Goal: Task Accomplishment & Management: Contribute content

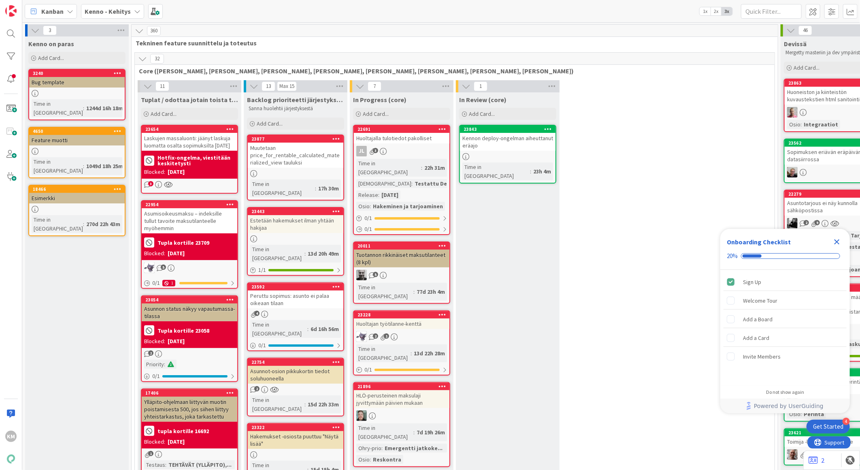
click at [131, 10] on div "Kenno - Kehitys" at bounding box center [112, 11] width 63 height 15
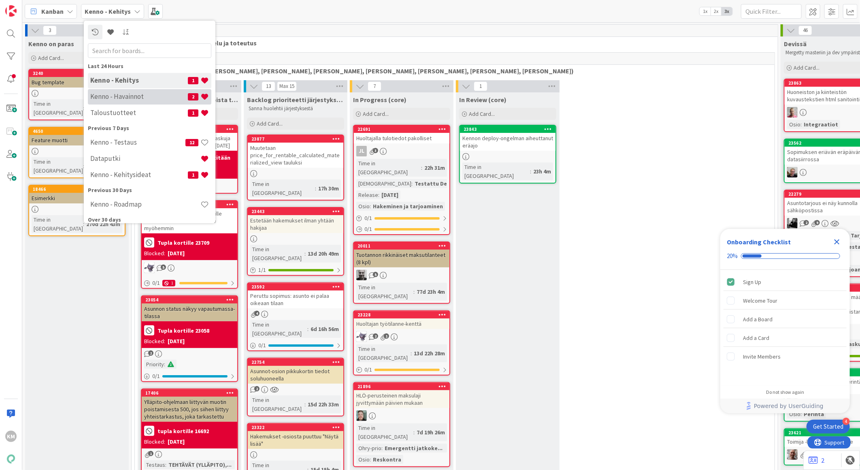
click at [135, 94] on h4 "Kenno - Havainnot" at bounding box center [139, 96] width 98 height 8
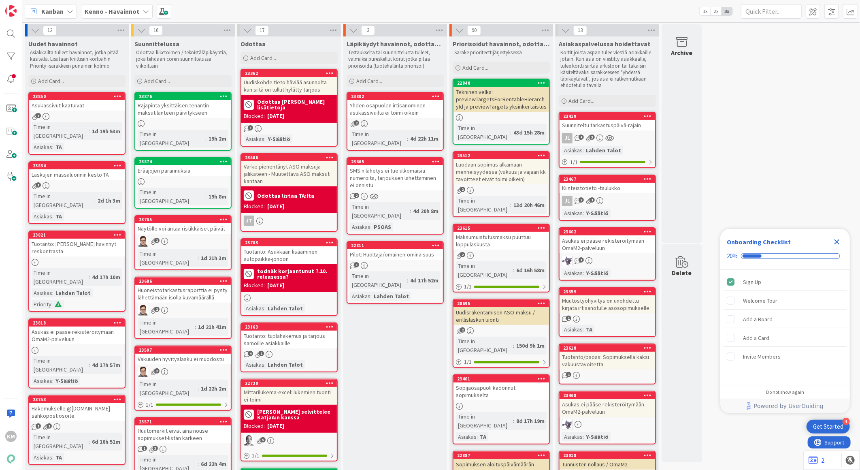
click at [837, 242] on icon "Close Checklist" at bounding box center [837, 241] width 5 height 5
click at [76, 72] on div "Uudet havainnot Asiakkailta tulleet havainnot, jotka pitää käsitellä. Lisätään …" at bounding box center [77, 62] width 104 height 52
click at [73, 79] on div "Add Card..." at bounding box center [76, 81] width 97 height 12
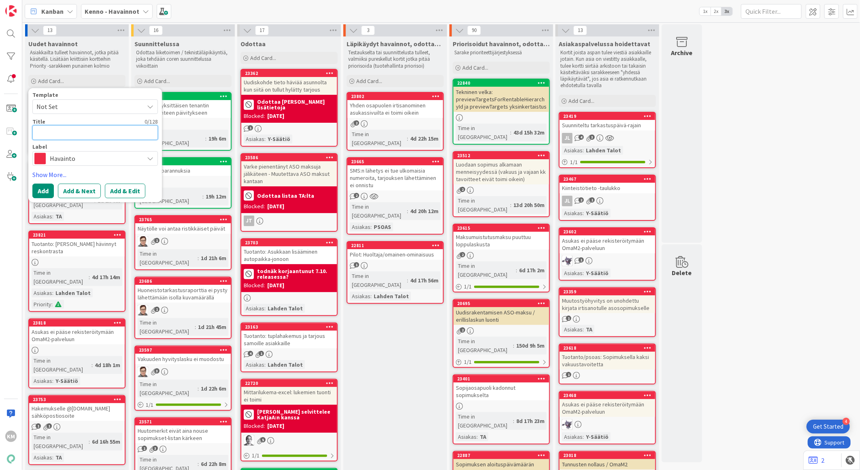
paste textarea "2 tyhjillään olevaa asuntoa eivät nouse vapaiden listaan"
type textarea "x"
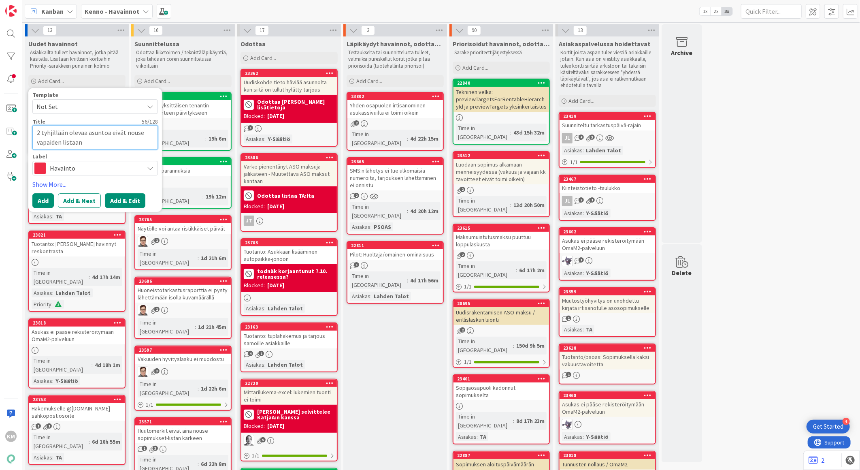
type textarea "2 tyhjillään olevaa asuntoa eivät nouse vapaiden listaan"
click at [124, 198] on button "Add & Edit" at bounding box center [125, 200] width 40 height 15
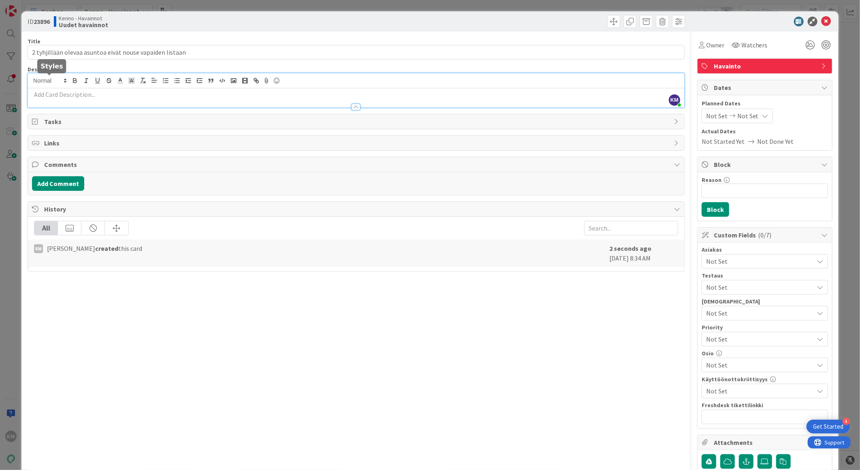
drag, startPoint x: 50, startPoint y: 83, endPoint x: 31, endPoint y: 93, distance: 21.8
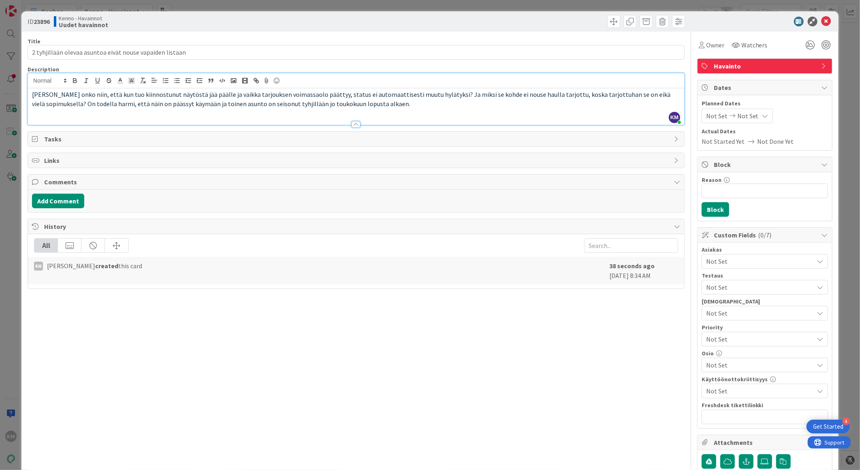
click at [34, 94] on span "Eli onko niin, että kun tuo kiinnostunut näytöstä jää päälle ja vaikka tarjouks…" at bounding box center [352, 98] width 640 height 17
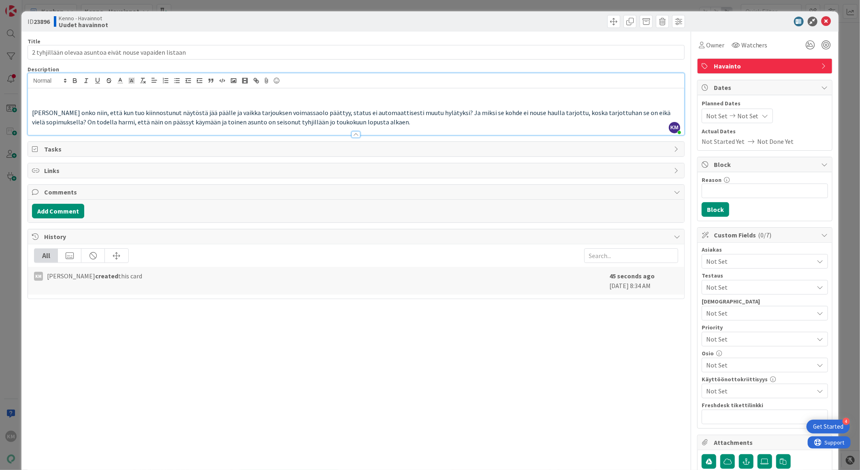
click at [34, 99] on p at bounding box center [356, 103] width 648 height 9
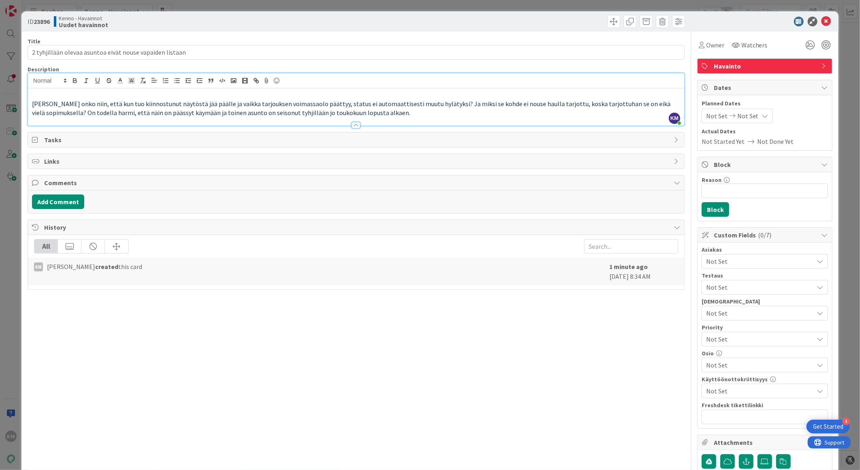
click at [345, 115] on p "Eli onko niin, että kun tuo kiinnostunut näytöstä jää päälle ja vaikka tarjouks…" at bounding box center [356, 108] width 648 height 18
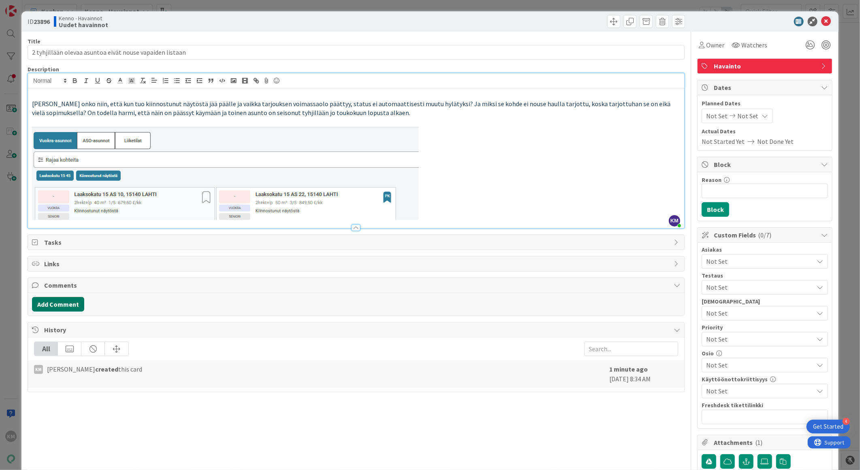
click at [74, 301] on button "Add Comment" at bounding box center [58, 304] width 52 height 15
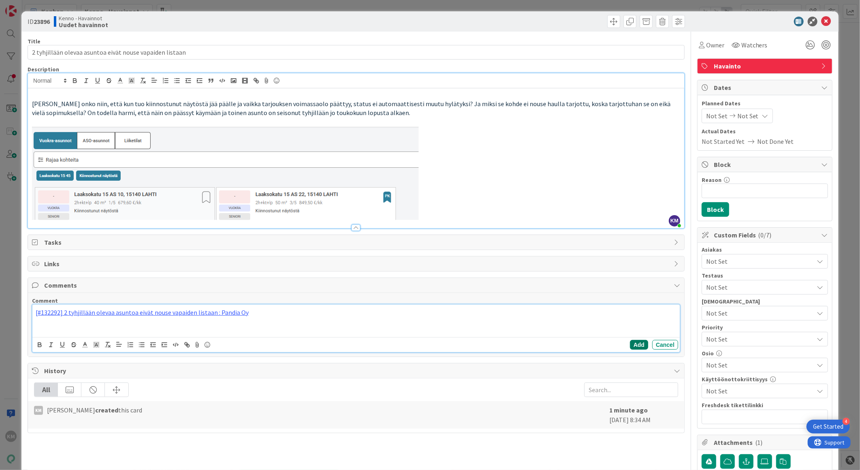
click at [630, 342] on button "Add" at bounding box center [639, 345] width 18 height 10
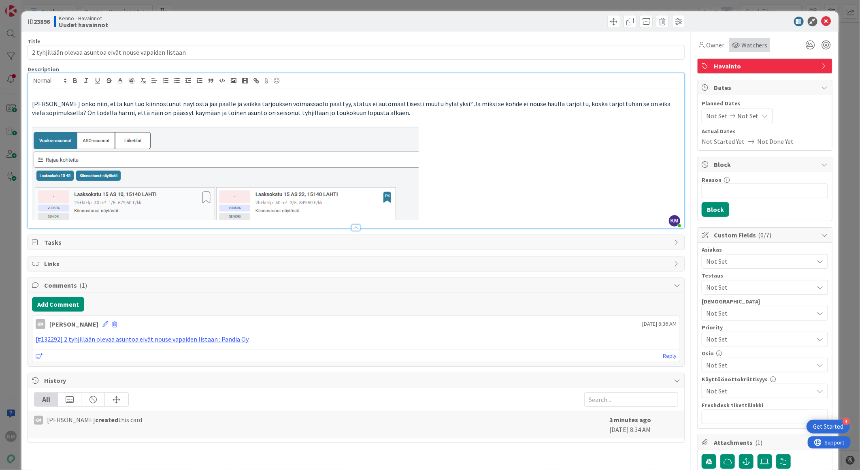
click at [744, 42] on span "Watchers" at bounding box center [755, 45] width 26 height 10
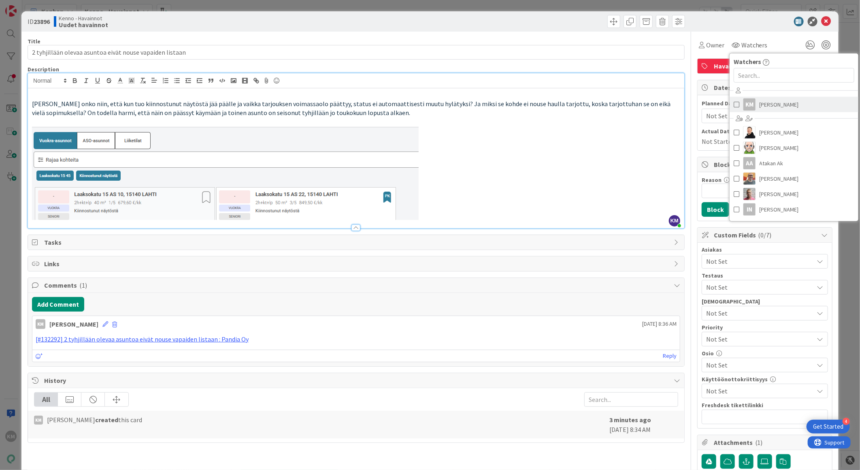
click at [767, 104] on span "[PERSON_NAME]" at bounding box center [779, 104] width 39 height 12
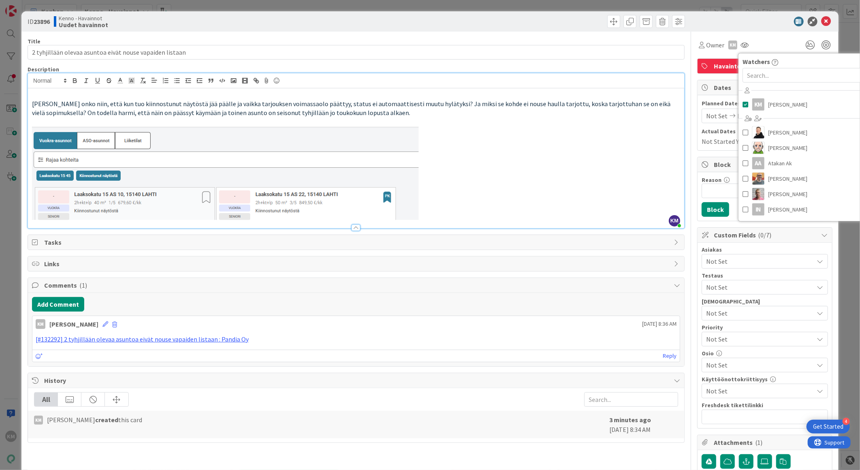
click at [750, 19] on div at bounding box center [760, 22] width 143 height 10
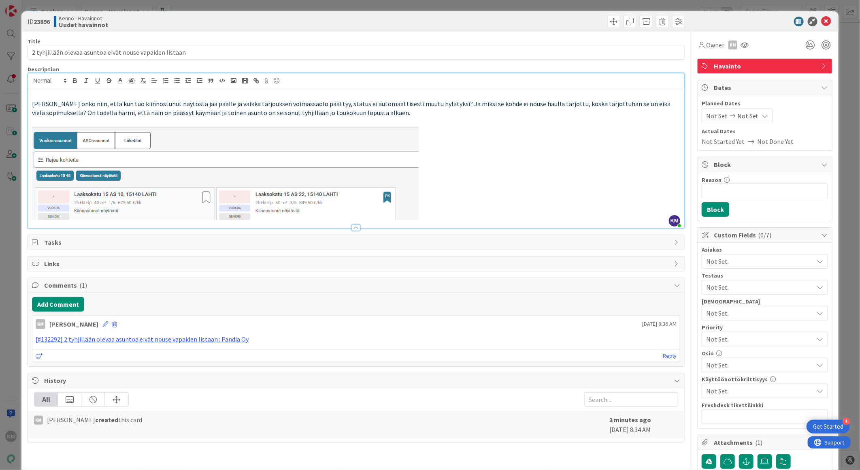
click at [739, 258] on span "Not Set" at bounding box center [760, 261] width 108 height 10
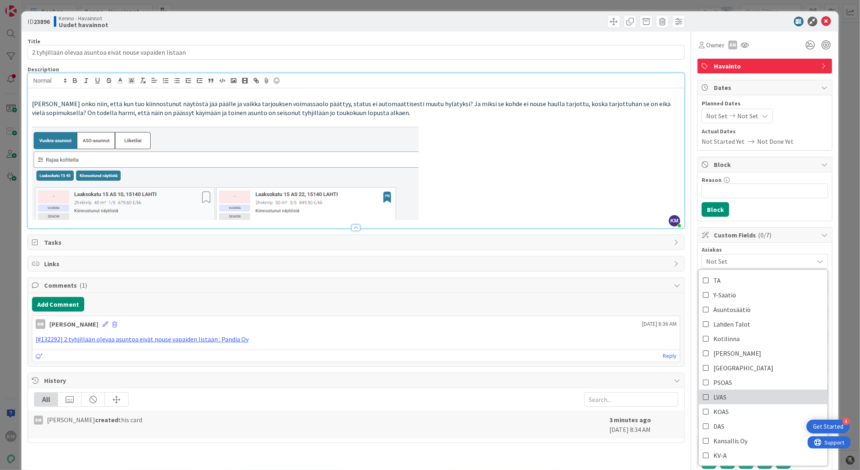
click at [738, 394] on link "LVAS" at bounding box center [763, 397] width 129 height 15
click at [746, 13] on div "ID 23896 Kenno - Havainnot Uudet havainnot" at bounding box center [429, 21] width 817 height 20
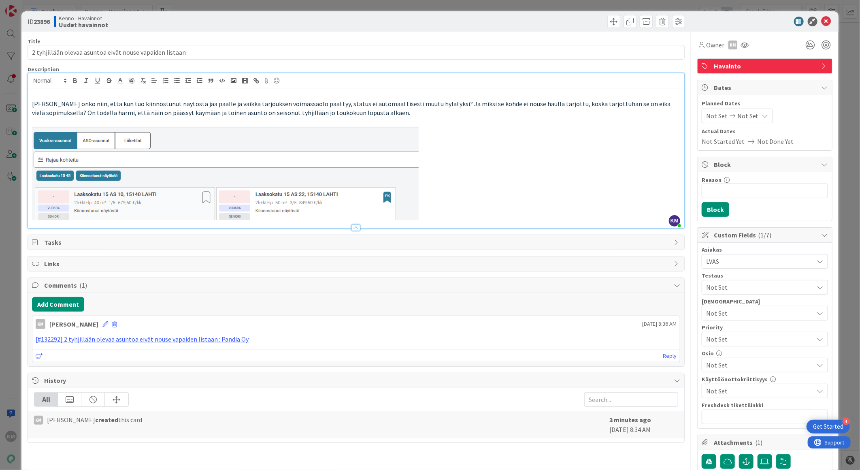
scroll to position [132, 0]
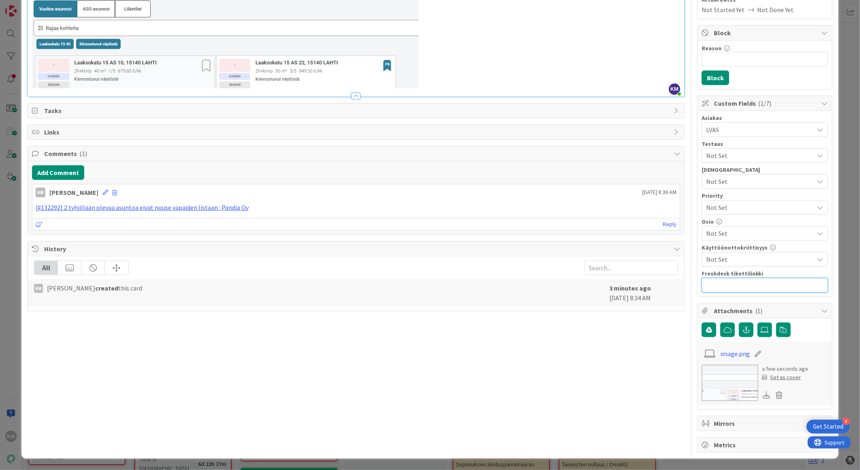
paste input "https://pandia-help.freshdesk.com/a/tickets/132292"
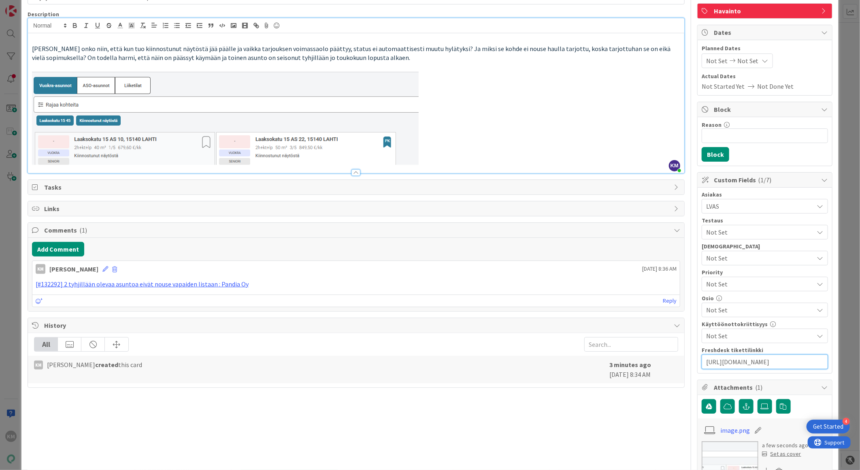
scroll to position [0, 0]
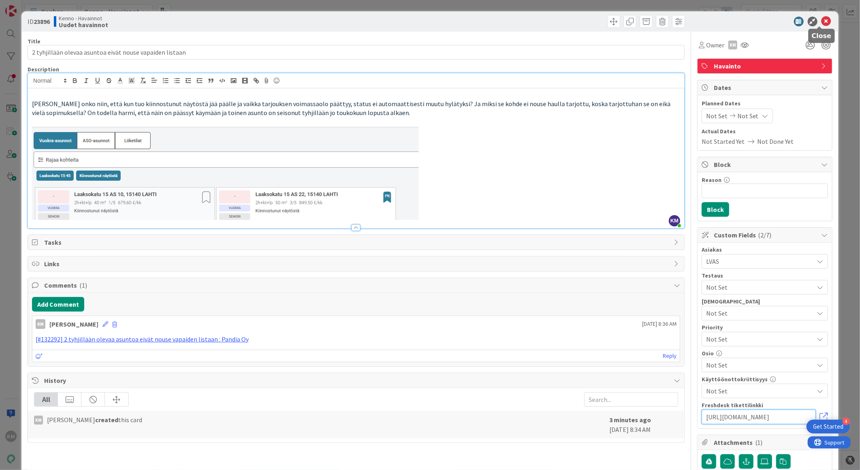
type input "https://pandia-help.freshdesk.com/a/tickets/132292"
click at [822, 21] on icon at bounding box center [827, 22] width 10 height 10
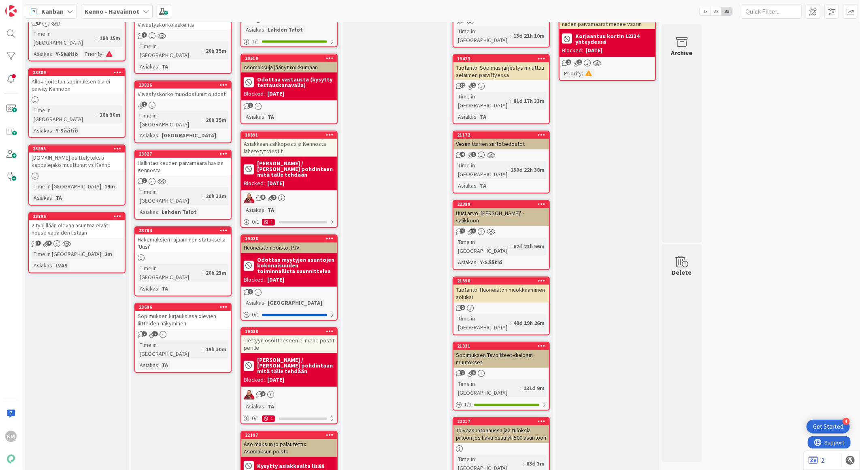
scroll to position [855, 0]
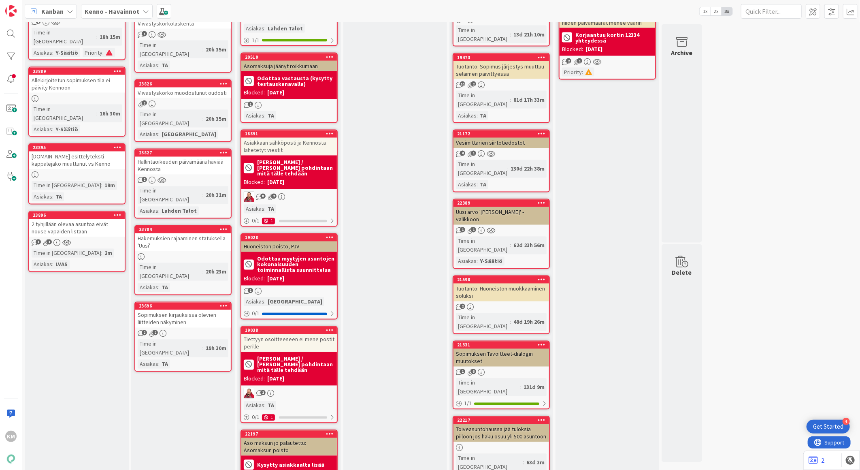
click at [65, 219] on div "2 tyhjillään olevaa asuntoa eivät nouse vapaiden listaan" at bounding box center [77, 228] width 96 height 18
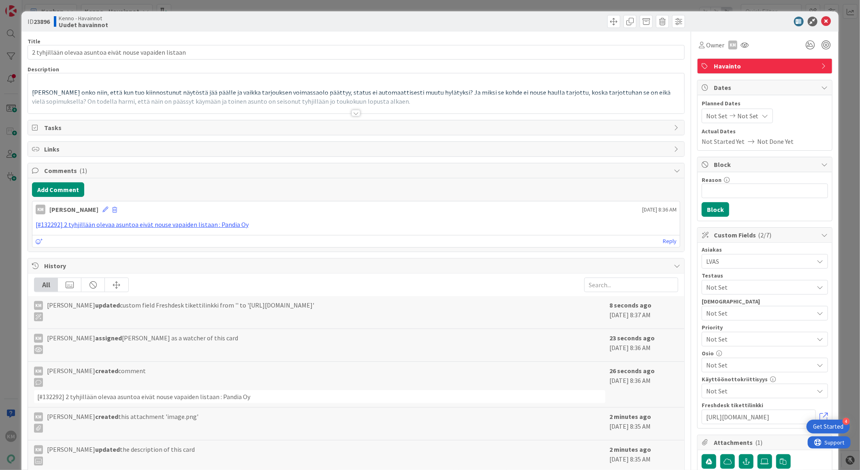
click at [43, 22] on b "23896" at bounding box center [42, 21] width 16 height 8
copy b "23896"
click at [822, 21] on icon at bounding box center [827, 22] width 10 height 10
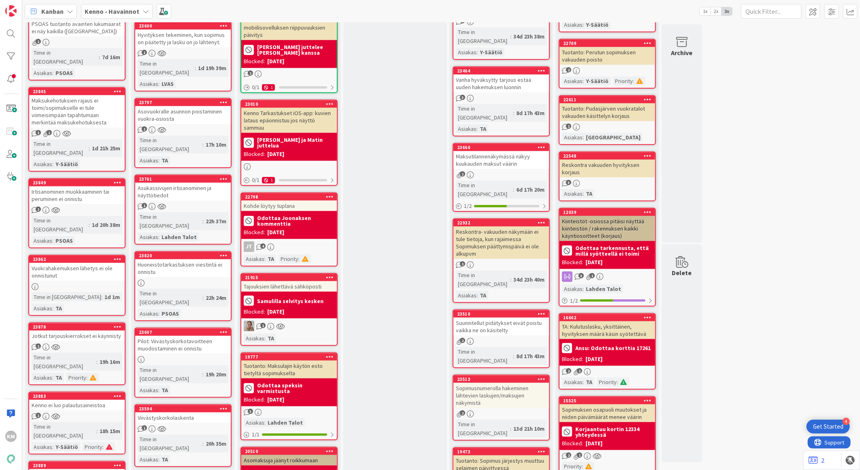
scroll to position [495, 0]
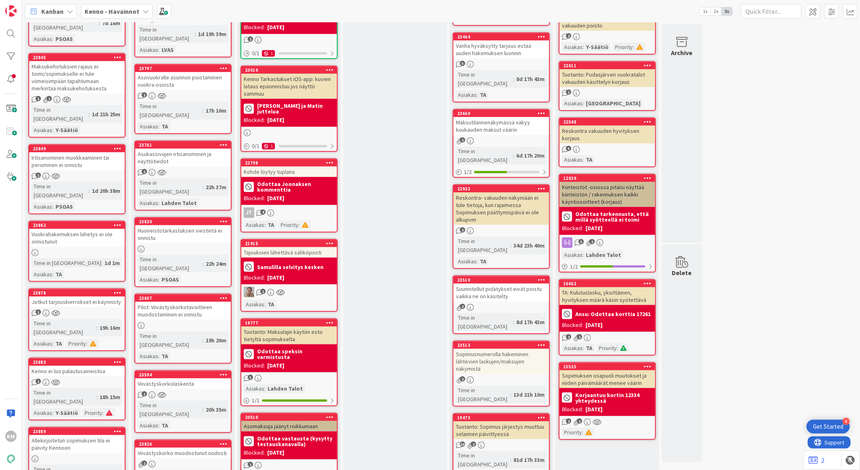
click at [88, 366] on div "Kenno ei luo palautusaineistoa" at bounding box center [77, 371] width 96 height 11
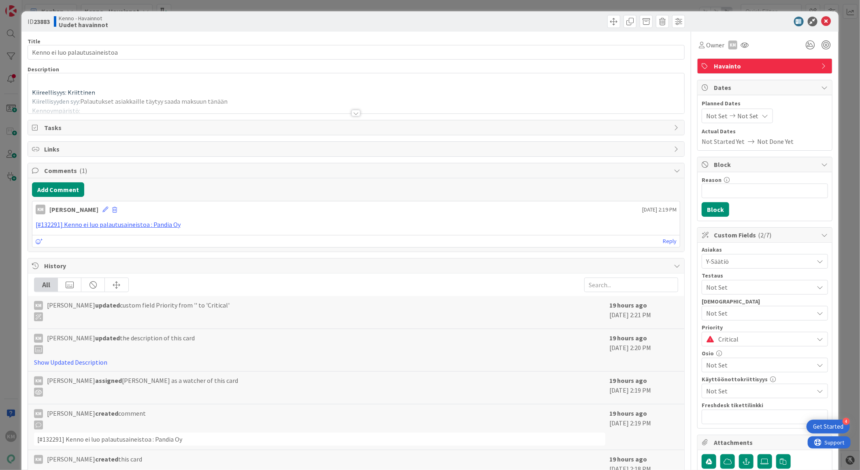
click at [352, 115] on div at bounding box center [356, 113] width 9 height 6
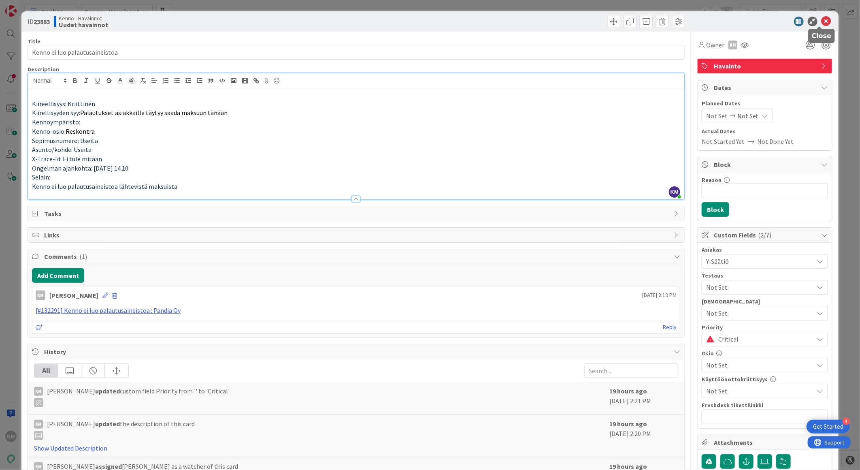
click at [823, 21] on icon at bounding box center [827, 22] width 10 height 10
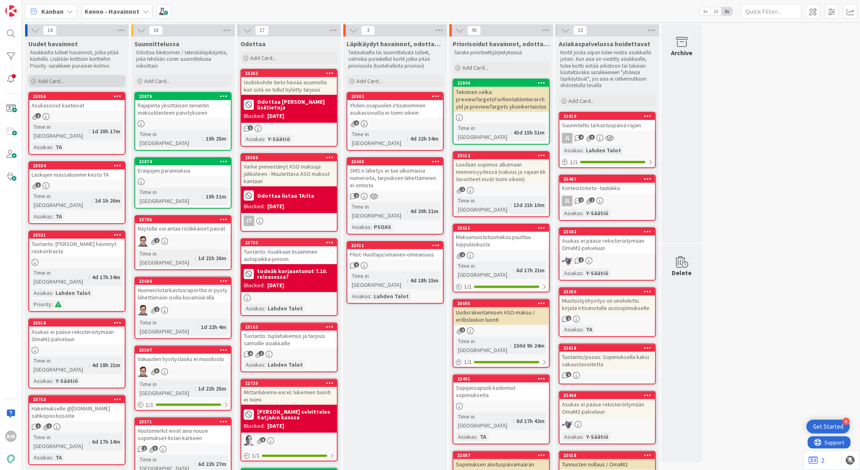
click at [72, 79] on div "Add Card..." at bounding box center [76, 81] width 97 height 12
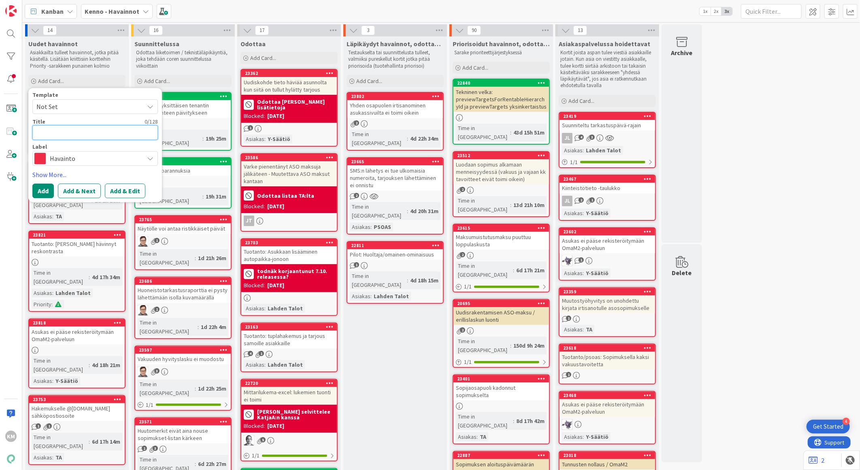
paste textarea "Tavoite (saunamaksu) ei tallennu sopimukselle"
type textarea "x"
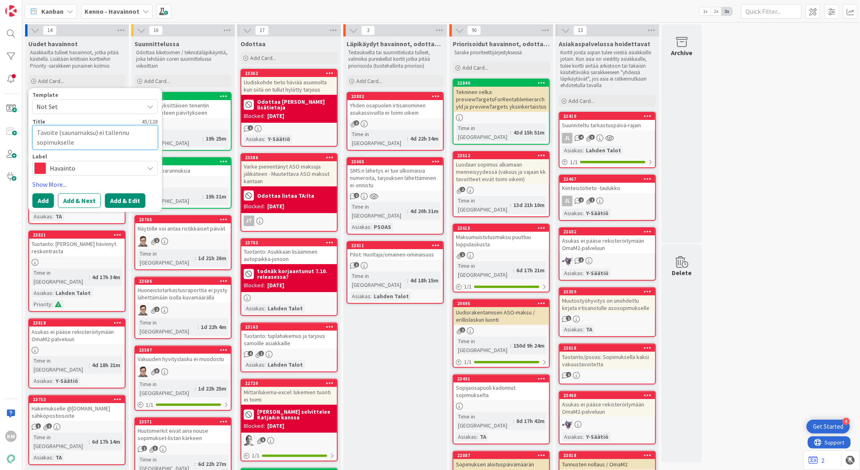
type textarea "Tavoite (saunamaksu) ei tallennu sopimukselle"
click at [138, 205] on button "Add & Edit" at bounding box center [125, 200] width 40 height 15
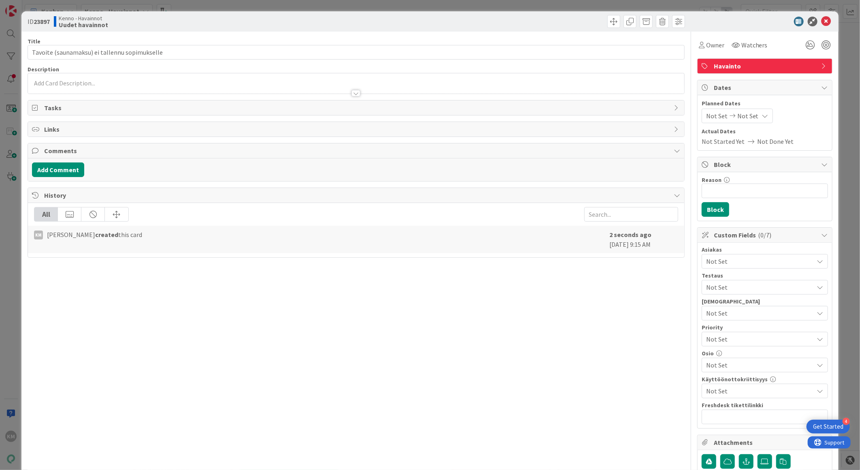
click at [43, 83] on div at bounding box center [356, 83] width 656 height 20
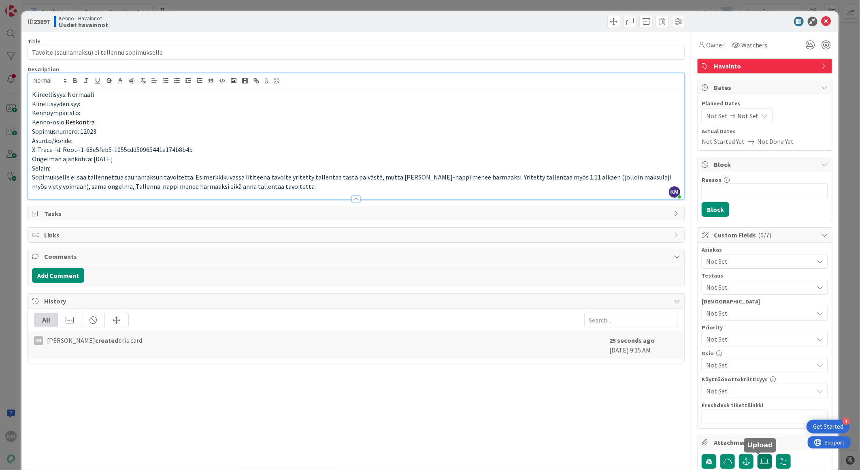
click at [761, 460] on icon at bounding box center [765, 461] width 8 height 6
click at [758, 454] on input "file" at bounding box center [758, 454] width 0 height 0
click at [285, 186] on p "Sopimukselle ei saa tallennettua saunamaksun tavoitetta. Esimerkkikuvassa litit…" at bounding box center [356, 182] width 648 height 18
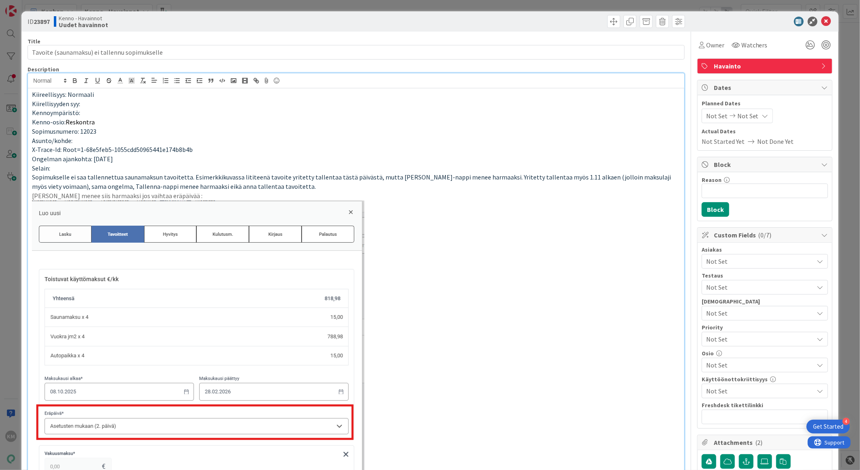
click at [165, 196] on p "Nappi menee siis harmaaksi jos vaihtaa eräpäivää :" at bounding box center [356, 195] width 648 height 9
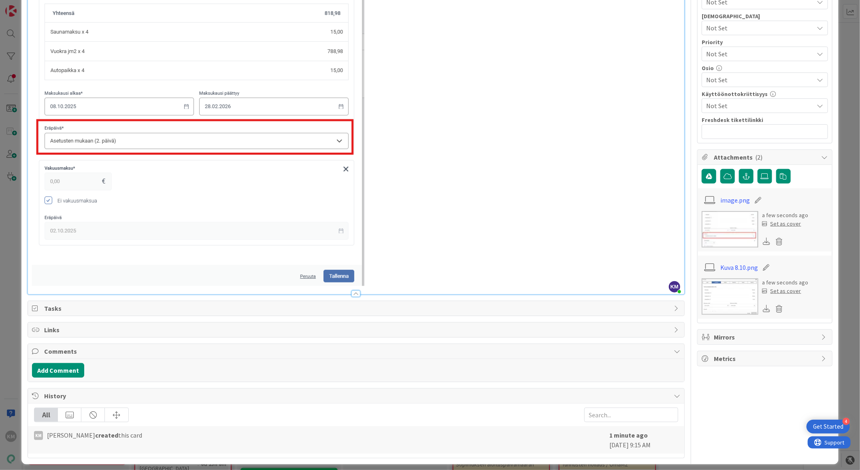
scroll to position [292, 0]
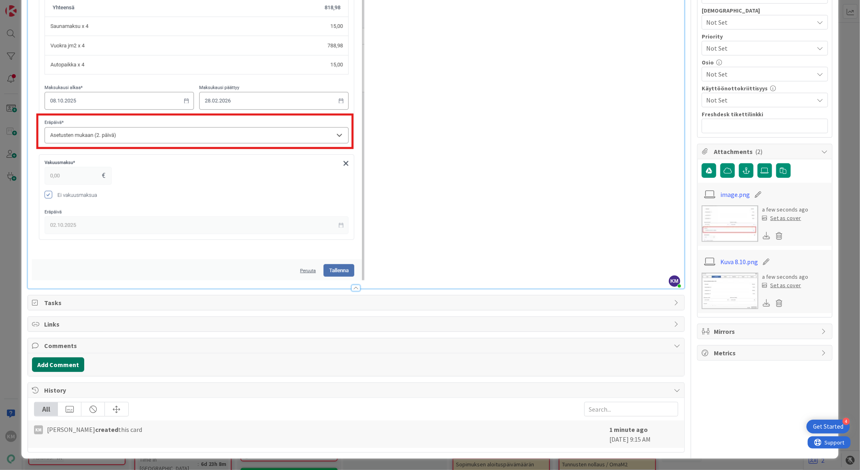
click at [67, 362] on button "Add Comment" at bounding box center [58, 364] width 52 height 15
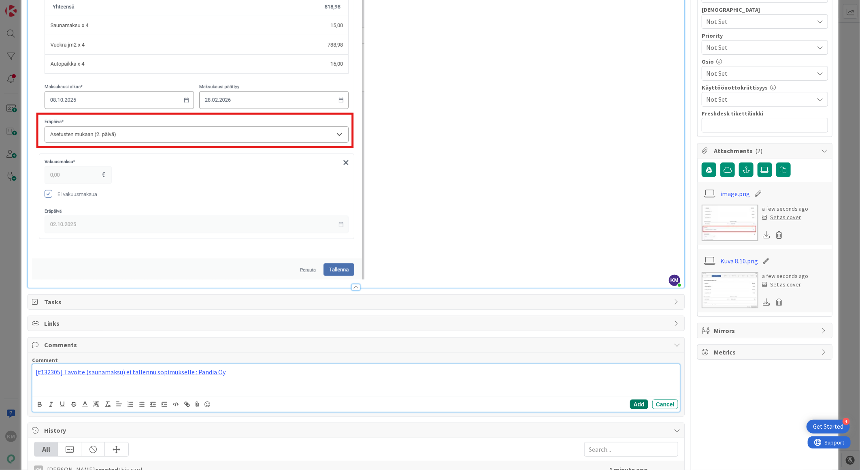
click at [631, 400] on button "Add" at bounding box center [639, 404] width 18 height 10
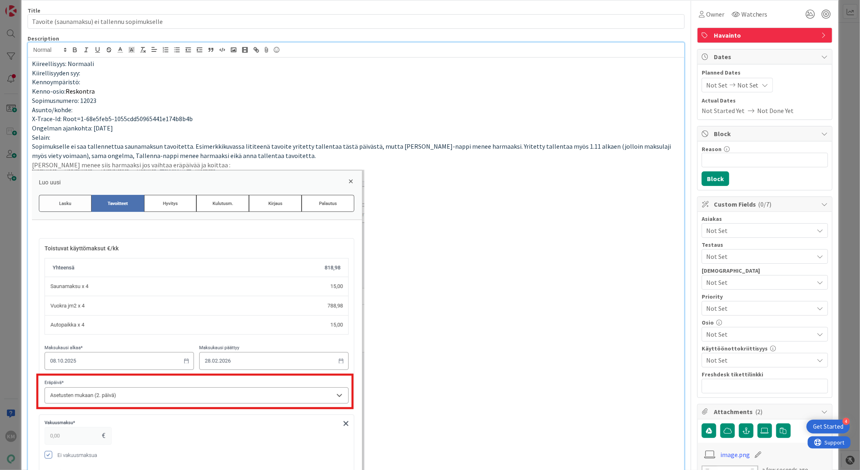
scroll to position [0, 0]
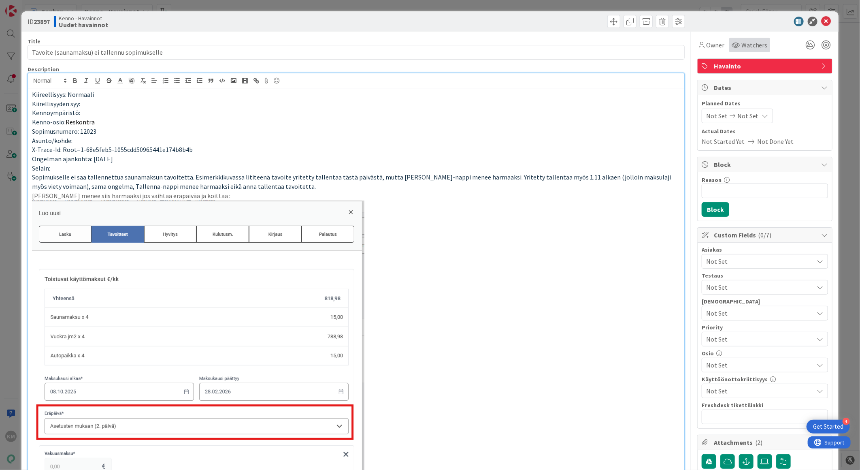
click at [754, 43] on span "Watchers" at bounding box center [755, 45] width 26 height 10
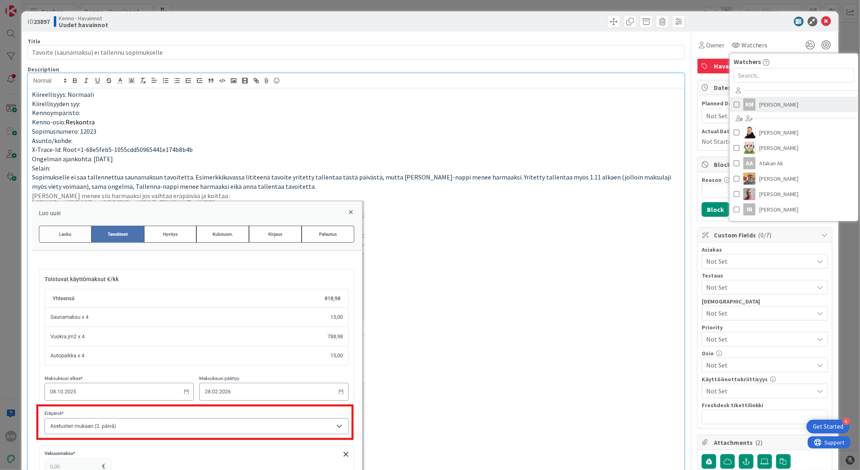
click at [760, 104] on span "[PERSON_NAME]" at bounding box center [779, 104] width 39 height 12
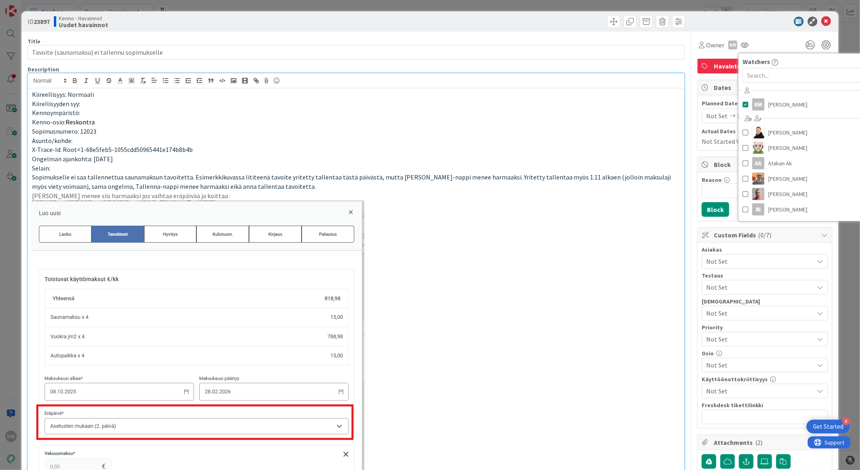
click at [770, 23] on div at bounding box center [760, 22] width 143 height 10
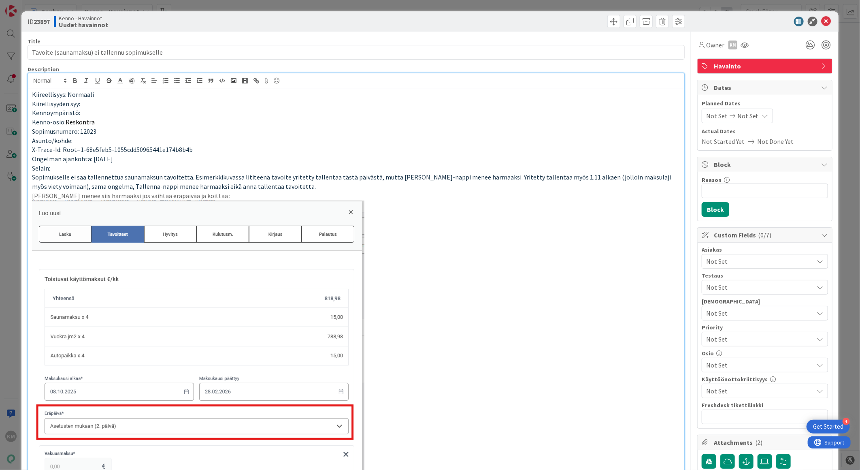
click at [738, 262] on span "Not Set" at bounding box center [760, 261] width 108 height 10
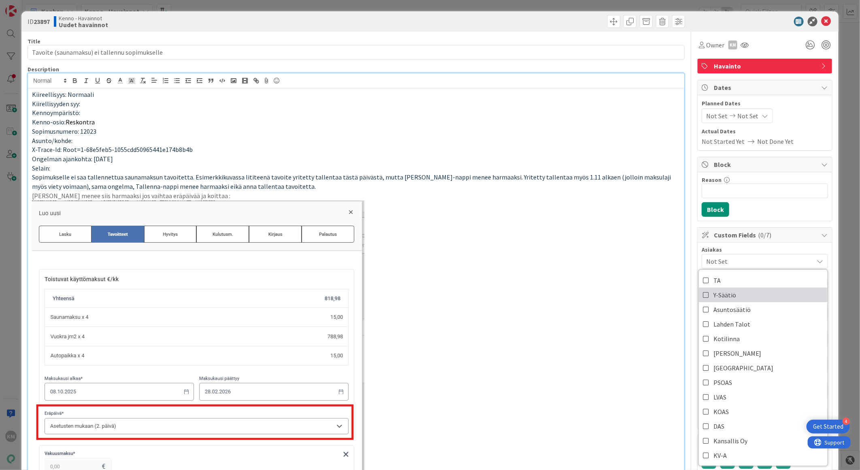
click at [730, 296] on link "Y-Säätiö" at bounding box center [763, 295] width 129 height 15
click at [629, 290] on p at bounding box center [356, 385] width 648 height 371
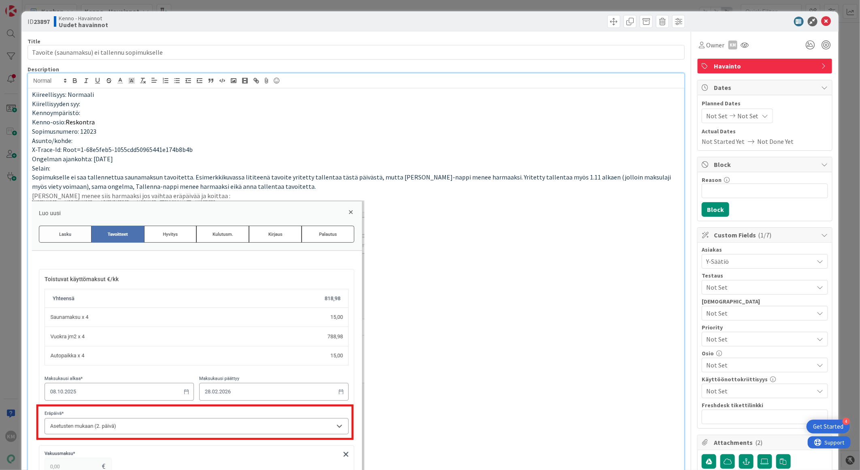
click at [44, 20] on b "23897" at bounding box center [42, 21] width 16 height 8
copy b "23897"
click at [822, 21] on icon at bounding box center [827, 22] width 10 height 10
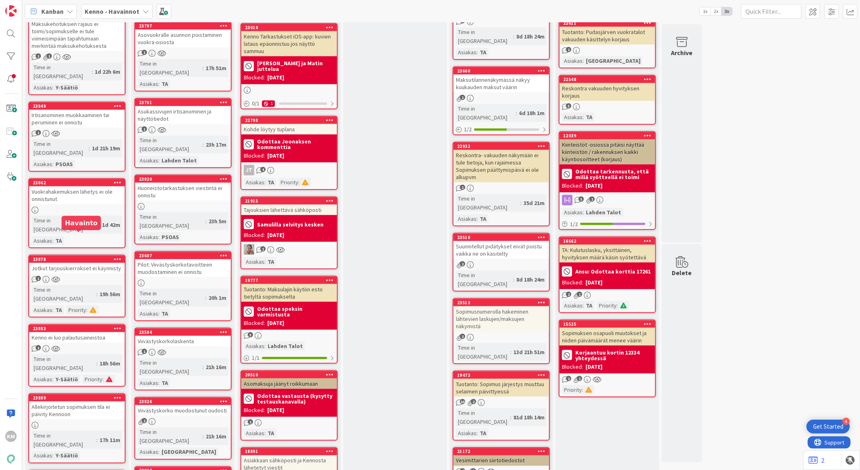
scroll to position [540, 0]
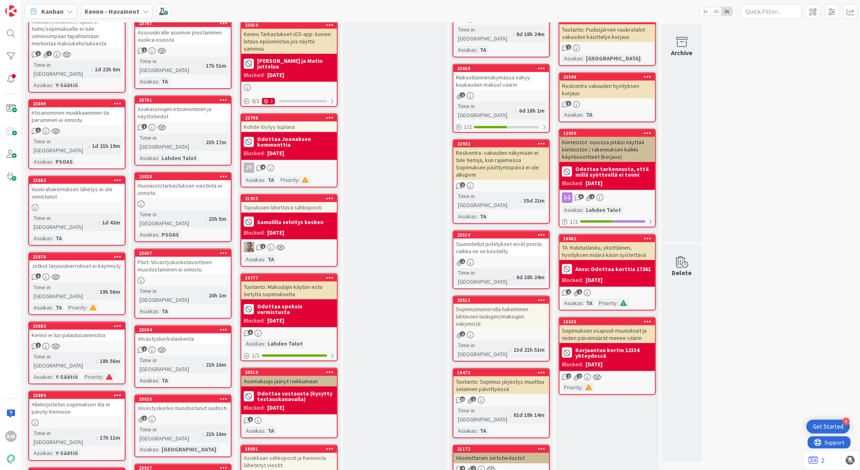
click at [92, 260] on div "Jotkut tarjouskierrokset ei käynnisty" at bounding box center [77, 265] width 96 height 11
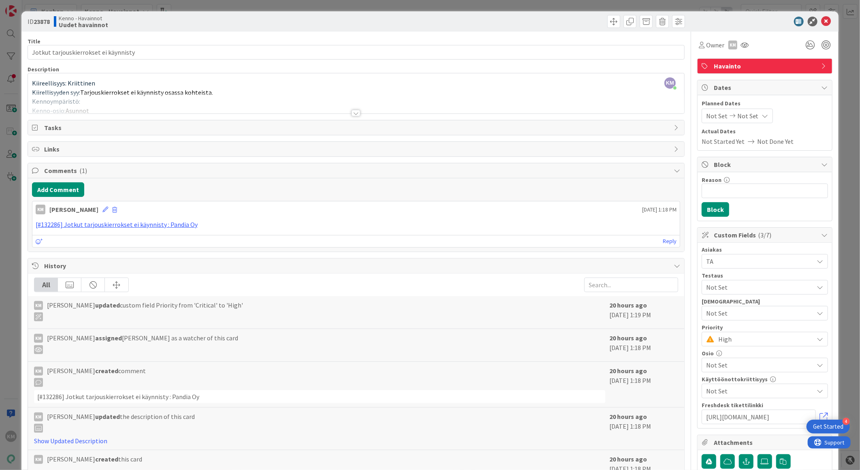
click at [353, 114] on div at bounding box center [356, 113] width 9 height 6
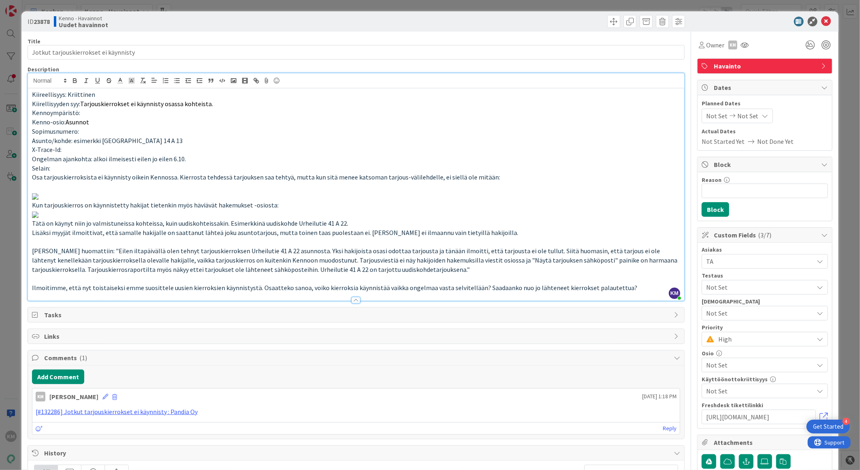
click at [97, 168] on p "Selain:" at bounding box center [356, 168] width 648 height 9
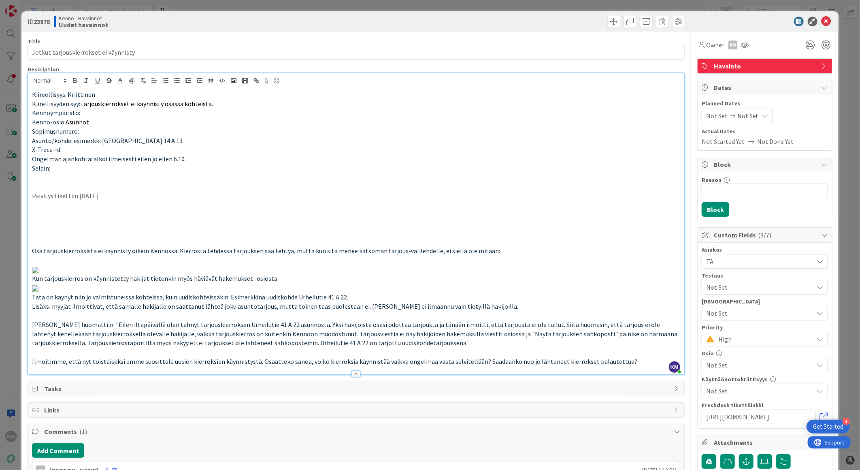
click at [52, 207] on p at bounding box center [356, 204] width 648 height 9
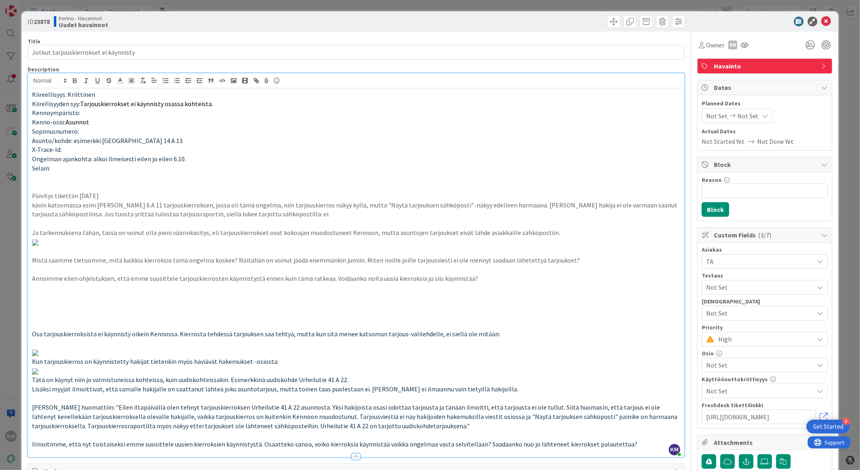
click at [107, 190] on p at bounding box center [356, 186] width 648 height 9
click at [110, 196] on p "Päivitys tikettiin 8.10.2025" at bounding box center [356, 195] width 648 height 9
drag, startPoint x: 115, startPoint y: 196, endPoint x: 30, endPoint y: 192, distance: 85.5
click at [30, 192] on div "Kiireellisyys: Kriittinen Kiirellisyyden syy: Tarjouskierrokset ei käynnisty os…" at bounding box center [356, 272] width 656 height 369
drag, startPoint x: 85, startPoint y: 195, endPoint x: 186, endPoint y: 163, distance: 105.8
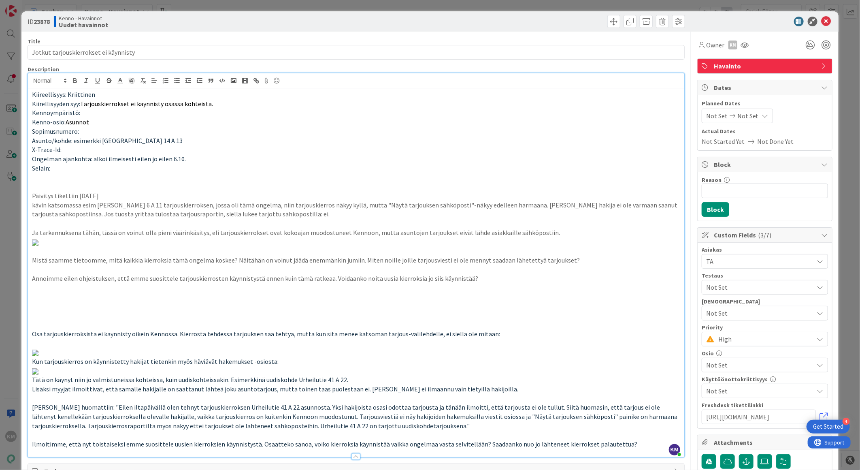
click at [185, 160] on p "Ongelman ajankohta: alkoi ilmeisesti eilen jo eilen 6.10." at bounding box center [356, 158] width 648 height 9
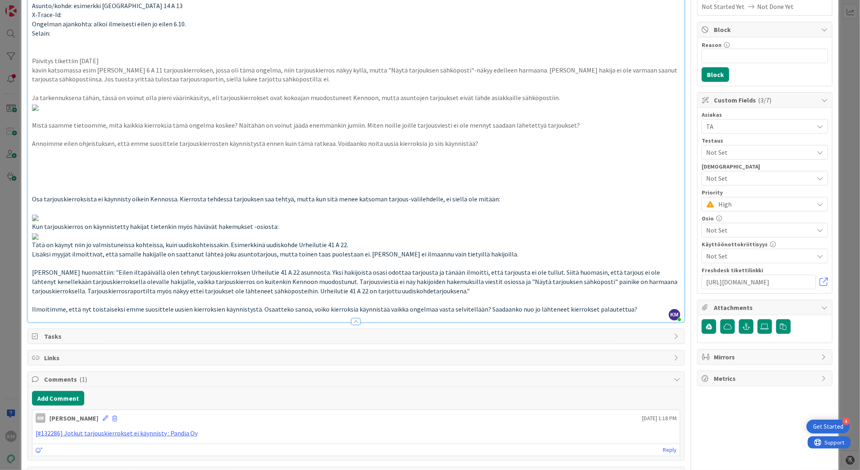
click at [38, 176] on p at bounding box center [356, 171] width 648 height 9
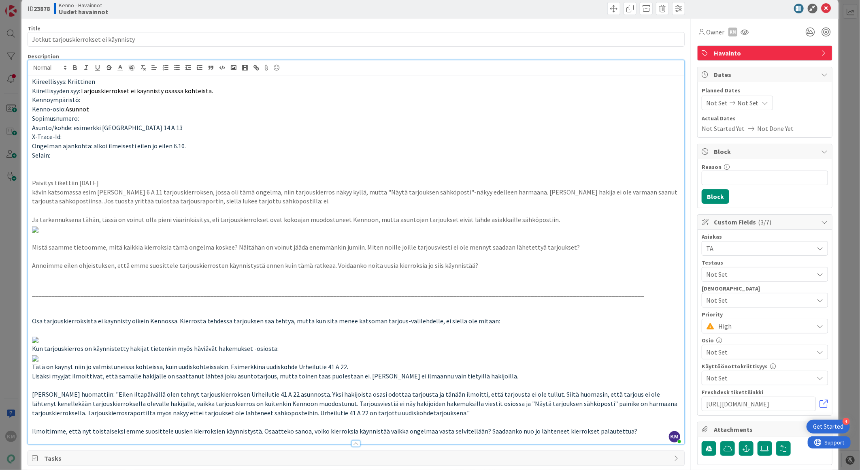
scroll to position [0, 0]
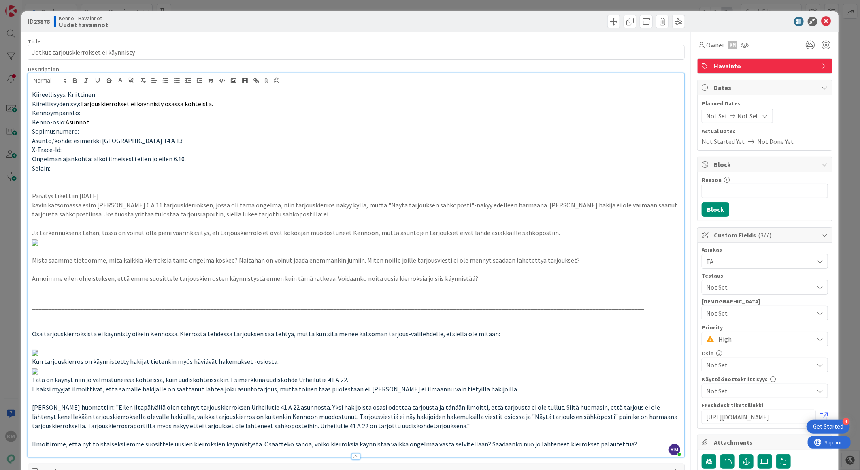
click at [107, 195] on p "Päivitys tikettiin 8.10.2025" at bounding box center [356, 195] width 648 height 9
drag, startPoint x: 107, startPoint y: 195, endPoint x: 51, endPoint y: 198, distance: 55.6
click at [51, 197] on p "Päivitys tikettiin 8.10.2025" at bounding box center [356, 195] width 648 height 9
click at [75, 82] on icon "button" at bounding box center [74, 80] width 7 height 7
click at [179, 180] on p at bounding box center [356, 177] width 648 height 9
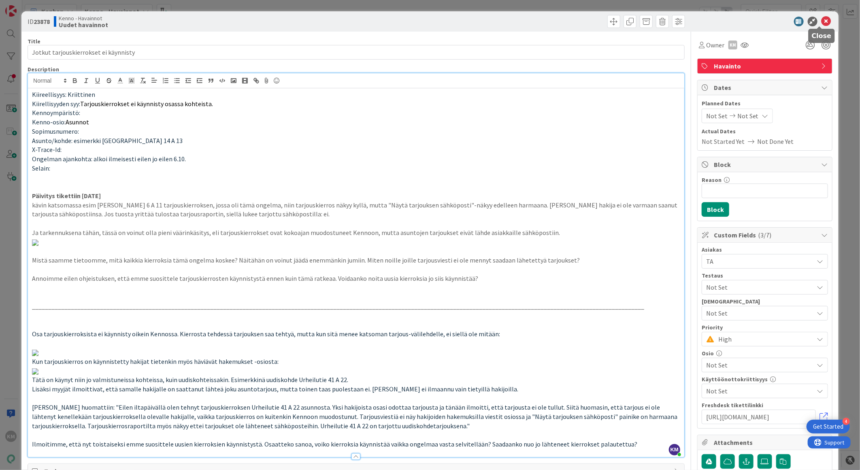
click at [822, 23] on icon at bounding box center [827, 22] width 10 height 10
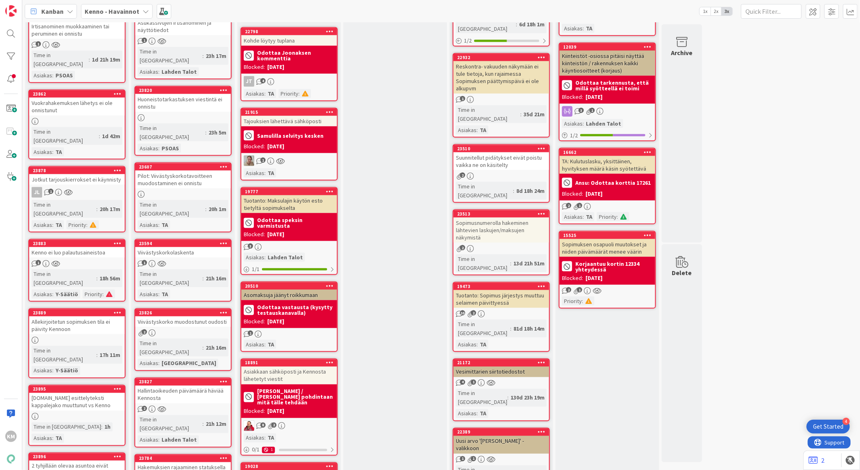
scroll to position [630, 0]
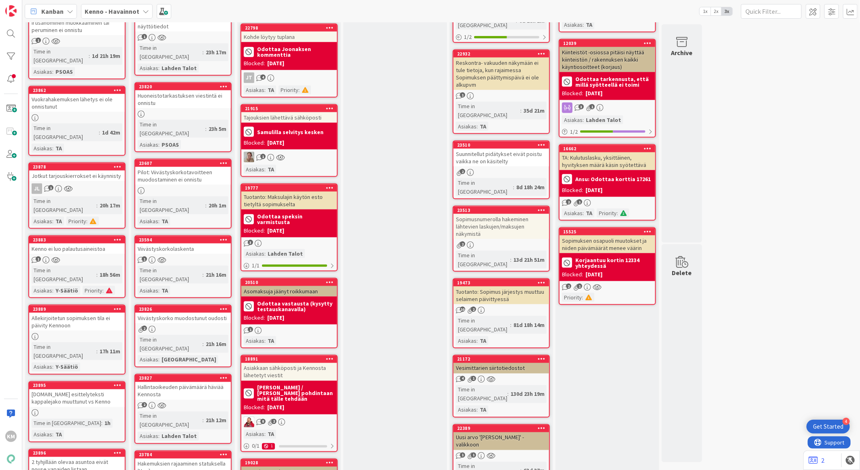
click at [95, 457] on div "2 tyhjillään olevaa asuntoa eivät nouse vapaiden listaan" at bounding box center [77, 466] width 96 height 18
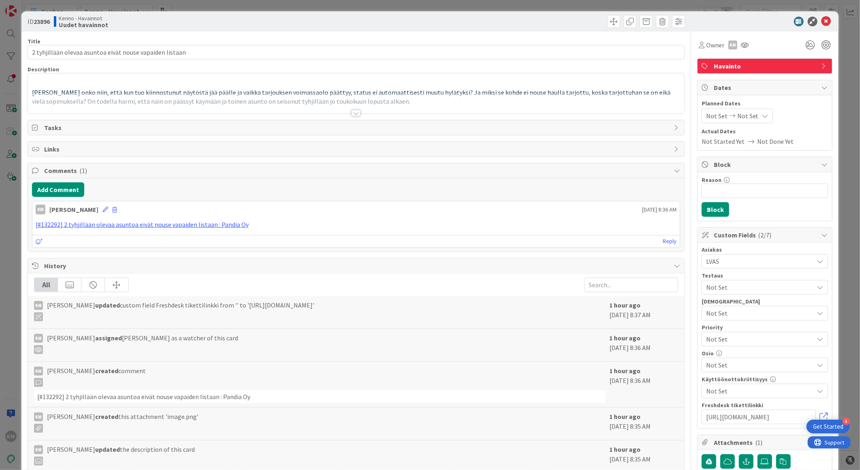
click at [352, 115] on div at bounding box center [356, 113] width 9 height 6
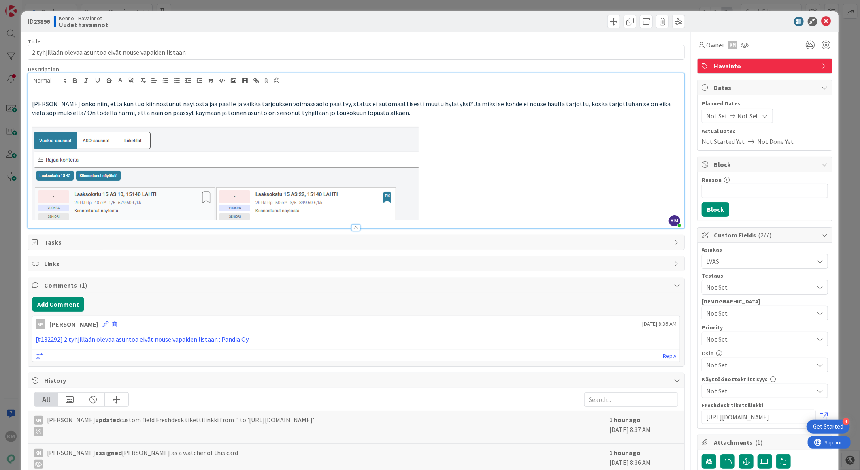
click at [433, 215] on p at bounding box center [356, 173] width 648 height 93
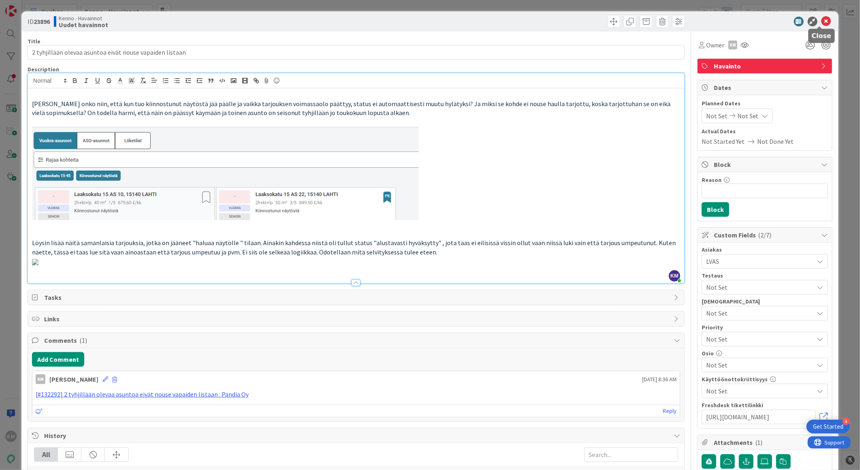
click at [822, 17] on icon at bounding box center [827, 22] width 10 height 10
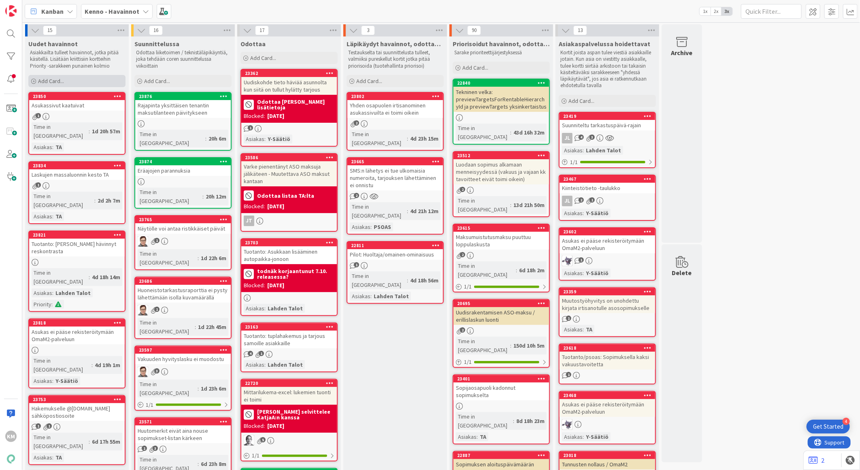
click at [79, 79] on div "Add Card..." at bounding box center [76, 81] width 97 height 12
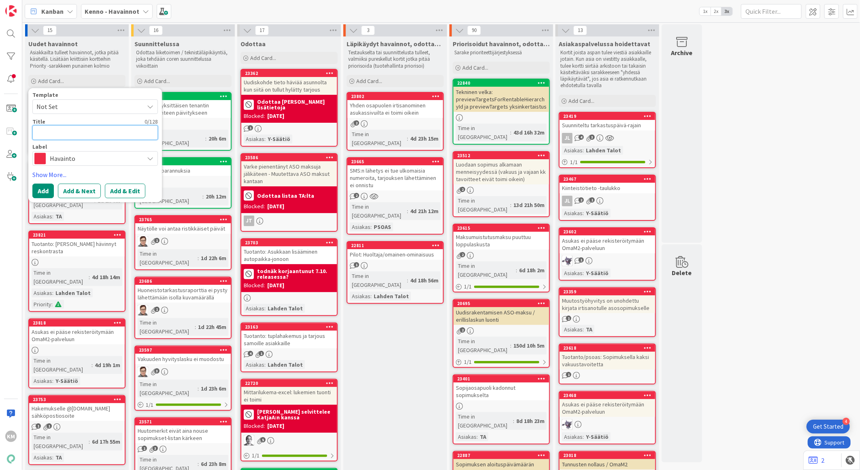
paste textarea "Tavoitteiden luonti ei onnistu sopimusta tehdessä"
type textarea "x"
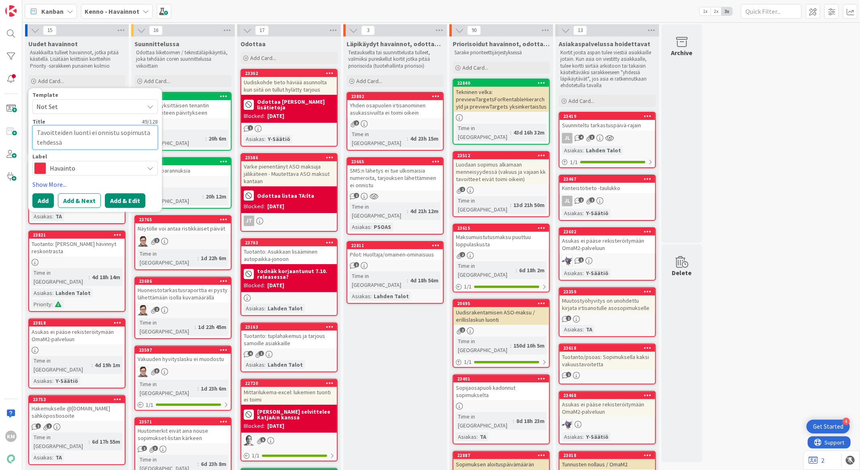
type textarea "Tavoitteiden luonti ei onnistu sopimusta tehdessä"
click at [121, 197] on button "Add & Edit" at bounding box center [125, 200] width 40 height 15
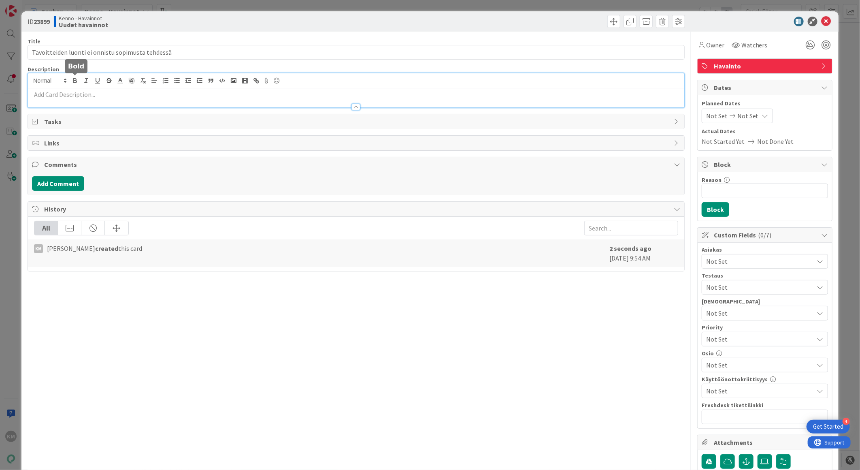
click at [71, 84] on div at bounding box center [356, 90] width 656 height 34
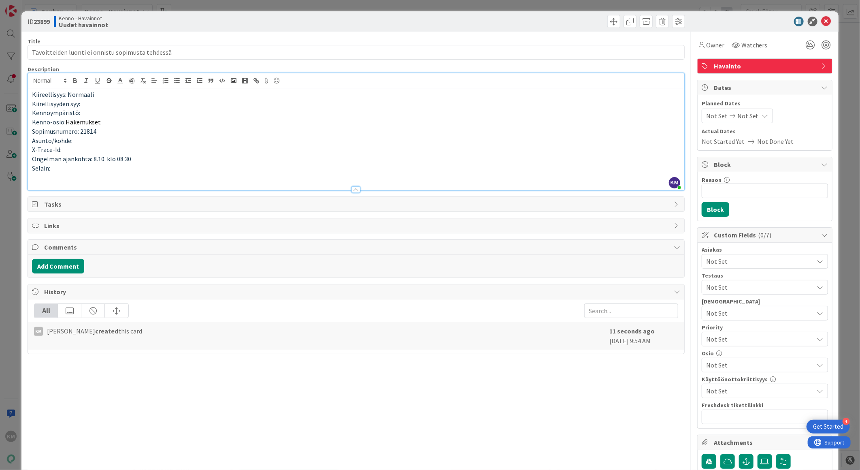
drag, startPoint x: 61, startPoint y: 185, endPoint x: 52, endPoint y: 180, distance: 10.9
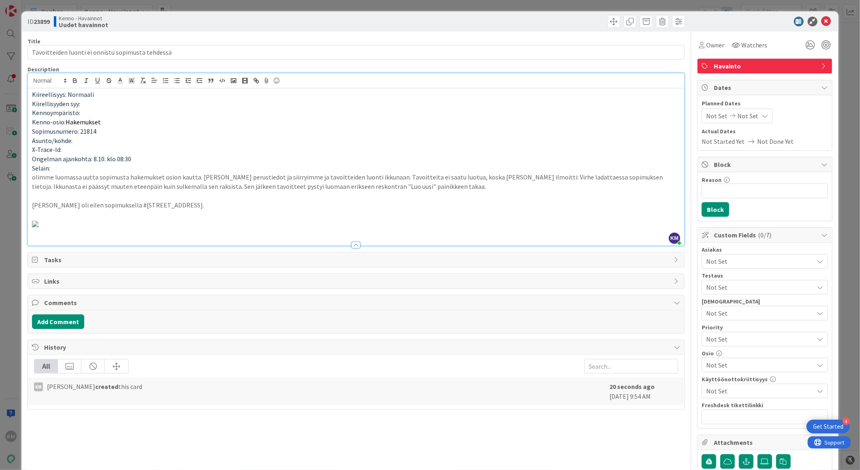
click at [73, 166] on p "Selain:" at bounding box center [356, 168] width 648 height 9
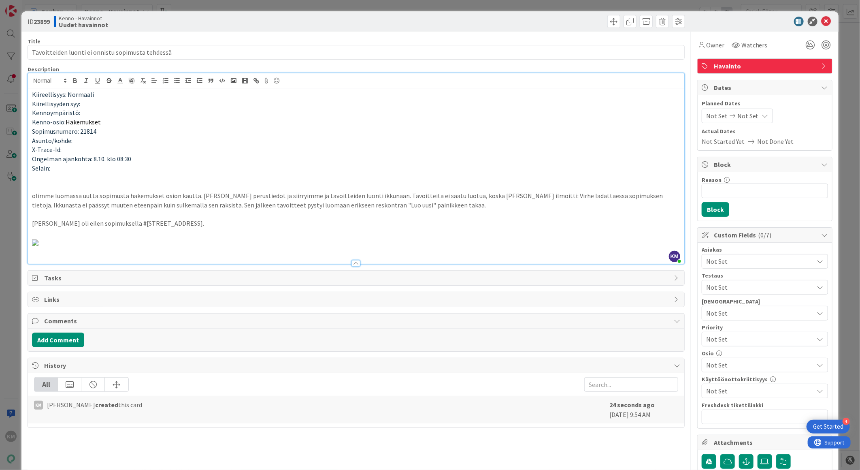
scroll to position [45, 0]
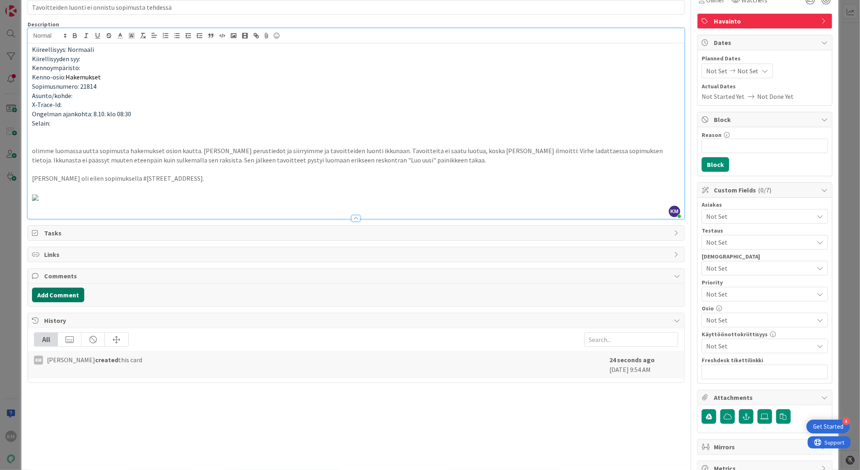
click at [57, 302] on button "Add Comment" at bounding box center [58, 295] width 52 height 15
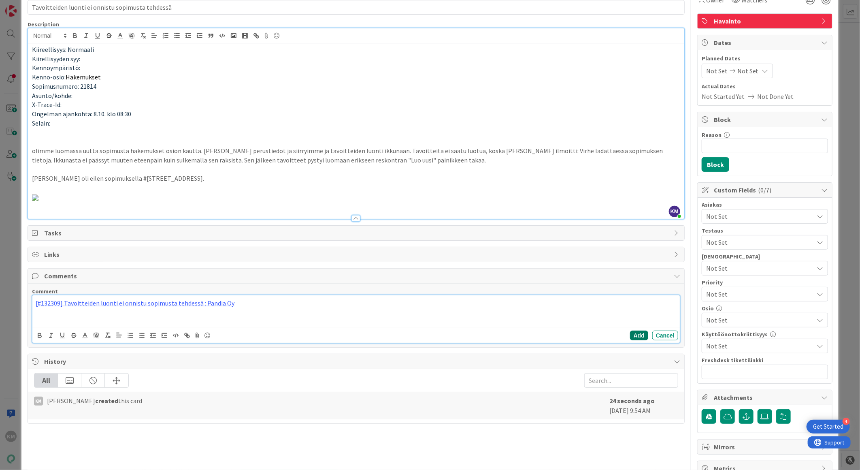
click at [631, 340] on button "Add" at bounding box center [639, 335] width 18 height 10
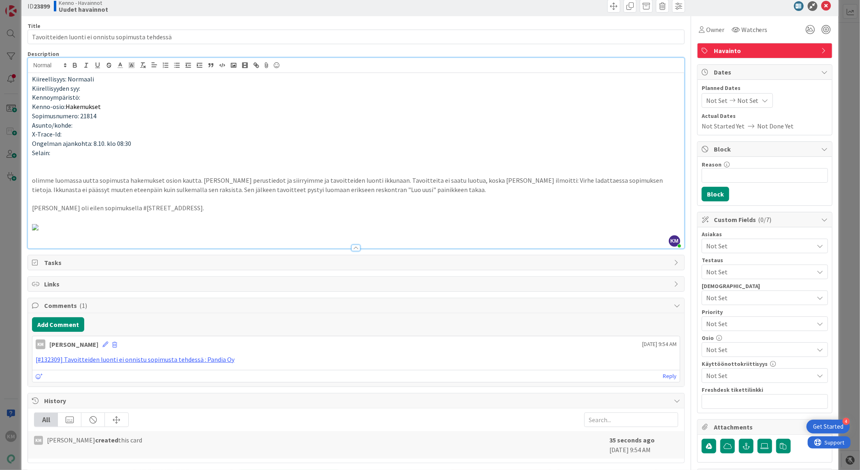
scroll to position [0, 0]
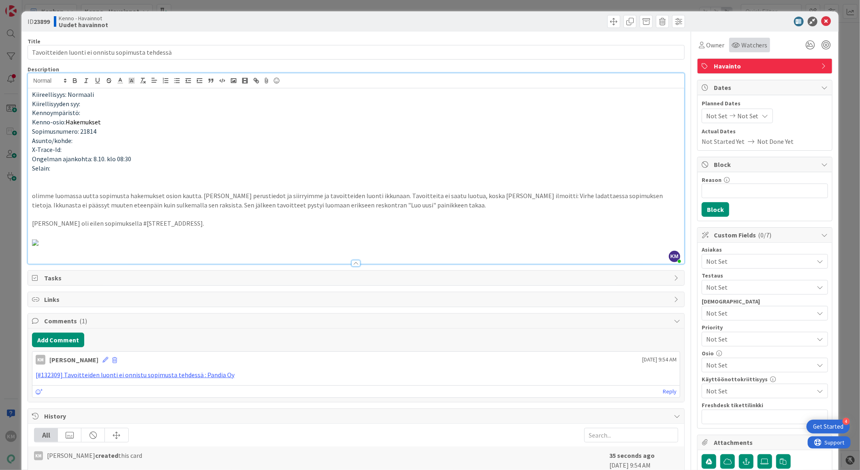
click at [751, 44] on span "Watchers" at bounding box center [755, 45] width 26 height 10
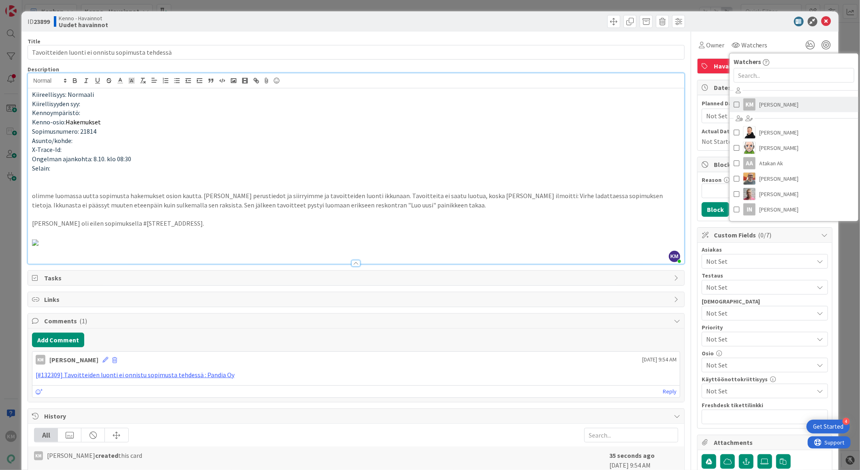
click at [760, 104] on span "[PERSON_NAME]" at bounding box center [779, 104] width 39 height 12
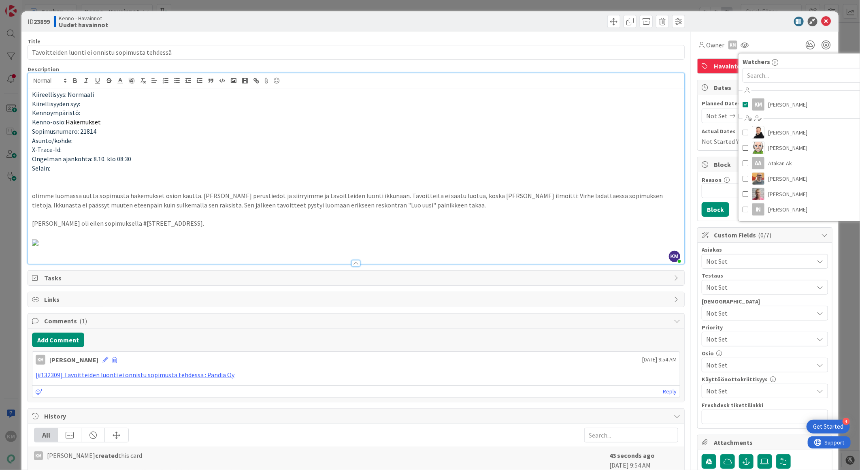
click at [756, 25] on div at bounding box center [760, 22] width 143 height 10
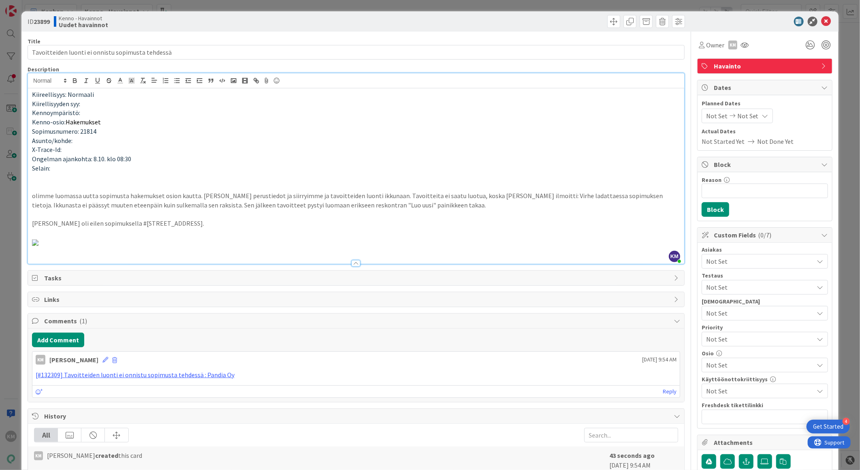
click at [751, 264] on span "Not Set" at bounding box center [760, 261] width 108 height 10
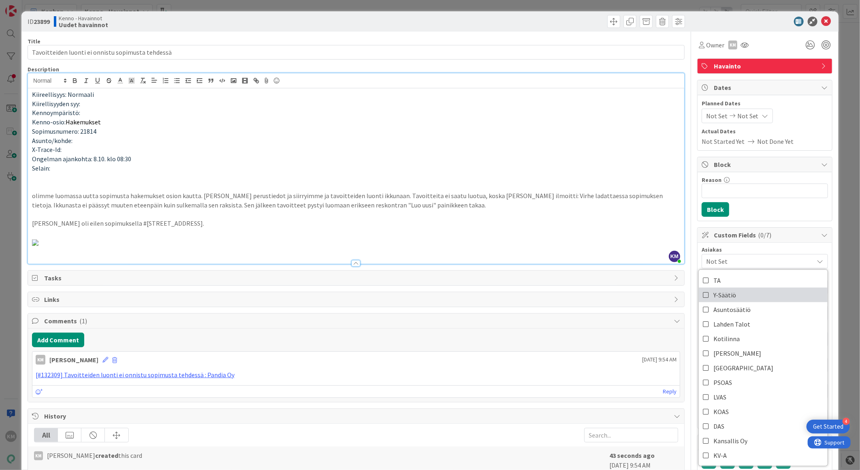
click at [739, 289] on link "Y-Säätiö" at bounding box center [763, 295] width 129 height 15
click at [745, 43] on div "Owner KM Watchers KM [PERSON_NAME] [PERSON_NAME] [PERSON_NAME] AA Atakan Ak [PE…" at bounding box center [764, 45] width 135 height 15
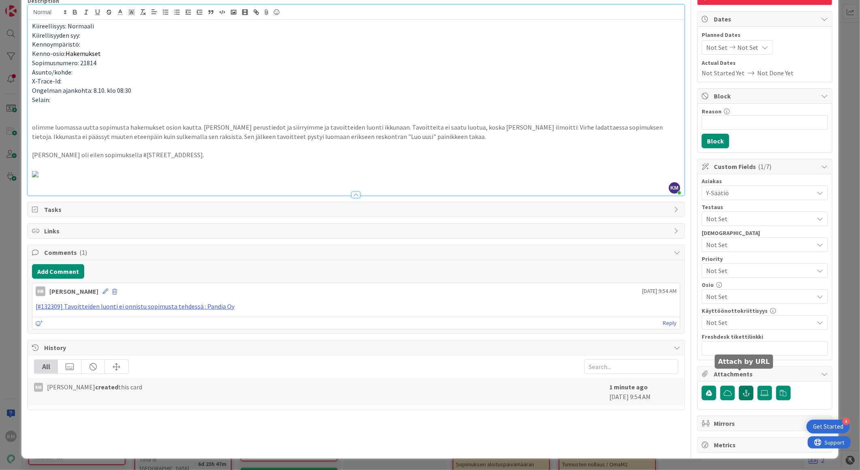
scroll to position [83, 0]
paste input "[URL][DOMAIN_NAME]"
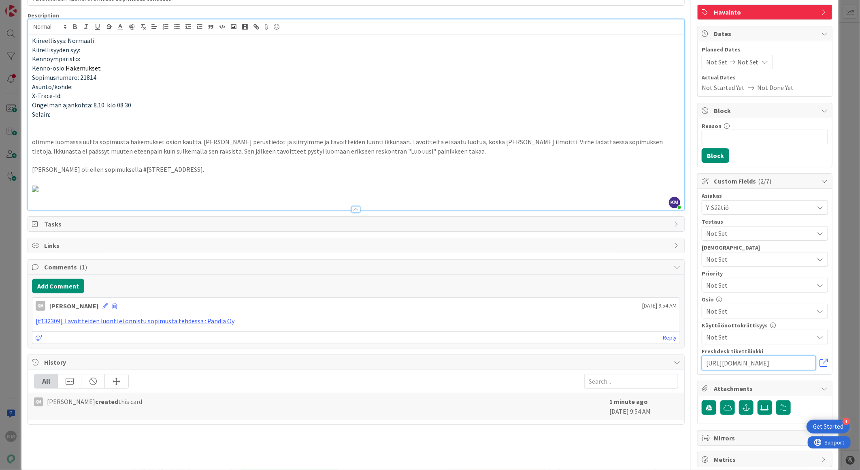
scroll to position [0, 0]
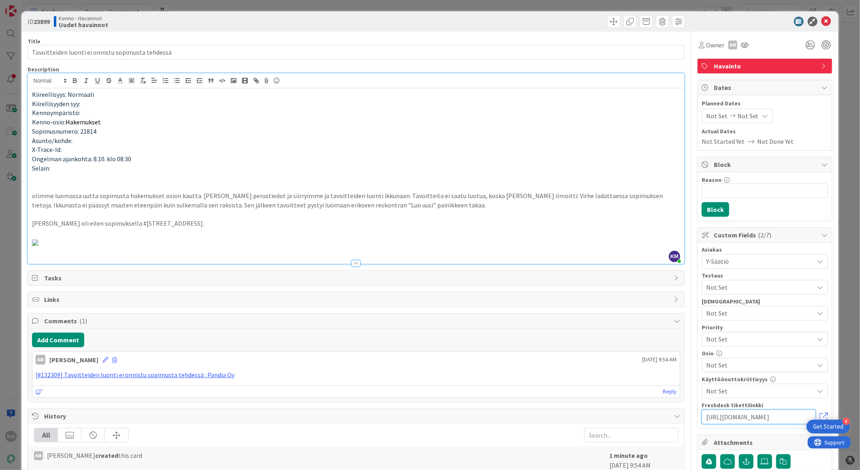
type input "[URL][DOMAIN_NAME]"
click at [45, 23] on b "23899" at bounding box center [42, 21] width 16 height 8
copy b "23899"
click at [822, 22] on icon at bounding box center [827, 22] width 10 height 10
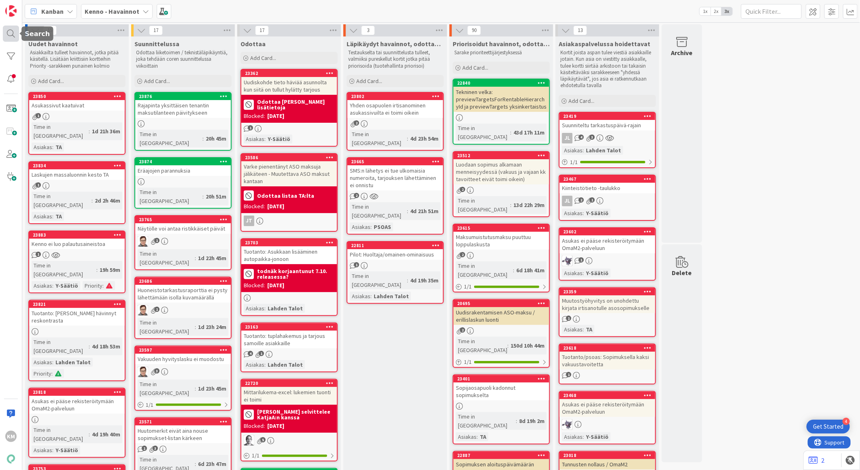
click at [13, 38] on div at bounding box center [11, 34] width 16 height 16
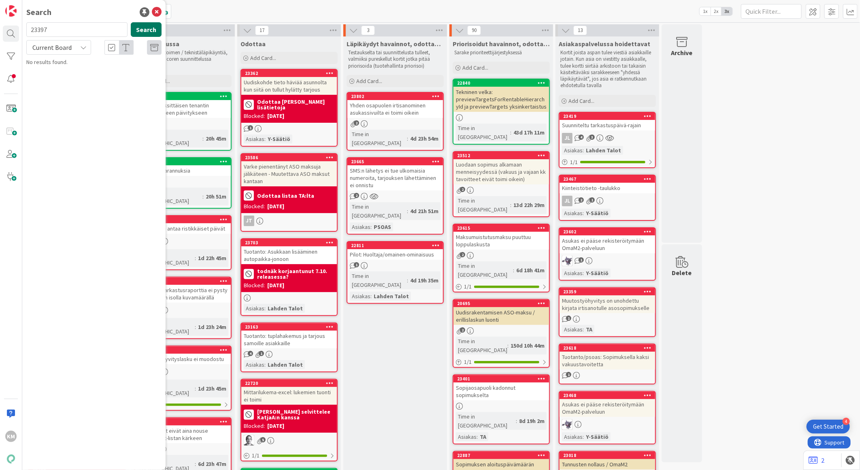
type input "23397"
click at [154, 30] on button "Search" at bounding box center [146, 29] width 31 height 15
click at [80, 48] on icon at bounding box center [83, 47] width 6 height 6
click at [58, 82] on span "All Boards" at bounding box center [73, 81] width 84 height 12
drag, startPoint x: 67, startPoint y: 34, endPoint x: -2, endPoint y: 29, distance: 69.0
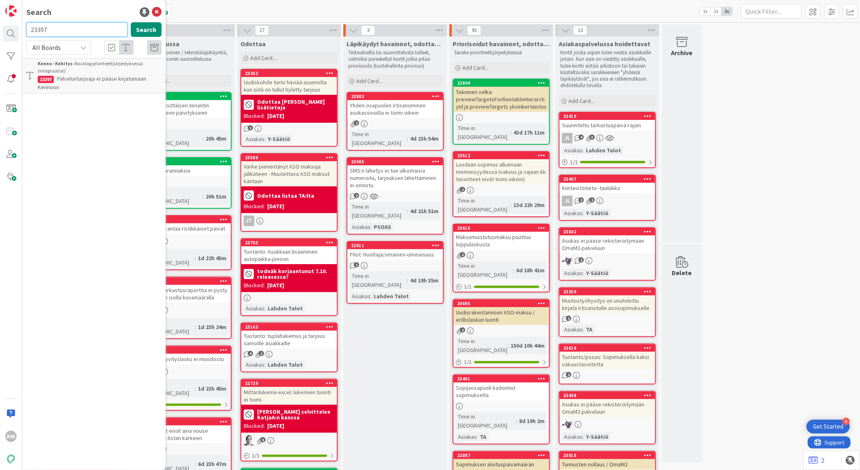
click at [0, 29] on html "4 Get Started KM Search 23397 Search All Boards Current Board All Boards Kenno …" at bounding box center [430, 235] width 860 height 470
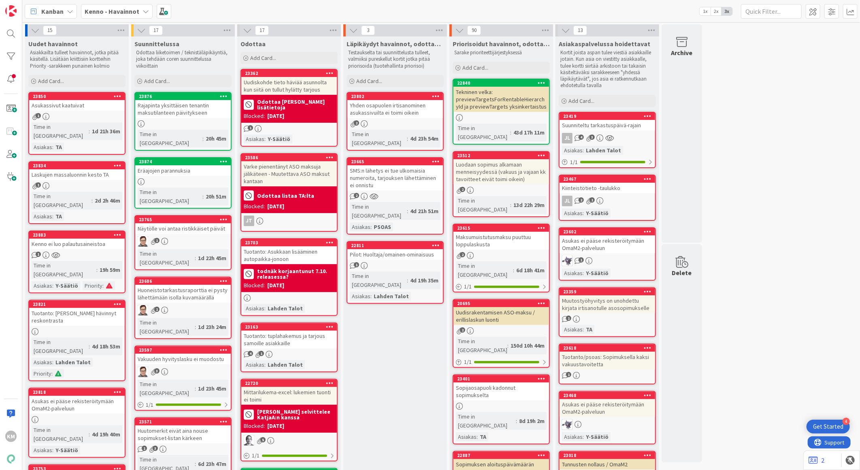
click at [60, 7] on span "Kanban" at bounding box center [52, 11] width 22 height 10
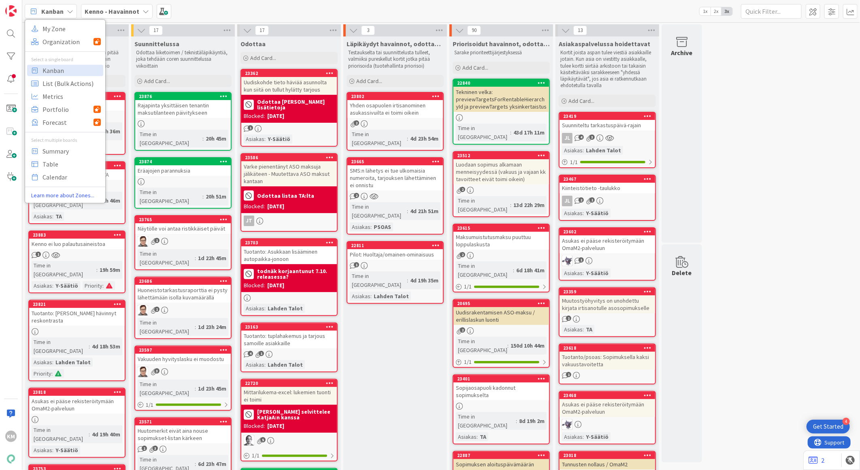
click at [213, 13] on div "Kanban My Zone Organization Select a single board Kanban List (Bulk Actions) Me…" at bounding box center [441, 11] width 838 height 22
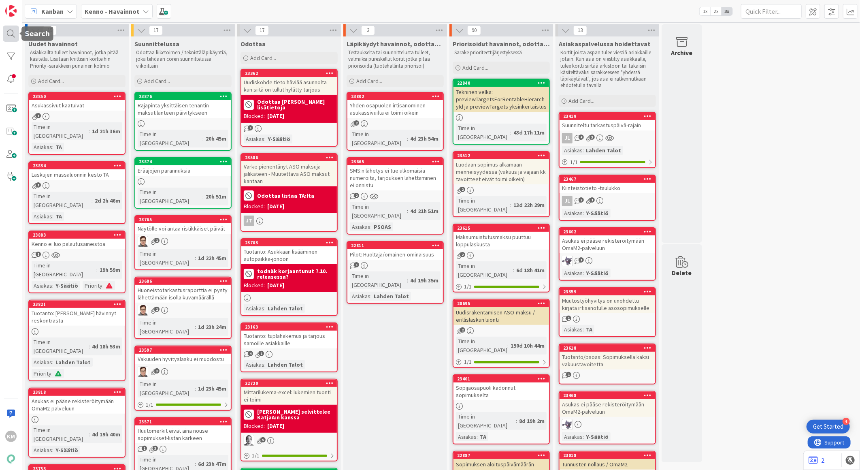
click at [11, 34] on div at bounding box center [11, 34] width 16 height 16
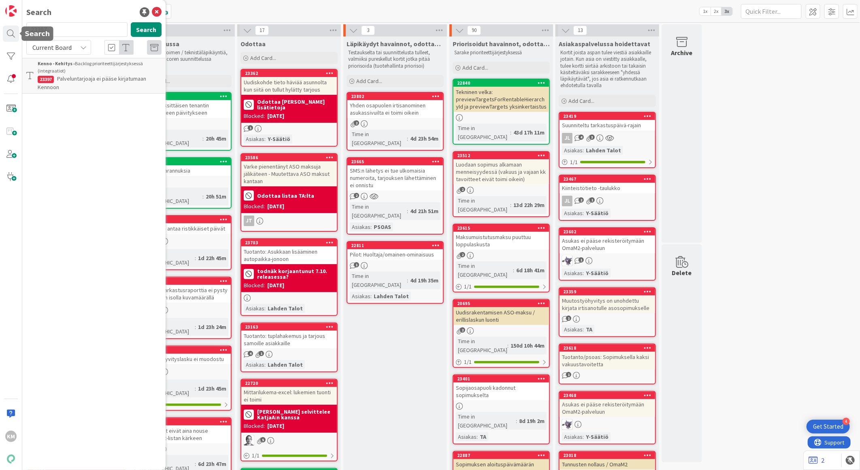
drag, startPoint x: 58, startPoint y: 34, endPoint x: 0, endPoint y: 35, distance: 57.9
click at [0, 35] on html "4 Get Started KM Search 23397 Search Current Board Kenno - Kehitys › Backlog pr…" at bounding box center [430, 235] width 860 height 470
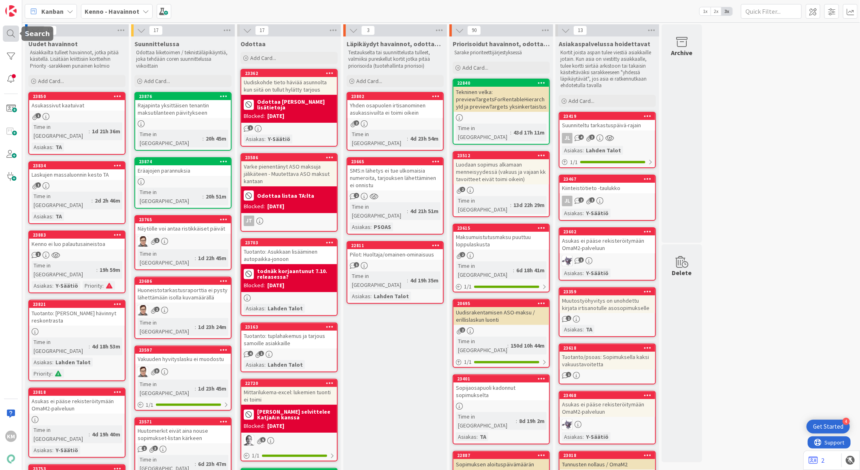
click at [10, 33] on div at bounding box center [11, 34] width 16 height 16
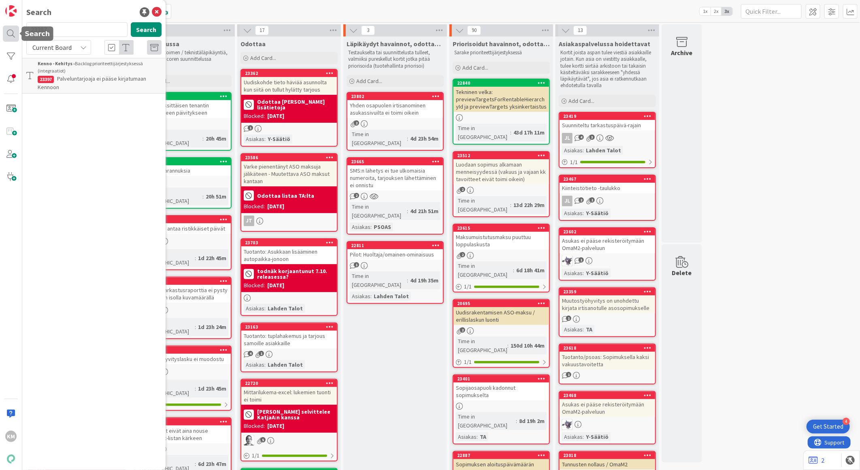
click at [19, 31] on body "4 Get Started KM Search 23397 Search Current Board Kenno - Kehitys › Backlog pr…" at bounding box center [430, 235] width 860 height 470
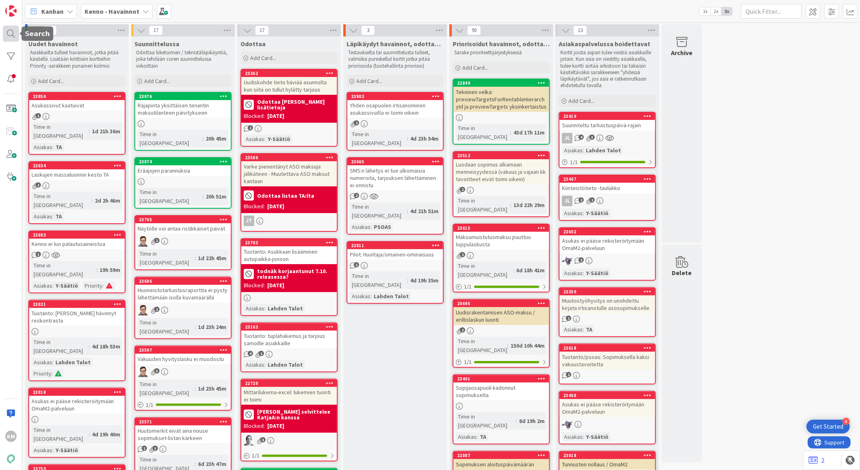
click at [9, 30] on div at bounding box center [11, 34] width 16 height 16
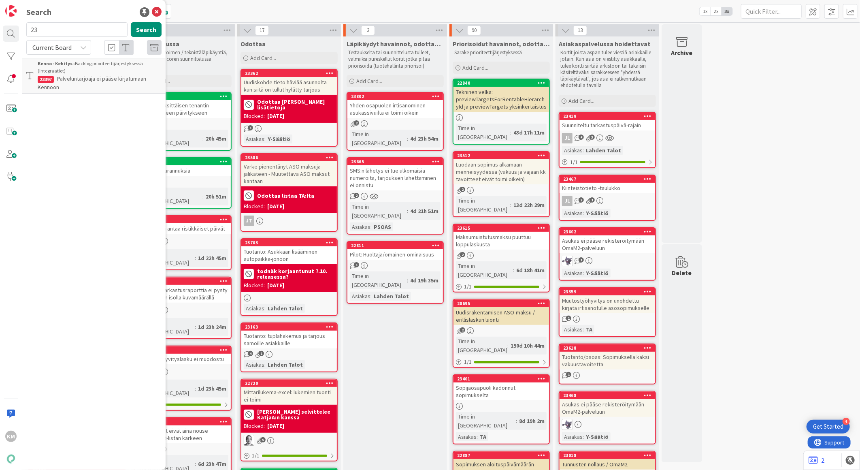
type input "2"
type input "21841"
click at [153, 30] on button "Search" at bounding box center [146, 29] width 31 height 15
click at [119, 72] on div "Kenno - Havainnot › Priorisoidut havainnot, odottaa kehityskapaa" at bounding box center [100, 67] width 124 height 15
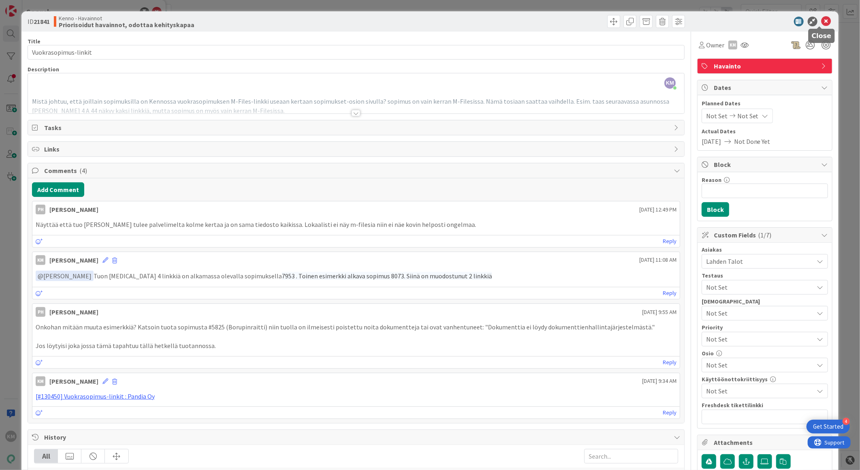
click at [822, 21] on icon at bounding box center [827, 22] width 10 height 10
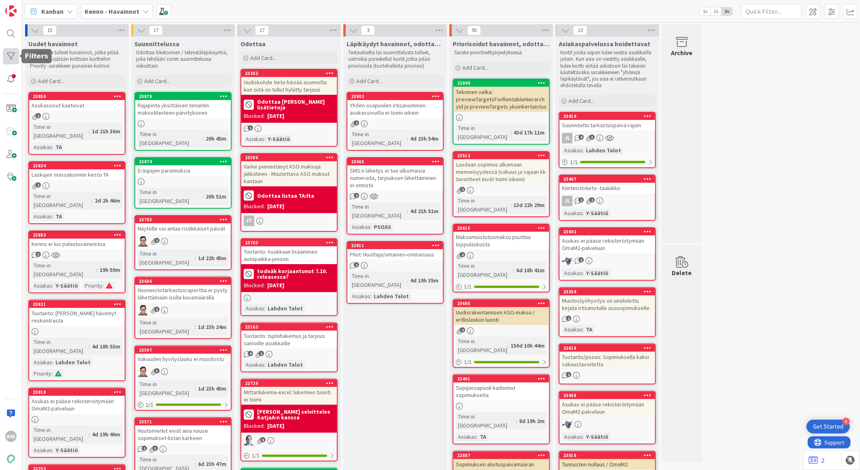
click at [13, 61] on div at bounding box center [11, 56] width 16 height 16
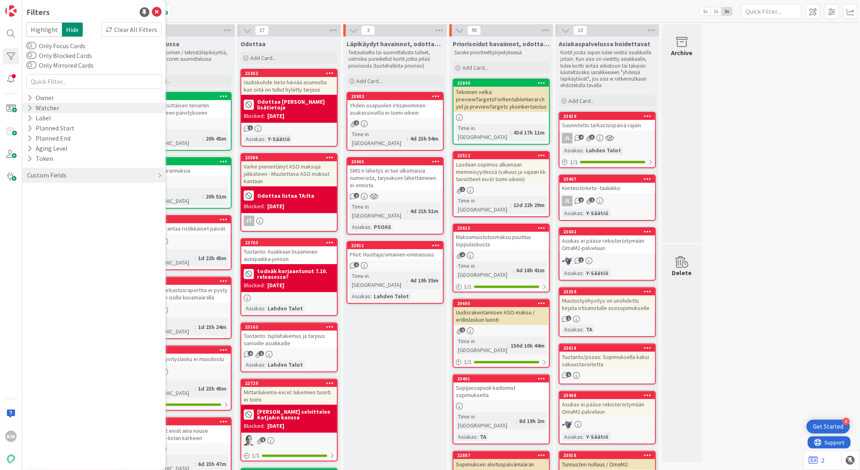
click at [47, 106] on div "Watcher" at bounding box center [43, 108] width 34 height 10
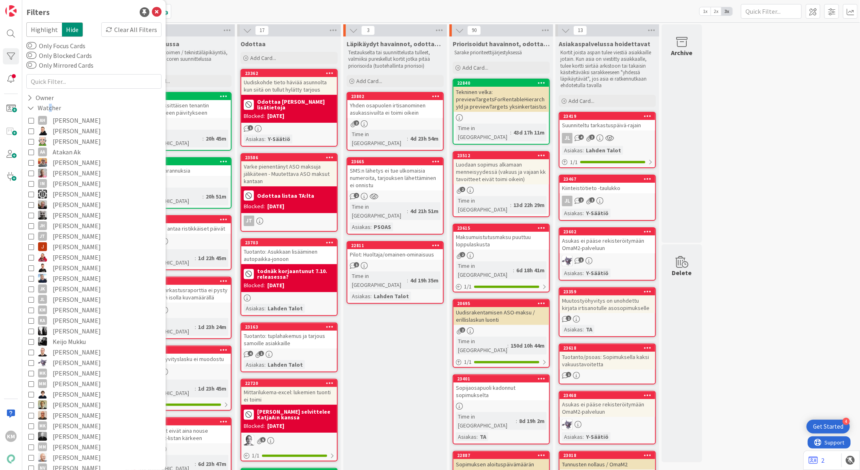
click at [29, 311] on icon at bounding box center [31, 310] width 6 height 6
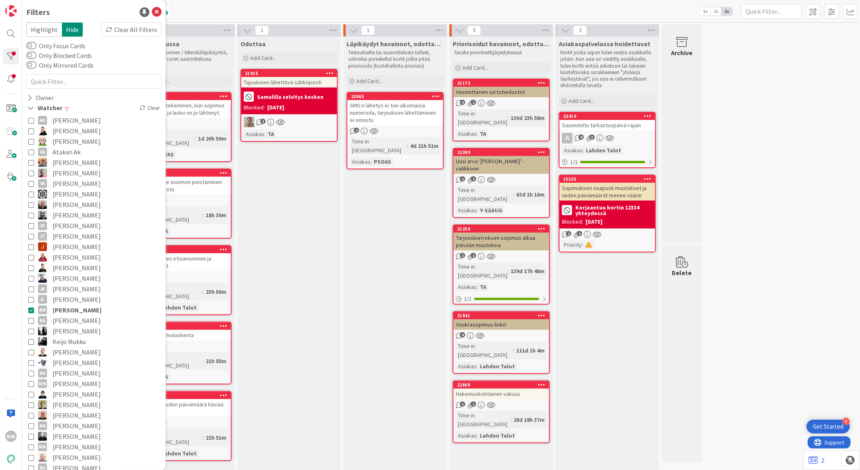
click at [319, 385] on div "Odottaa Add Card... 21915 Tajouksien lähettävä sähköposti Samulilla selvitys ke…" at bounding box center [289, 324] width 104 height 577
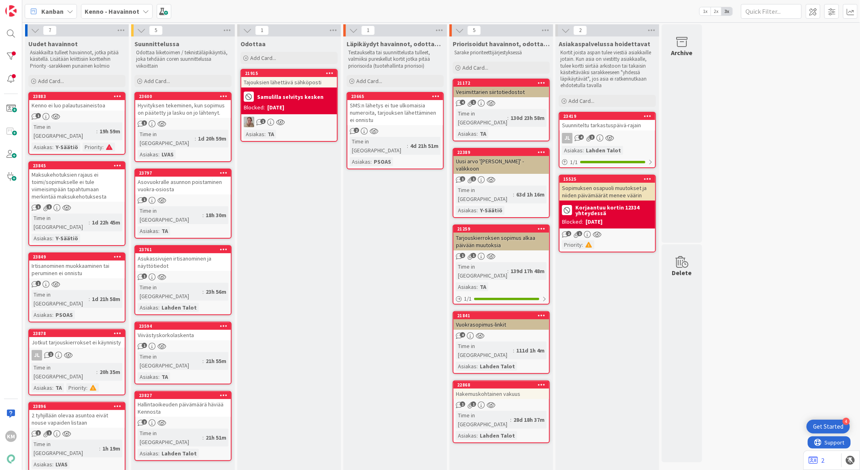
click at [107, 7] on b "Kenno - Havainnot" at bounding box center [112, 11] width 55 height 8
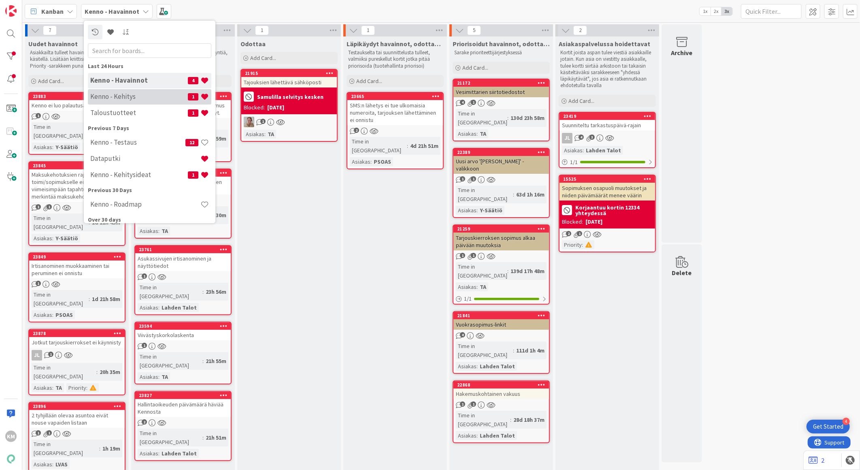
scroll to position [45, 0]
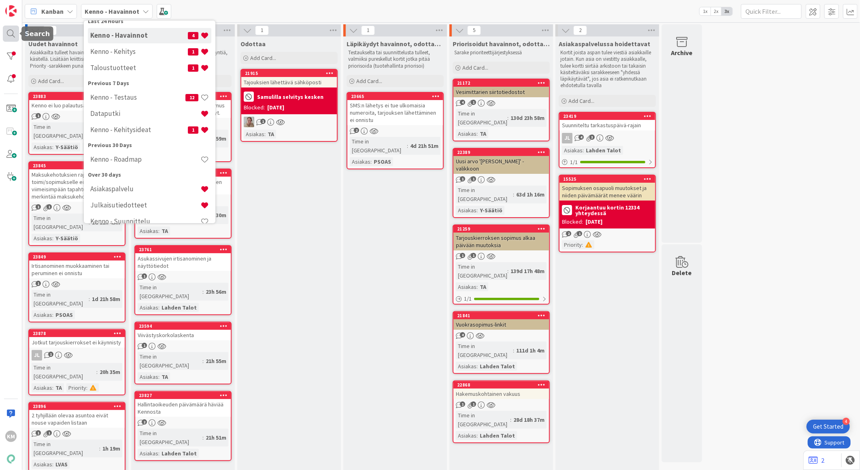
click at [11, 35] on div at bounding box center [11, 34] width 16 height 16
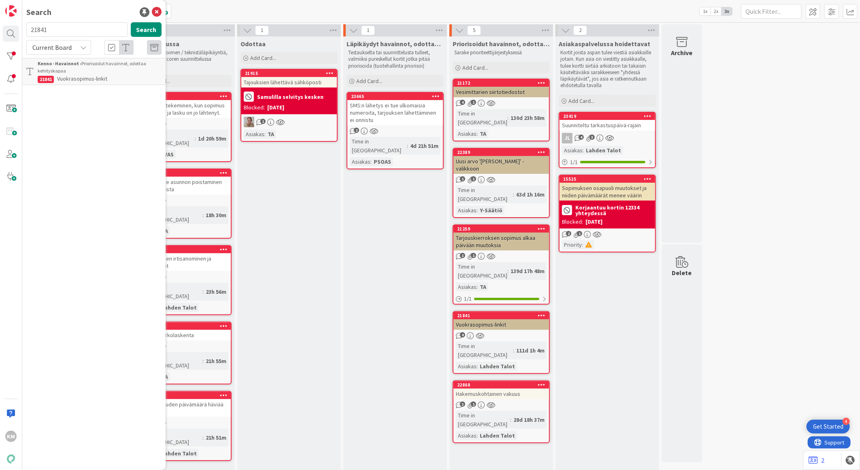
click at [78, 46] on div "Current Board" at bounding box center [58, 47] width 65 height 15
click at [73, 80] on span "All Boards" at bounding box center [73, 81] width 84 height 12
click at [150, 26] on button "Search" at bounding box center [146, 29] width 31 height 15
drag, startPoint x: 74, startPoint y: 33, endPoint x: 15, endPoint y: 29, distance: 58.5
click at [15, 29] on div "KM Search 21841 Search All Boards Current Board All Boards Kenno - Havainnot › …" at bounding box center [11, 235] width 22 height 470
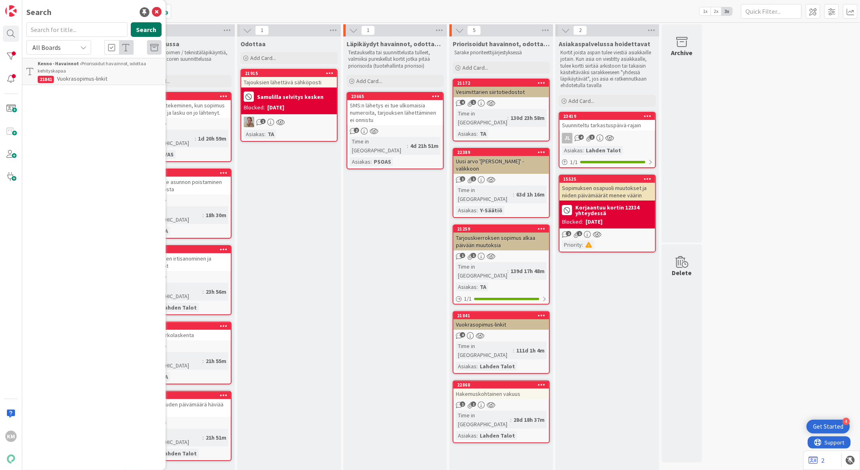
click at [140, 32] on button "Search" at bounding box center [146, 29] width 31 height 15
click at [13, 57] on div at bounding box center [11, 56] width 16 height 16
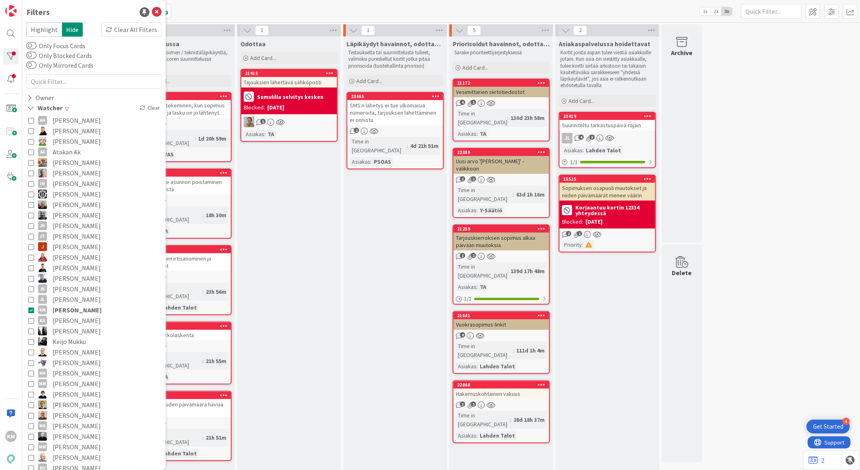
click at [13, 87] on div "KM" at bounding box center [11, 235] width 22 height 470
click at [14, 75] on div at bounding box center [11, 79] width 16 height 16
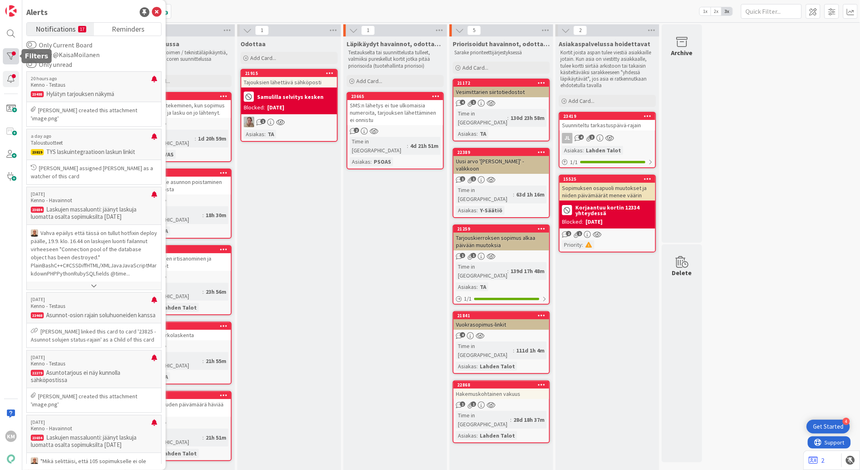
click at [13, 53] on div at bounding box center [11, 56] width 16 height 16
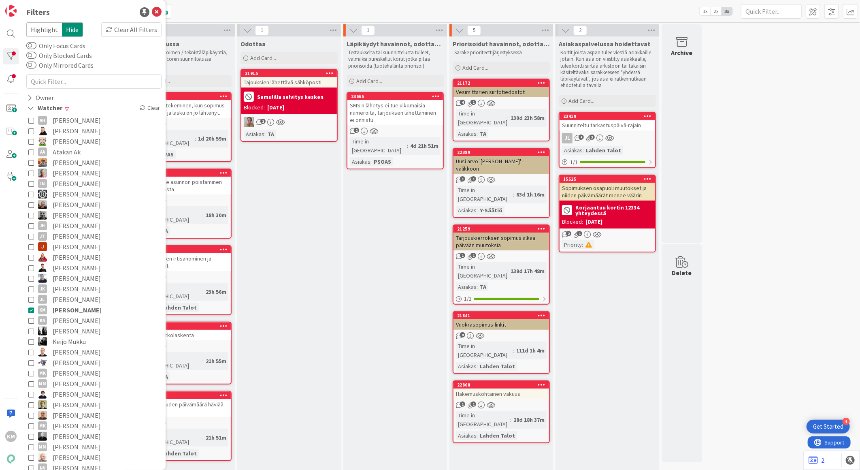
click at [300, 269] on div "Odottaa Add Card... 21915 Tajouksien lähettävä sähköposti Samulilla selvitys ke…" at bounding box center [289, 324] width 104 height 577
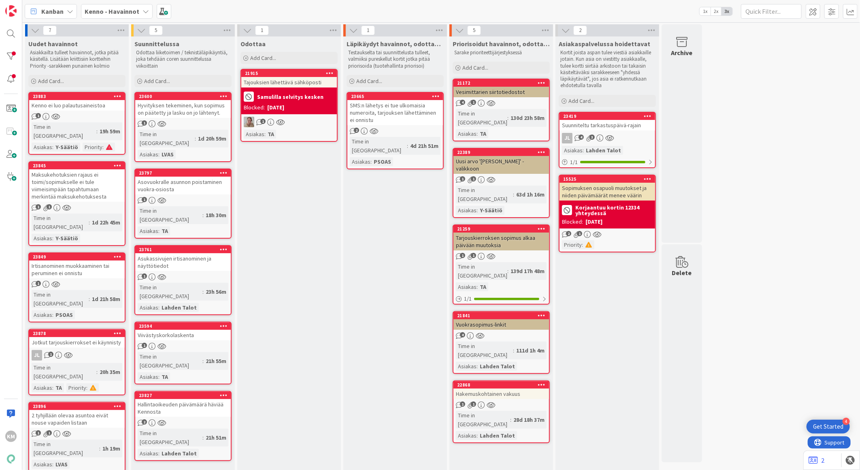
click at [140, 10] on div "Kenno - Havainnot" at bounding box center [117, 11] width 72 height 15
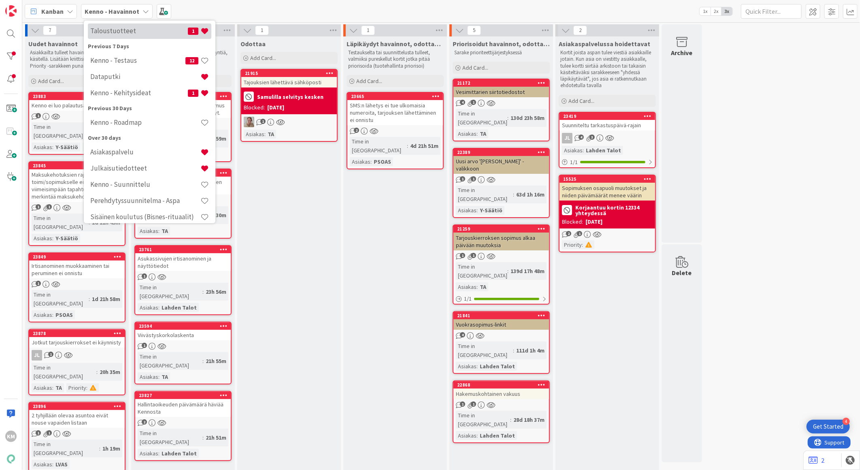
scroll to position [88, 0]
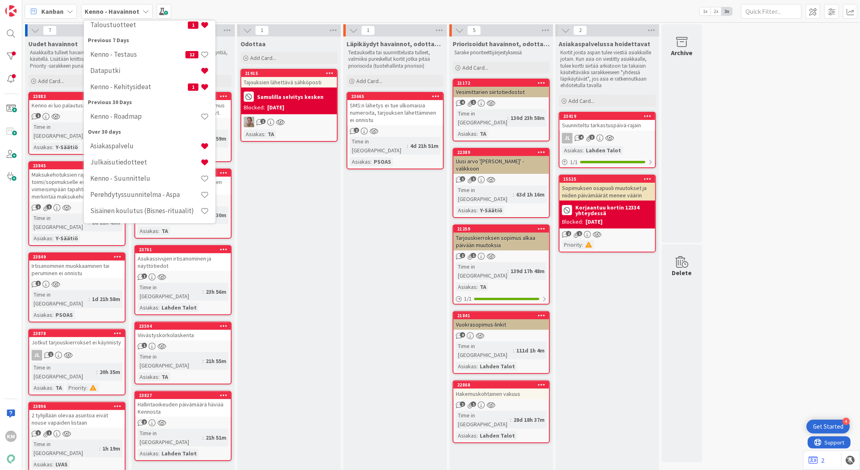
click at [300, 201] on div "Odottaa Add Card... 21915 Tajouksien lähettävä sähköposti Samulilla selvitys ke…" at bounding box center [289, 324] width 104 height 577
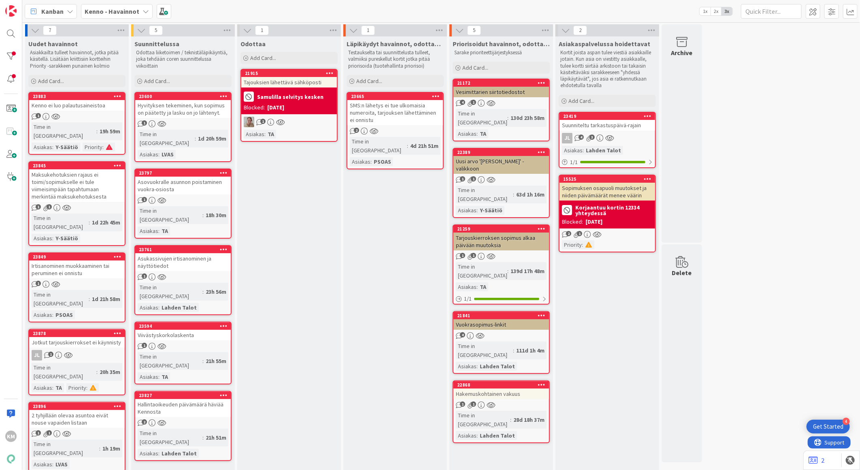
click at [143, 10] on icon at bounding box center [146, 11] width 6 height 6
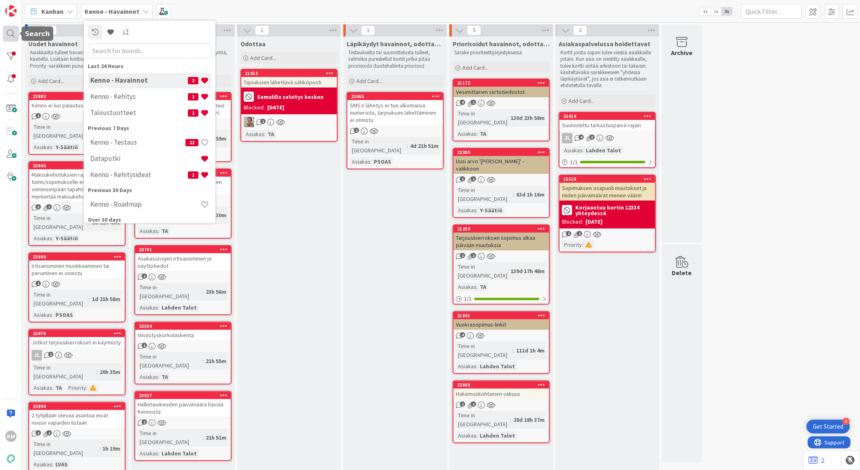
click at [12, 34] on div at bounding box center [11, 34] width 16 height 16
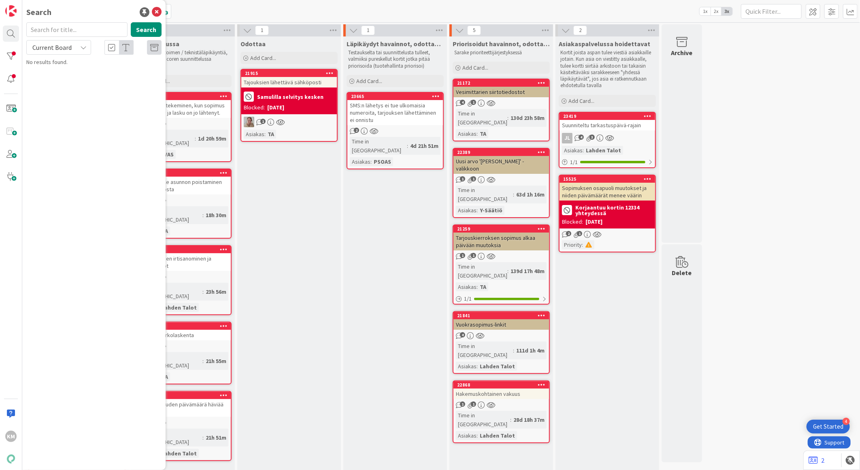
click at [83, 51] on div "Current Board" at bounding box center [58, 47] width 65 height 15
click at [71, 84] on span "All Boards" at bounding box center [73, 81] width 84 height 12
paste input "21259"
click at [147, 25] on button "Search" at bounding box center [146, 29] width 31 height 15
click at [37, 30] on input "21259" at bounding box center [76, 29] width 101 height 15
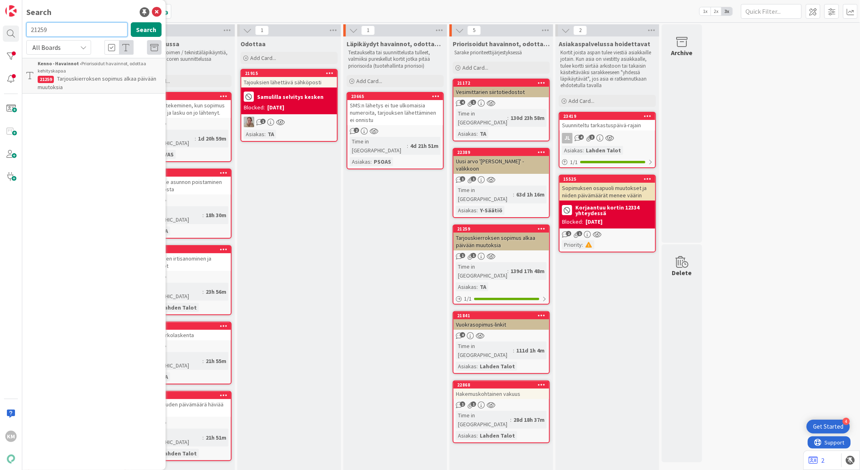
click at [37, 30] on input "21259" at bounding box center [76, 29] width 101 height 15
paste input "3366"
type input "23366"
click at [147, 32] on button "Search" at bounding box center [146, 29] width 31 height 15
click at [83, 70] on span "Vuokra-[PERSON_NAME] vastaanottajat päähakija ja toissijainen hakija" at bounding box center [94, 76] width 113 height 16
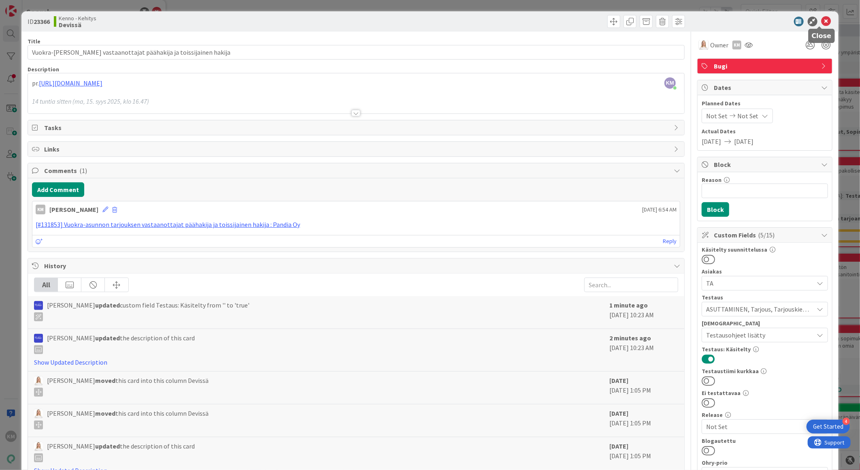
click at [822, 21] on icon at bounding box center [827, 22] width 10 height 10
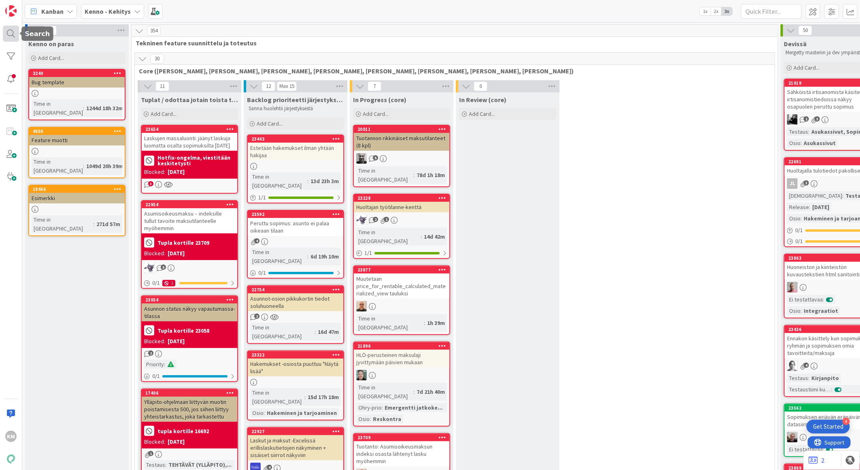
click at [14, 34] on div at bounding box center [11, 34] width 16 height 16
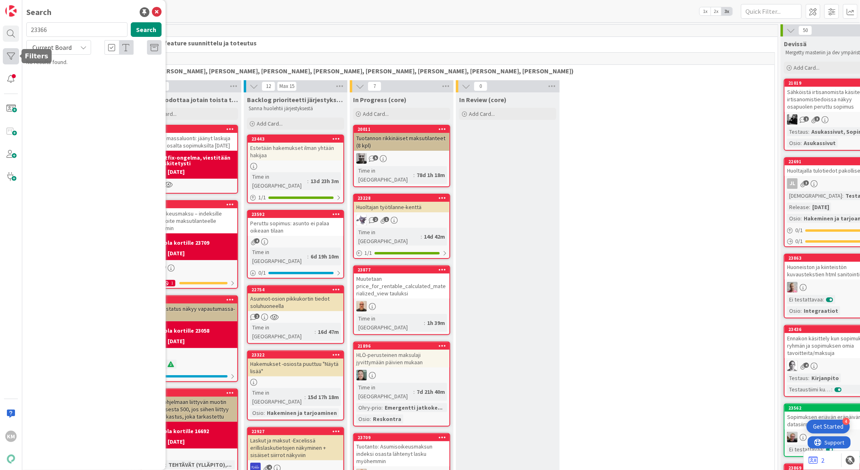
click at [11, 59] on div at bounding box center [11, 56] width 16 height 16
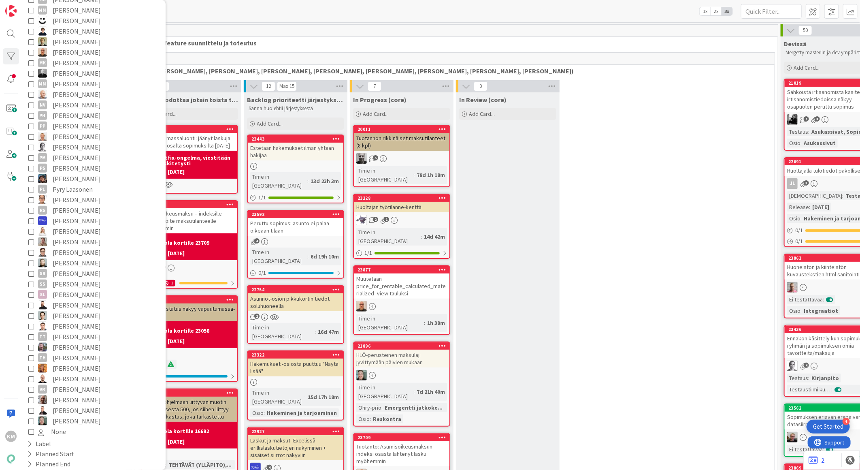
scroll to position [484, 0]
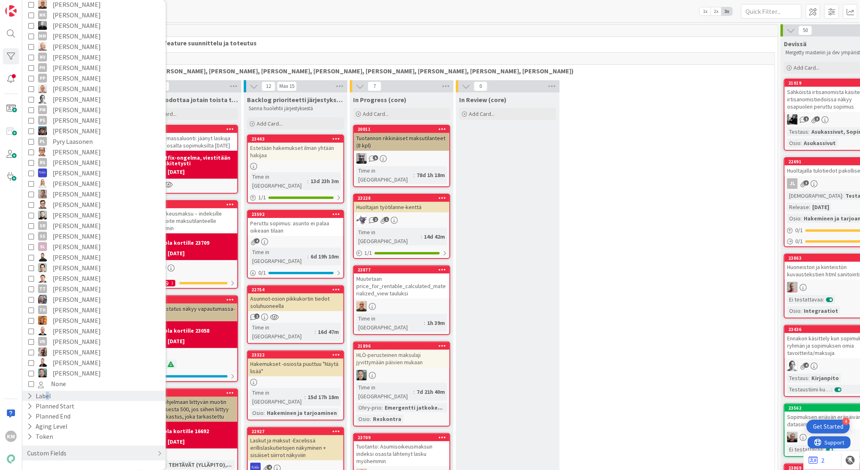
click at [47, 396] on div "Label" at bounding box center [39, 396] width 26 height 10
click at [31, 394] on icon at bounding box center [30, 395] width 7 height 7
click at [31, 405] on icon at bounding box center [29, 406] width 5 height 7
click at [31, 405] on icon at bounding box center [30, 406] width 7 height 7
click at [29, 435] on icon at bounding box center [29, 436] width 5 height 7
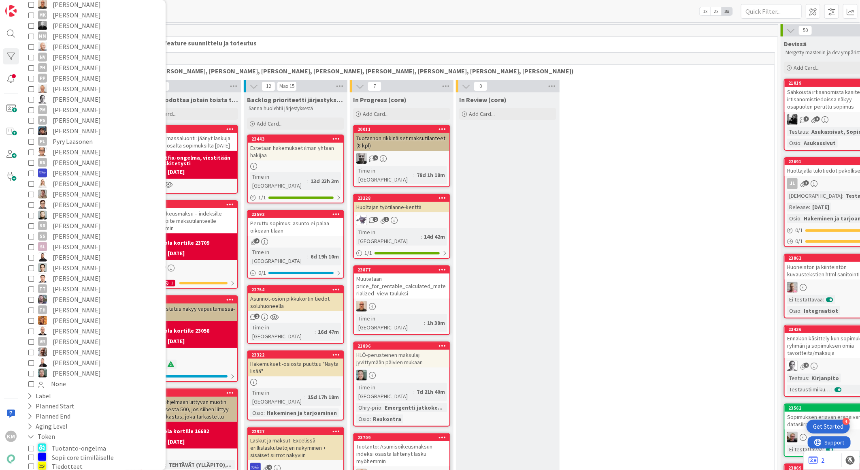
scroll to position [534, 0]
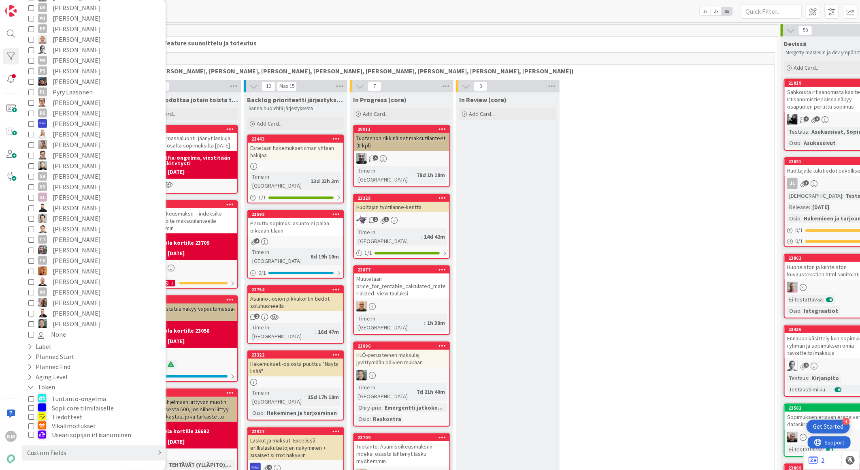
click at [149, 454] on div "Custom Fields" at bounding box center [93, 452] width 143 height 15
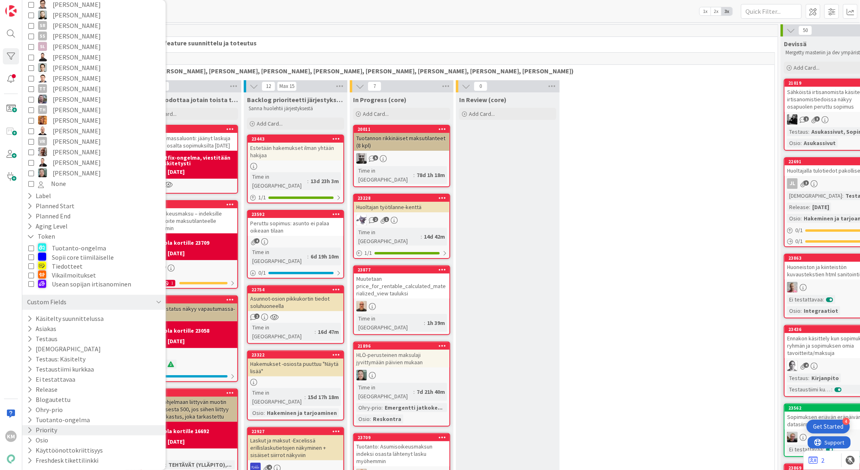
scroll to position [686, 0]
click at [31, 390] on icon at bounding box center [29, 388] width 5 height 7
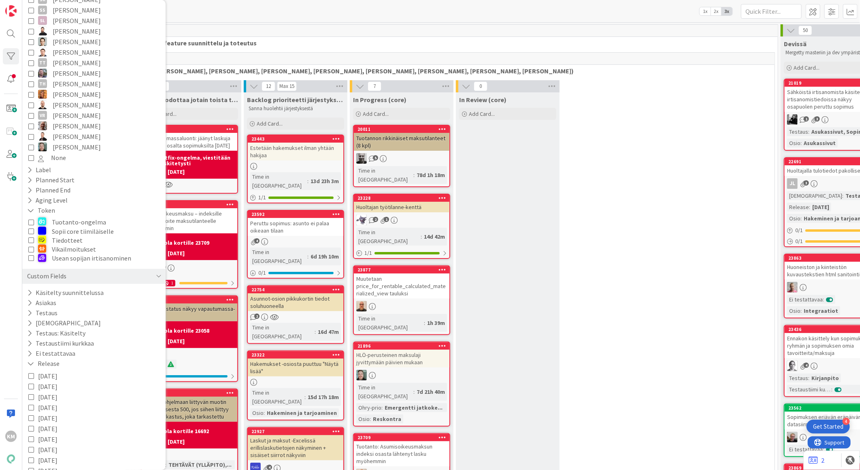
scroll to position [776, 0]
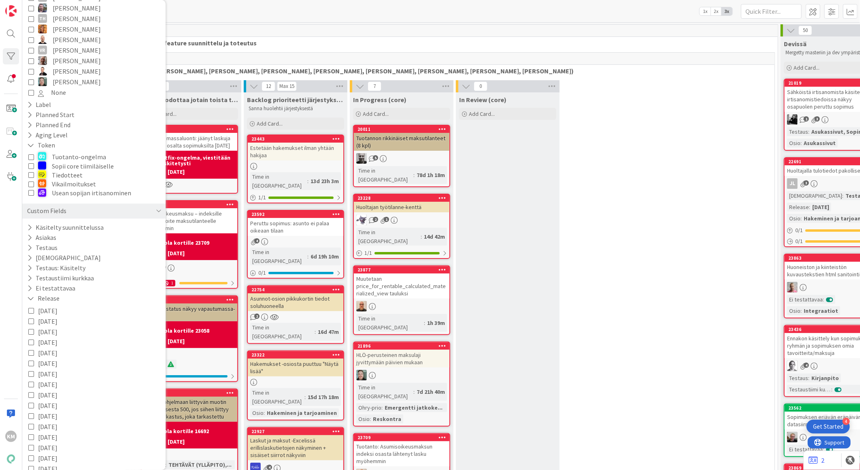
click at [31, 312] on icon at bounding box center [31, 311] width 6 height 6
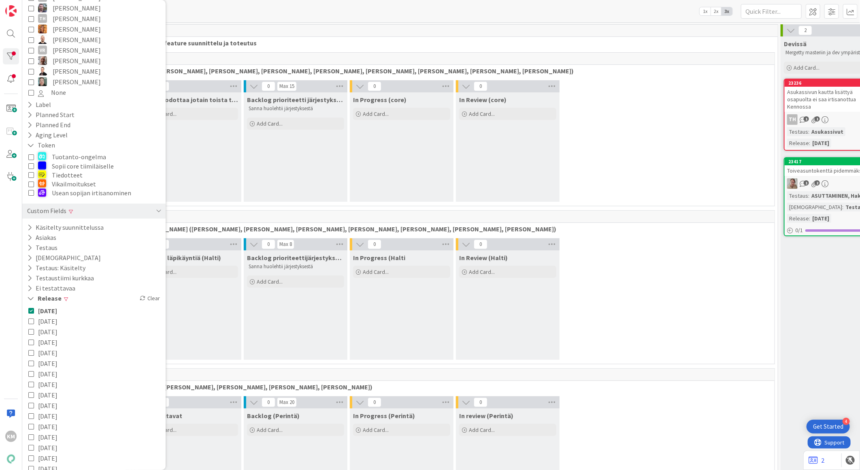
click at [630, 322] on div "0 Odottaa läpikäyntiä (Halti) Add Card... 0 Max 8 Backlog prioriteettijärjestyk…" at bounding box center [454, 301] width 637 height 126
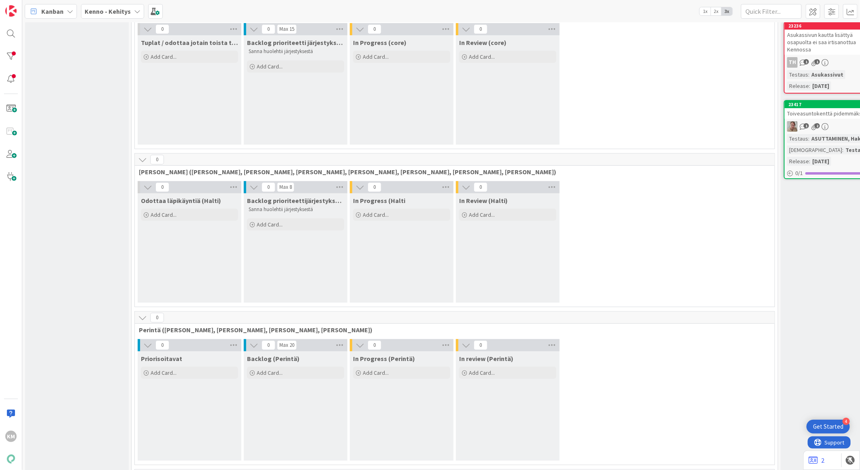
scroll to position [0, 0]
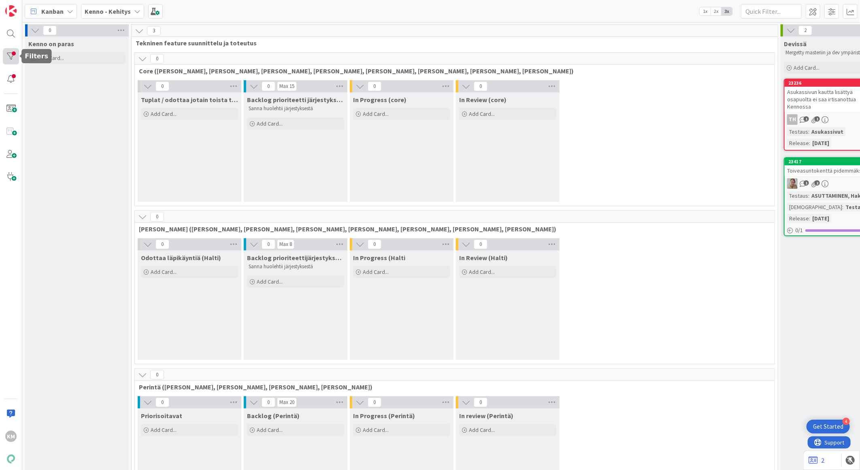
click at [10, 55] on div at bounding box center [11, 56] width 16 height 16
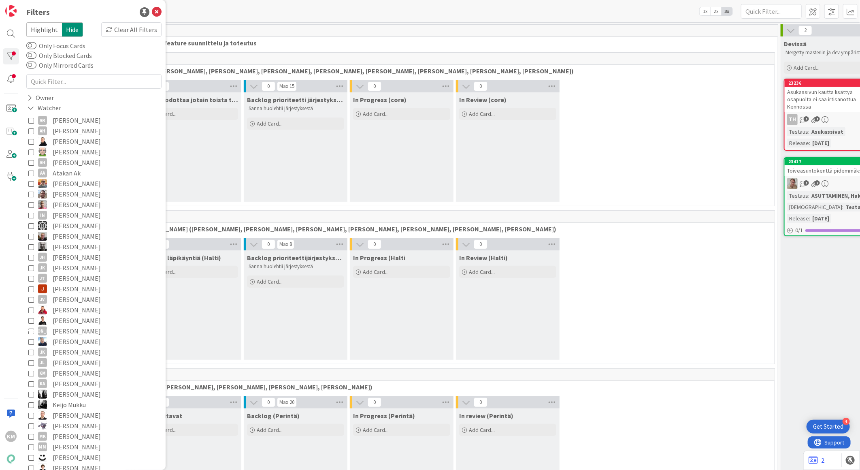
click at [79, 369] on span "[PERSON_NAME]" at bounding box center [77, 373] width 48 height 11
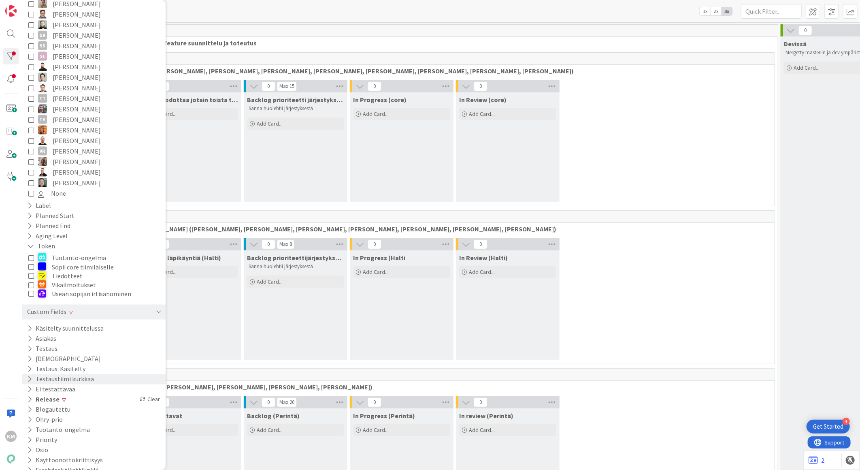
scroll to position [686, 0]
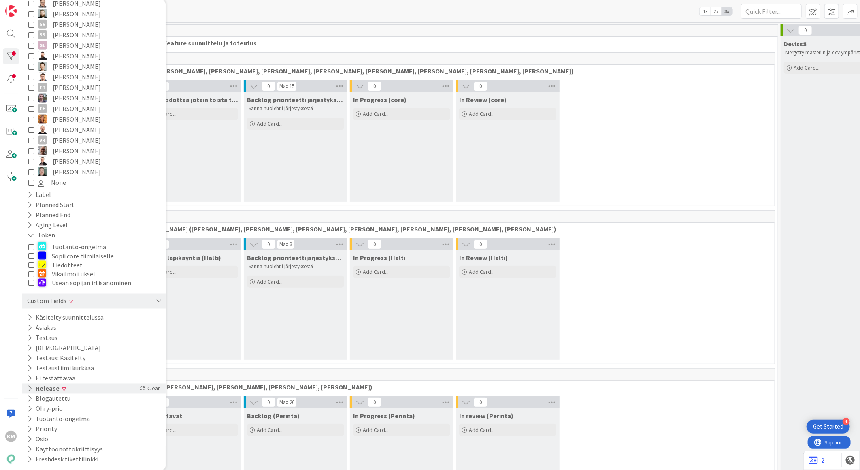
click at [51, 386] on button "Release" at bounding box center [43, 389] width 34 height 10
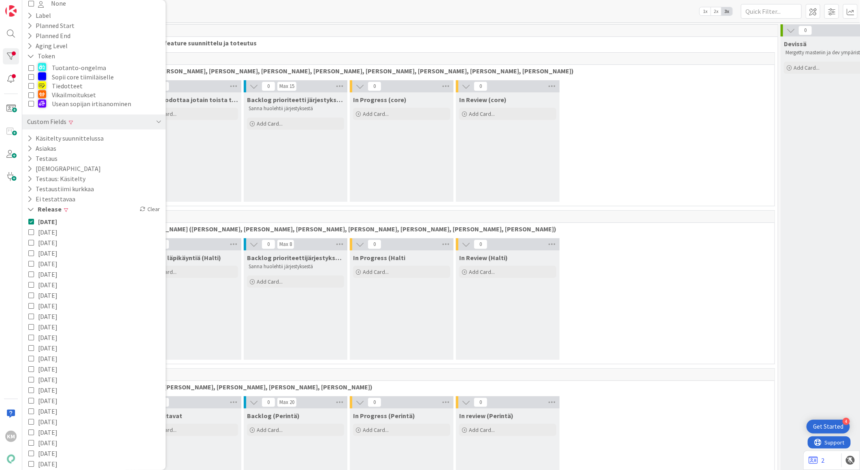
scroll to position [865, 0]
click at [32, 232] on icon at bounding box center [31, 231] width 6 height 6
click at [33, 240] on icon at bounding box center [31, 242] width 6 height 6
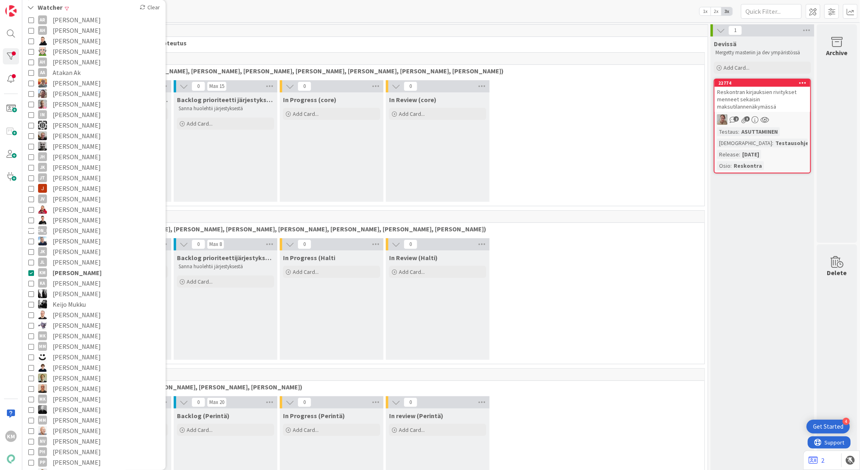
scroll to position [0, 0]
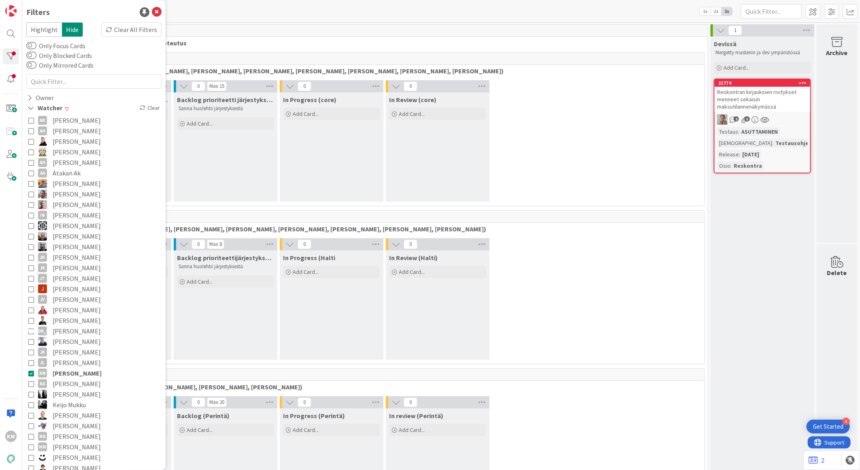
click at [581, 266] on div "0 Odottaa läpikäyntiä (Halti) Add Card... 0 Max 8 Backlog prioriteettijärjestyk…" at bounding box center [384, 301] width 637 height 126
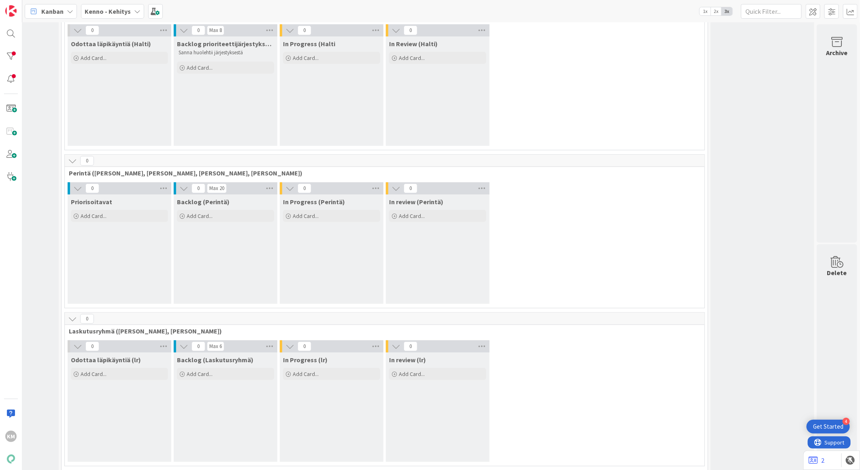
scroll to position [96, 76]
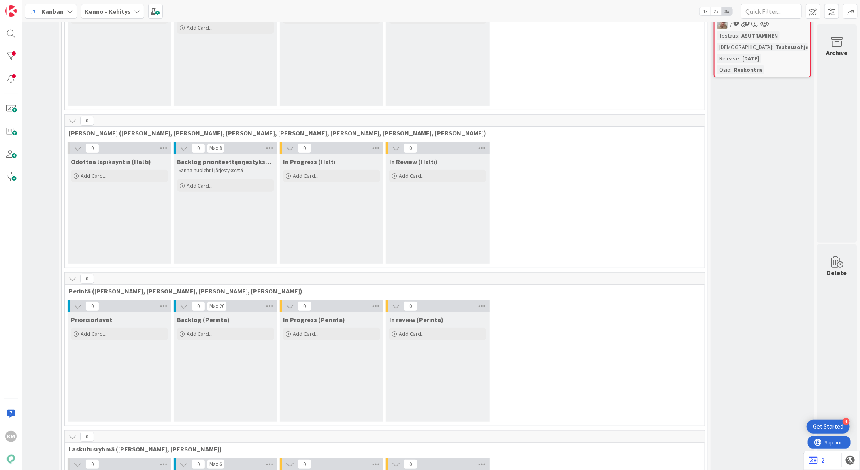
click at [134, 13] on icon at bounding box center [137, 11] width 6 height 6
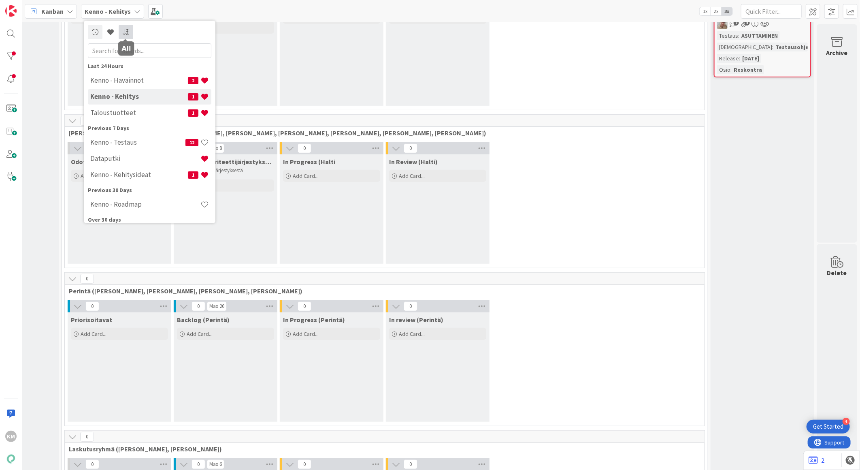
click at [121, 30] on link at bounding box center [126, 31] width 15 height 15
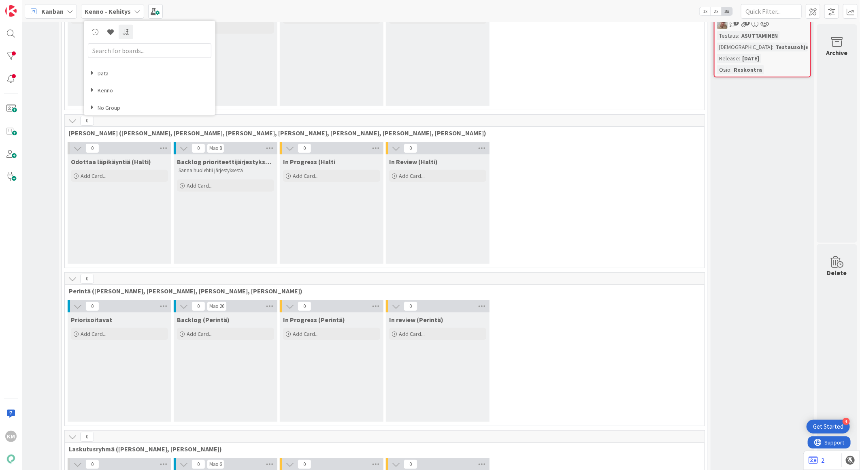
click at [111, 88] on h4 "Kenno" at bounding box center [150, 90] width 121 height 7
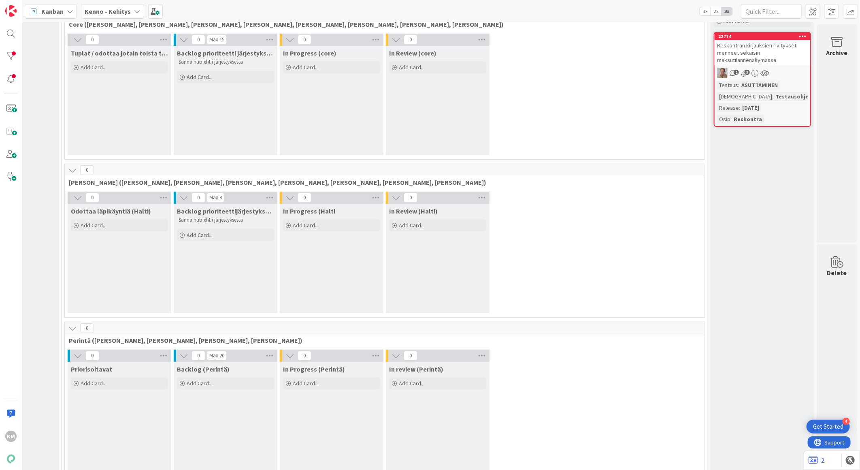
scroll to position [0, 76]
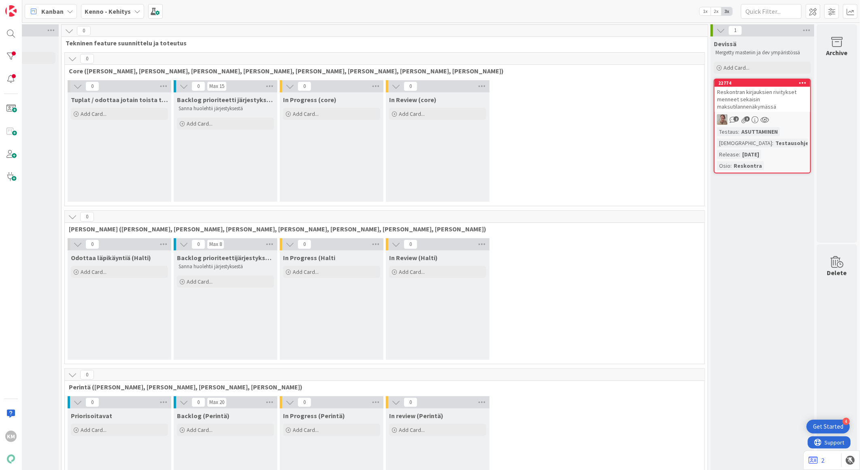
click at [754, 102] on div "Reskontran kirjauksien rivitykset menneet sekaisin maksutilannenäkymässä" at bounding box center [763, 99] width 96 height 25
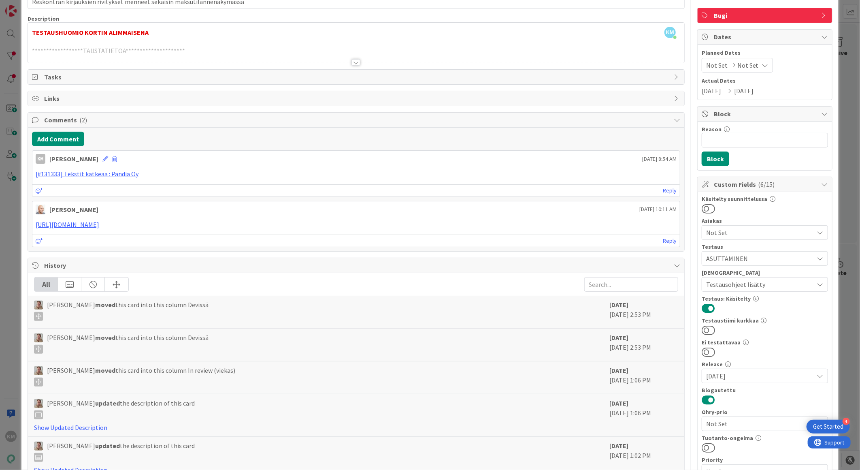
scroll to position [135, 0]
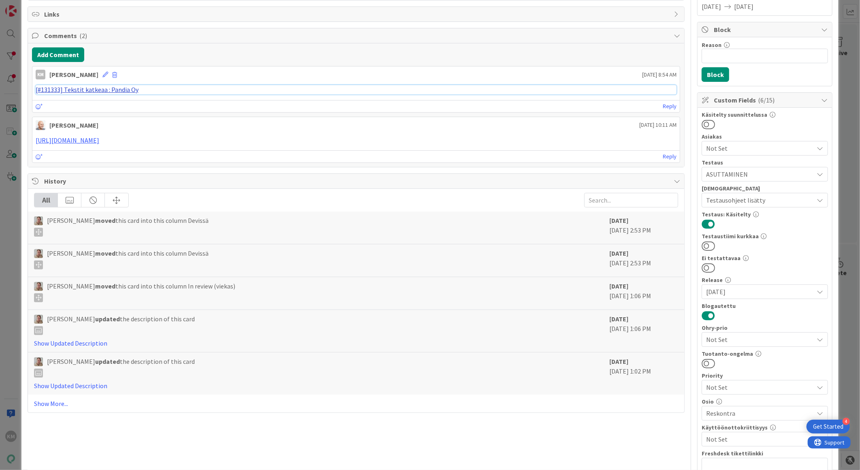
click at [126, 89] on link "[#131333] Tekstit katkeaa : Pandia Oy" at bounding box center [87, 89] width 103 height 8
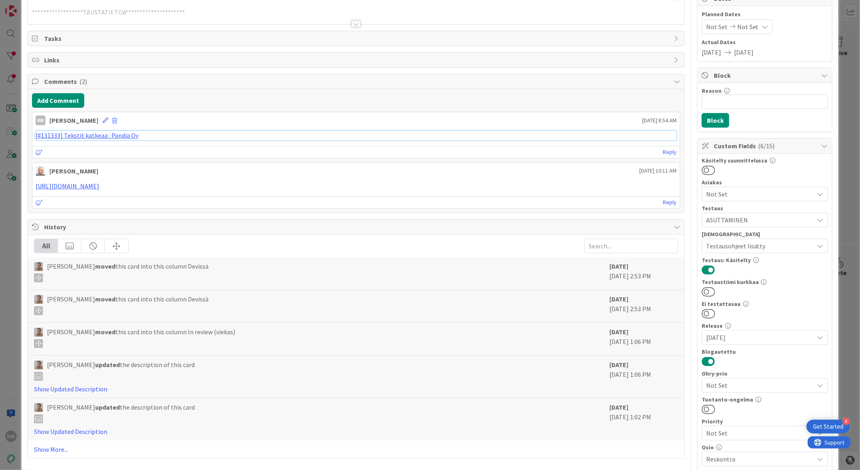
scroll to position [0, 0]
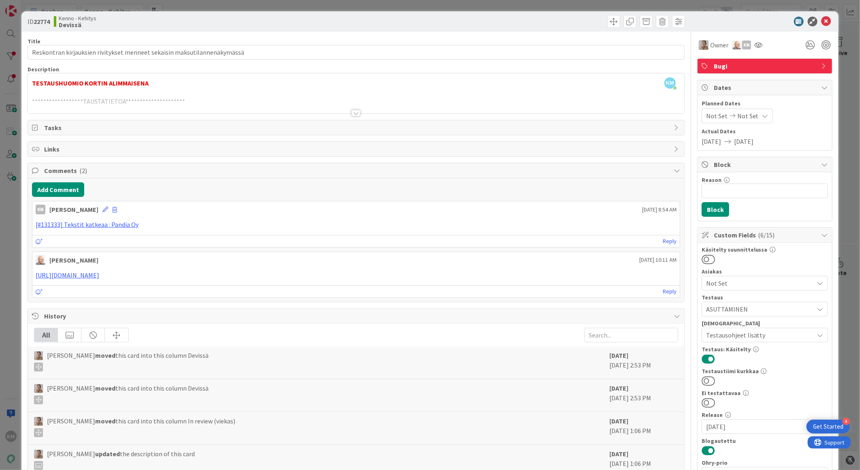
click at [822, 18] on icon at bounding box center [827, 22] width 10 height 10
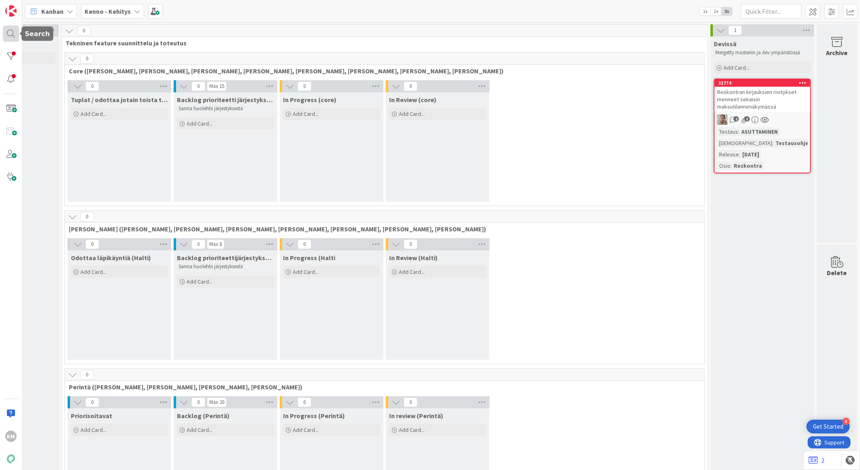
click at [13, 32] on div at bounding box center [11, 34] width 16 height 16
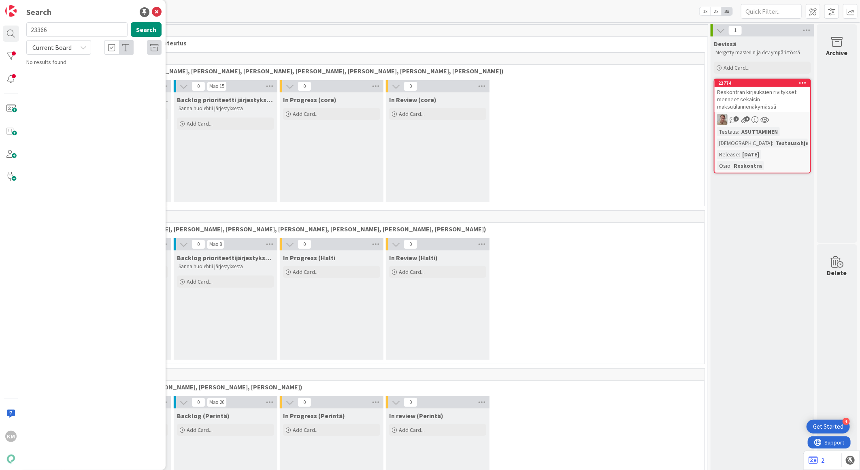
drag, startPoint x: 53, startPoint y: 28, endPoint x: 43, endPoint y: 26, distance: 10.3
click at [43, 26] on input "23366" at bounding box center [76, 29] width 101 height 15
click at [37, 26] on input "23366" at bounding box center [76, 29] width 101 height 15
type input "23085"
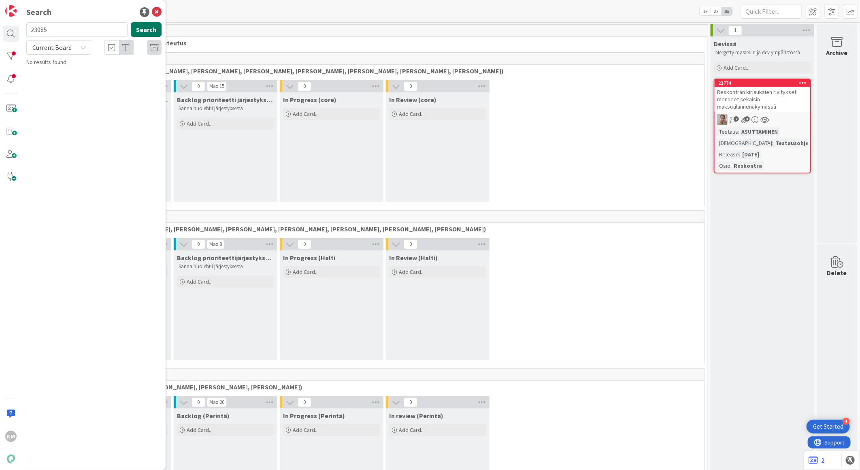
click at [159, 29] on button "Search" at bounding box center [146, 29] width 31 height 15
click at [10, 55] on div at bounding box center [11, 56] width 16 height 16
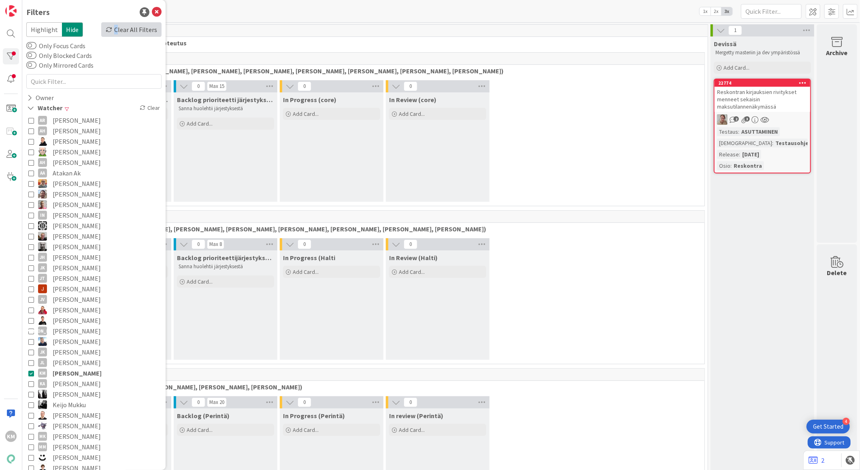
click at [112, 31] on div "Clear All Filters" at bounding box center [131, 29] width 60 height 15
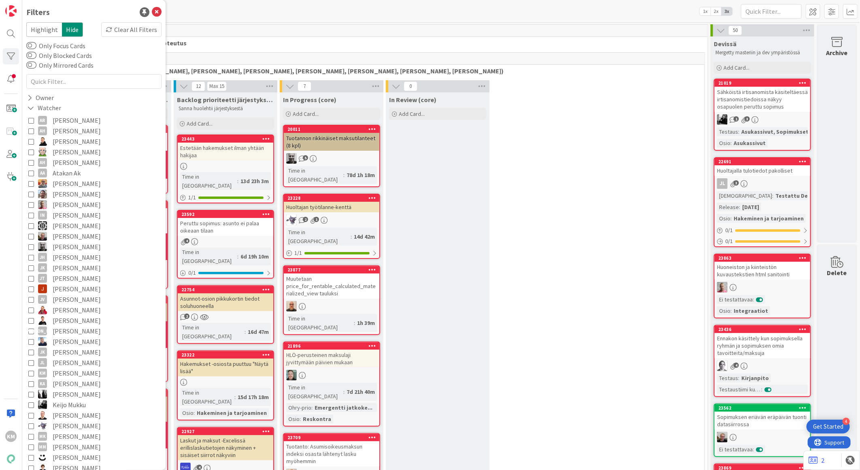
click at [426, 100] on span "In Review (core)" at bounding box center [412, 100] width 47 height 8
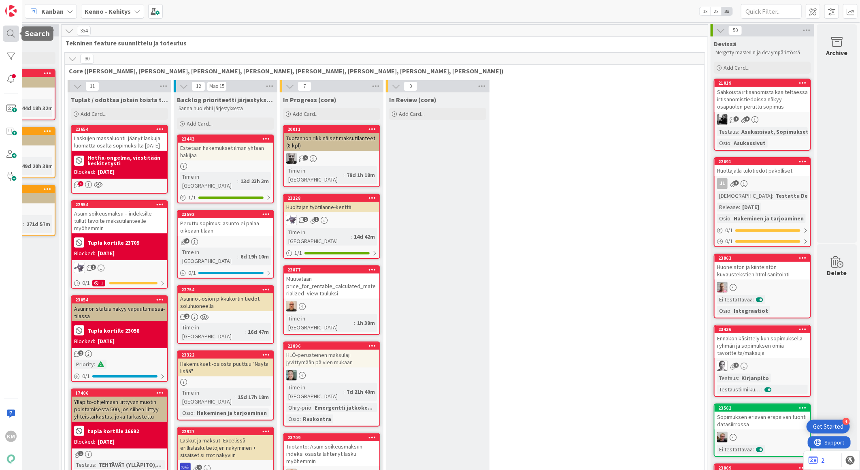
click at [9, 36] on div at bounding box center [11, 34] width 16 height 16
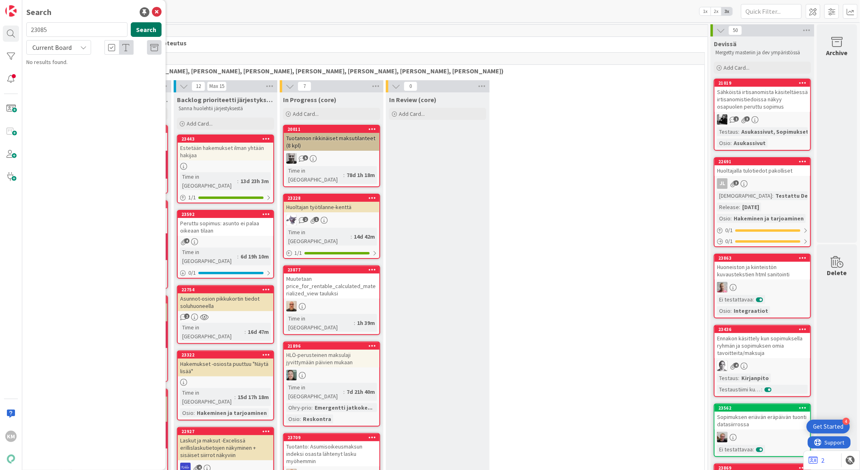
click at [155, 28] on button "Search" at bounding box center [146, 29] width 31 height 15
click at [35, 29] on input "23085" at bounding box center [76, 29] width 101 height 15
click at [155, 29] on button "Search" at bounding box center [146, 29] width 31 height 15
drag, startPoint x: 78, startPoint y: 48, endPoint x: 73, endPoint y: 53, distance: 7.2
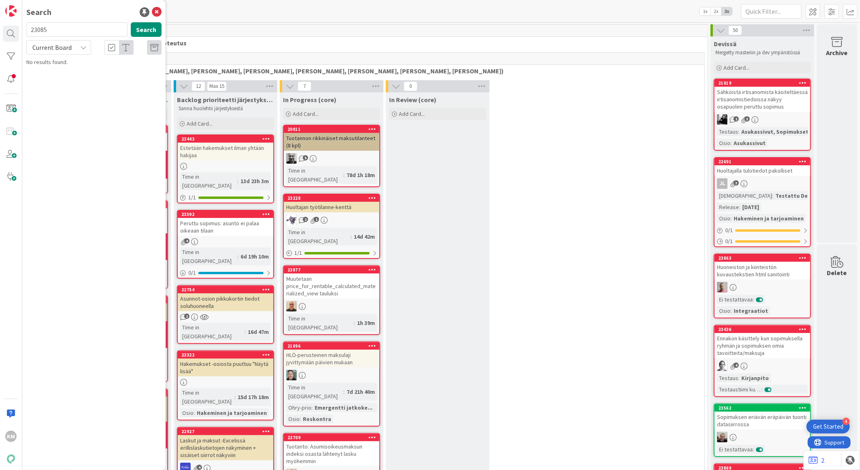
click at [78, 49] on div "Current Board" at bounding box center [58, 47] width 65 height 15
click at [62, 83] on span "All Boards" at bounding box center [73, 81] width 84 height 12
click at [118, 72] on span "Sopijan henkilötietojen muutos" at bounding box center [94, 71] width 75 height 7
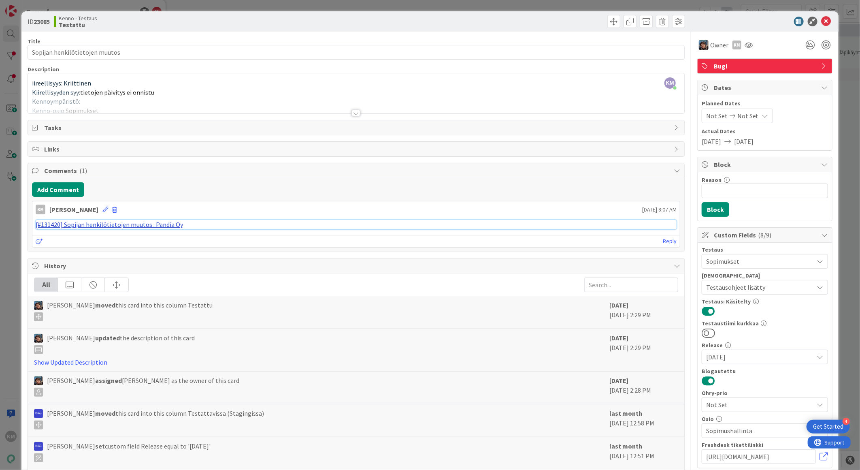
click at [151, 227] on link "[#131420] Sopijan henkilötietojen muutos : Pandia Oy" at bounding box center [109, 224] width 147 height 8
click at [814, 18] on div at bounding box center [760, 22] width 143 height 10
click at [822, 21] on icon at bounding box center [827, 22] width 10 height 10
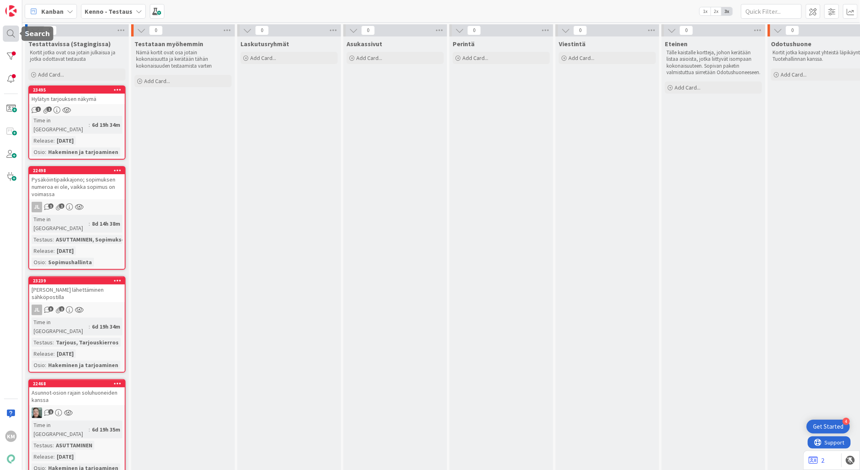
click at [9, 28] on div at bounding box center [11, 34] width 16 height 16
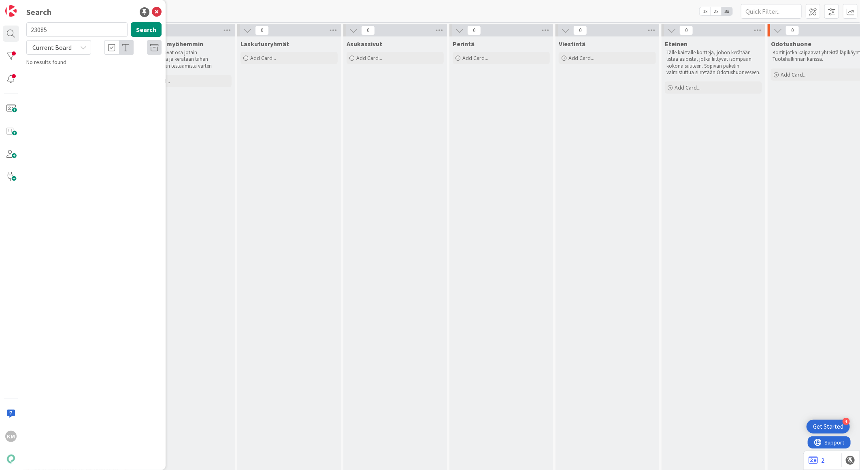
click at [35, 29] on input "23085" at bounding box center [76, 29] width 101 height 15
type input "22959"
click at [154, 35] on button "Search" at bounding box center [146, 29] width 31 height 15
click at [75, 68] on span "Asumisoikeusasunnon tarjouskirjeen tulostaminen" at bounding box center [92, 76] width 108 height 16
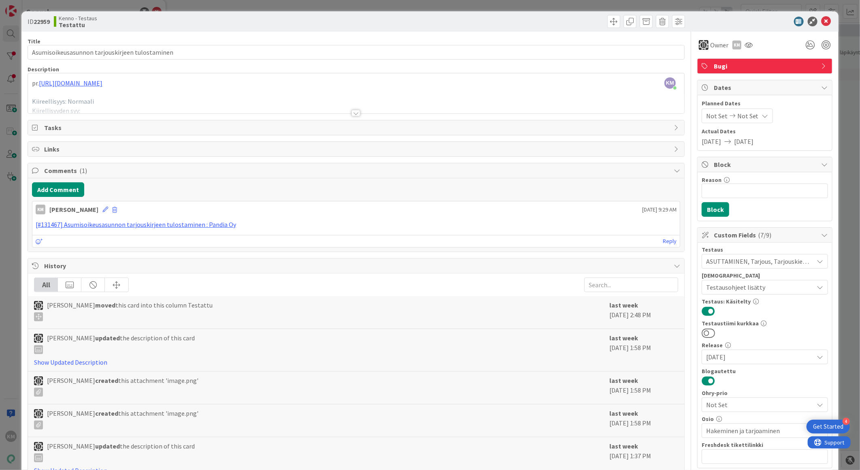
click at [353, 115] on div at bounding box center [356, 113] width 9 height 6
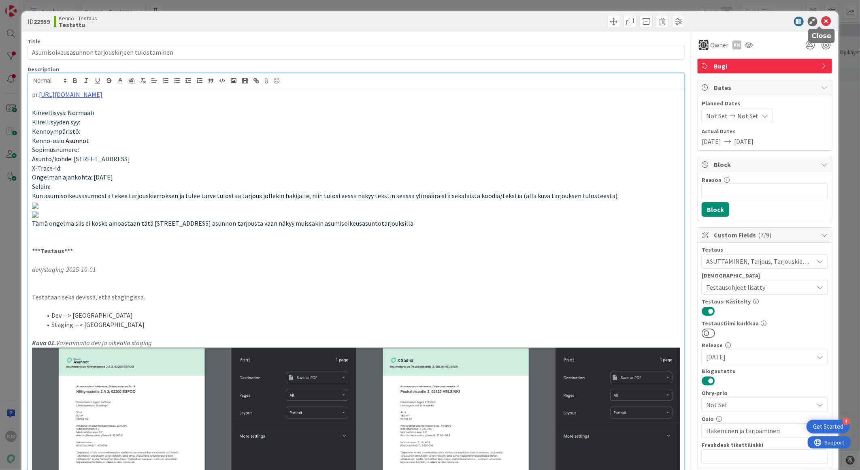
click at [822, 18] on icon at bounding box center [827, 22] width 10 height 10
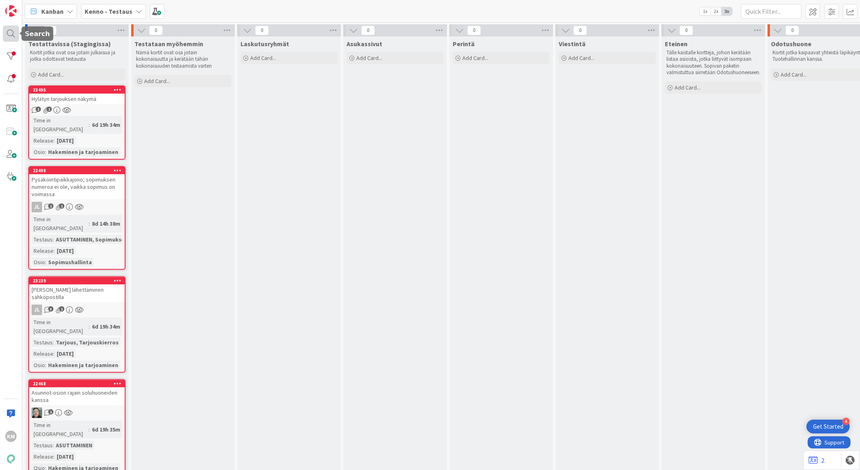
click at [9, 35] on div at bounding box center [11, 34] width 16 height 16
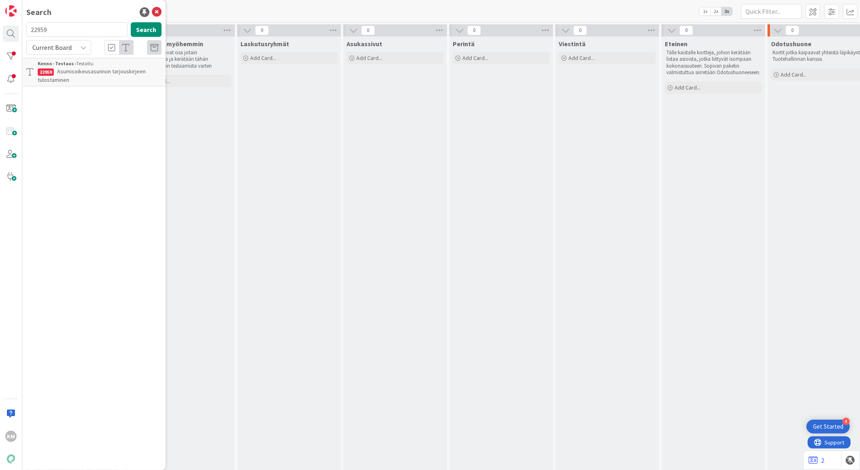
click at [81, 76] on p "Asumisoikeusasunnon tarjouskirjeen tulostaminen" at bounding box center [100, 75] width 124 height 17
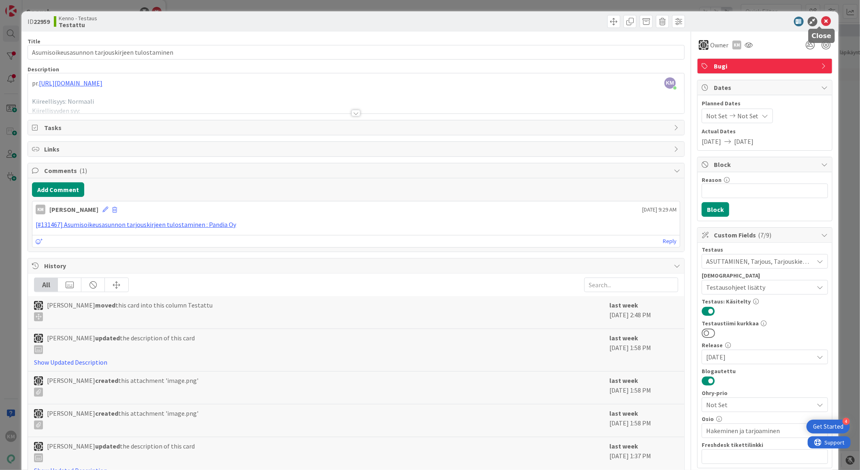
click at [822, 19] on icon at bounding box center [827, 22] width 10 height 10
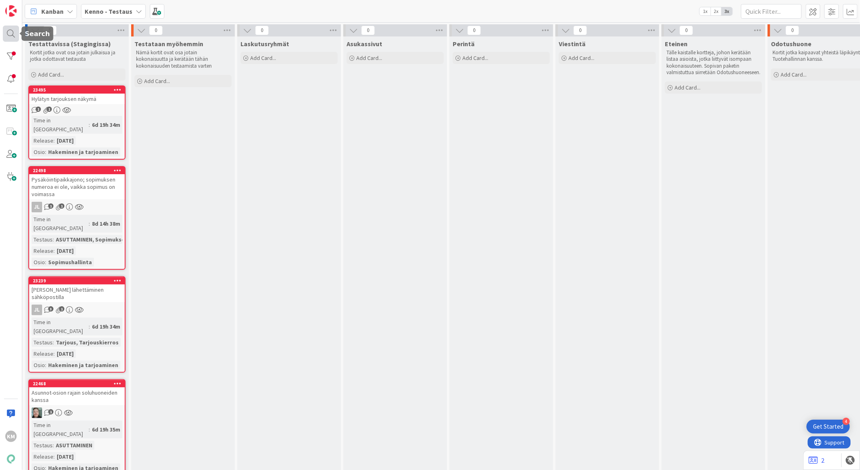
click at [10, 34] on div at bounding box center [11, 34] width 16 height 16
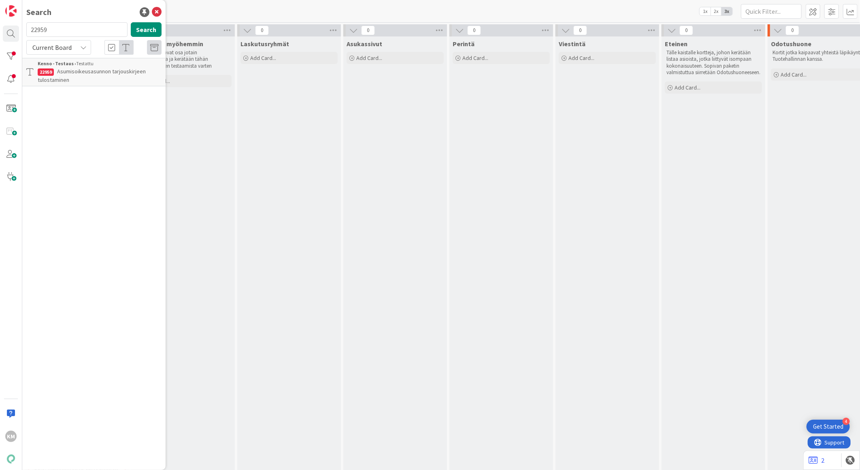
click at [36, 30] on input "22959" at bounding box center [76, 29] width 101 height 15
type input "22744"
click at [143, 31] on button "Search" at bounding box center [146, 29] width 31 height 15
click at [81, 49] on icon at bounding box center [83, 47] width 6 height 6
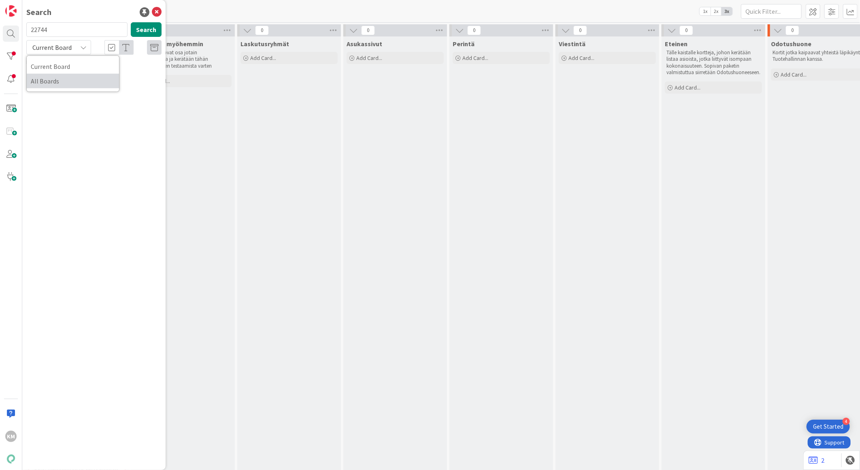
click at [68, 79] on span "All Boards" at bounding box center [73, 81] width 84 height 12
click at [91, 78] on span "Yleisten asetuksien tallennus ei onnistu kaikissa yhtiöissä pilottiympäristössä" at bounding box center [95, 76] width 115 height 16
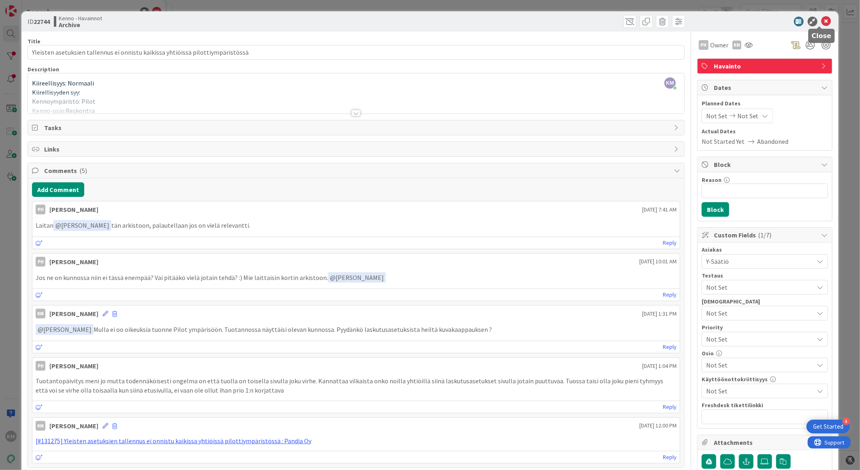
click at [822, 22] on icon at bounding box center [827, 22] width 10 height 10
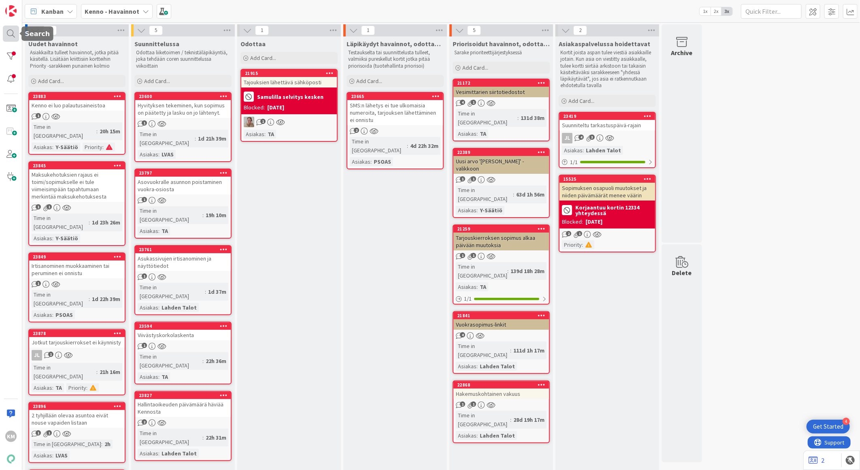
click at [11, 36] on div at bounding box center [11, 34] width 16 height 16
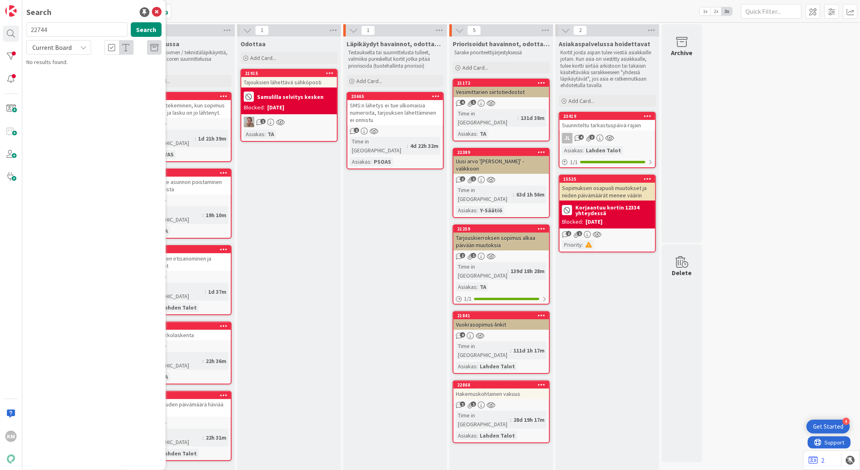
click at [34, 29] on input "22744" at bounding box center [76, 29] width 101 height 15
click at [149, 30] on button "Search" at bounding box center [146, 29] width 31 height 15
click at [38, 29] on input "22389" at bounding box center [76, 29] width 101 height 15
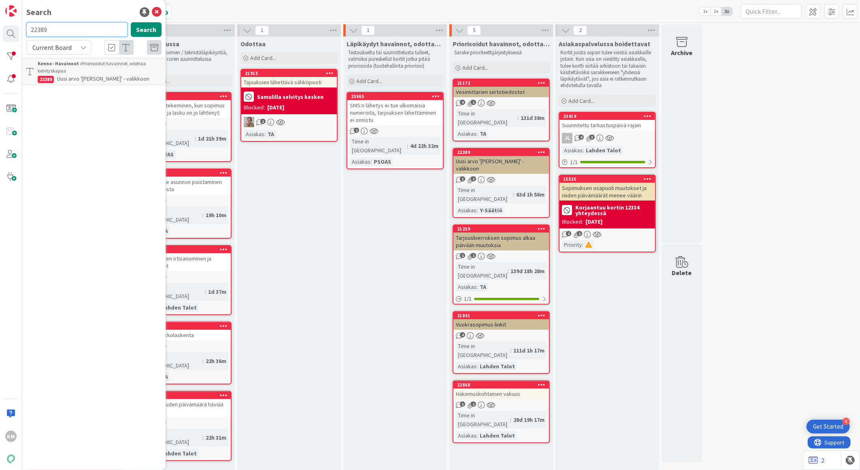
paste input "845"
type input "22845"
click at [155, 27] on button "Search" at bounding box center [146, 29] width 31 height 15
click at [75, 53] on div "Current Board" at bounding box center [58, 47] width 65 height 15
click at [66, 80] on span "All Boards" at bounding box center [73, 81] width 84 height 12
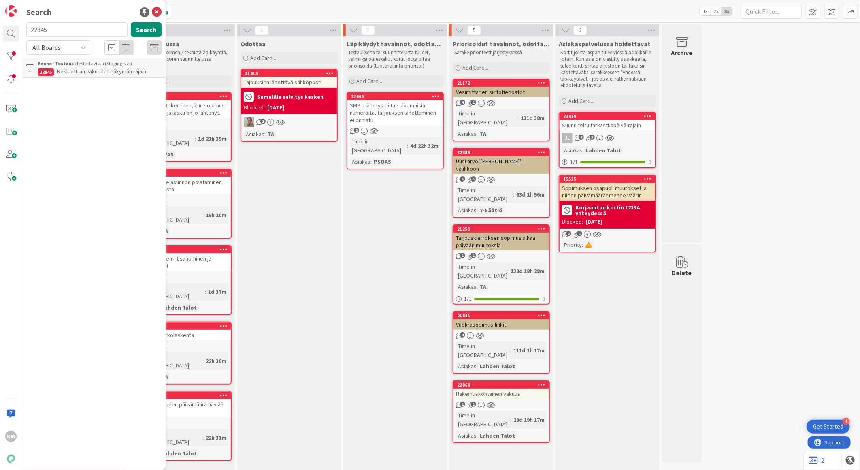
click at [70, 70] on span "Reskontran vakuudet-näkymän rajain" at bounding box center [101, 71] width 89 height 7
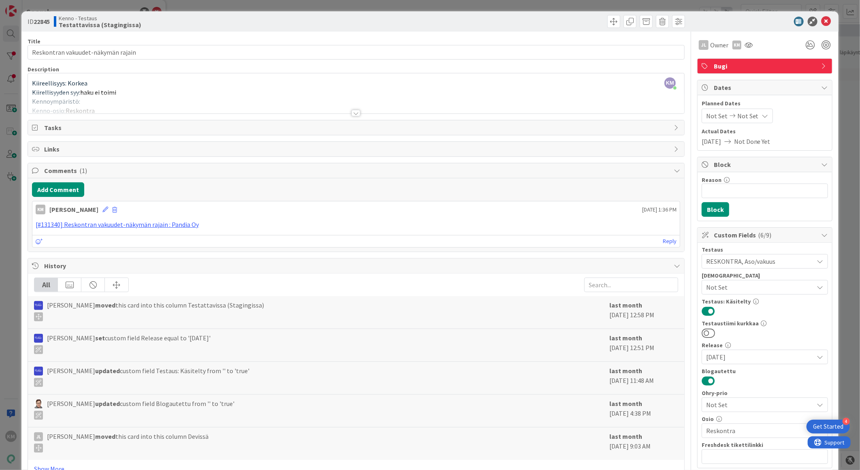
click at [354, 113] on div at bounding box center [356, 113] width 9 height 6
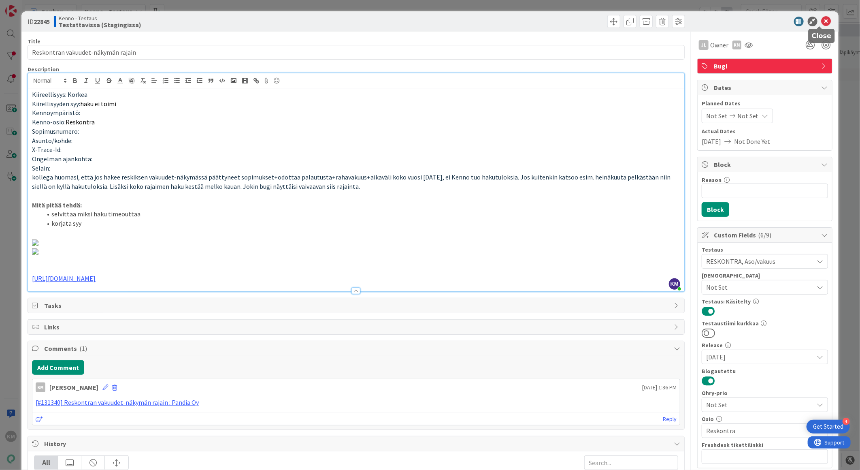
click at [822, 19] on icon at bounding box center [827, 22] width 10 height 10
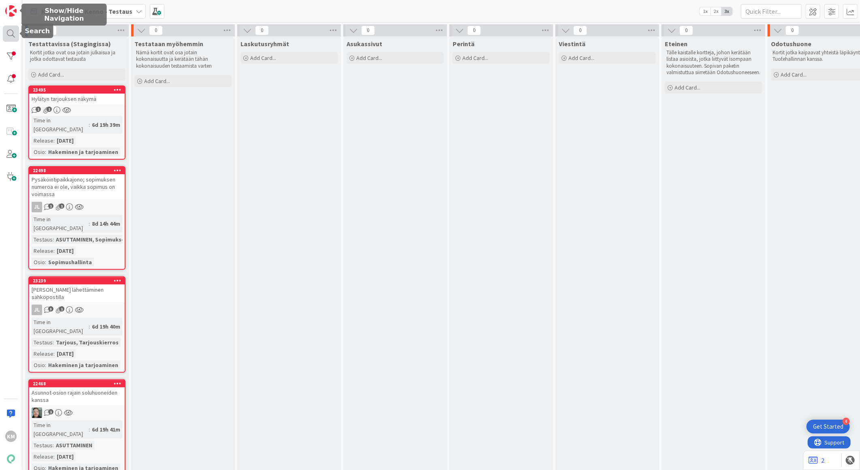
click at [6, 31] on div at bounding box center [11, 34] width 16 height 16
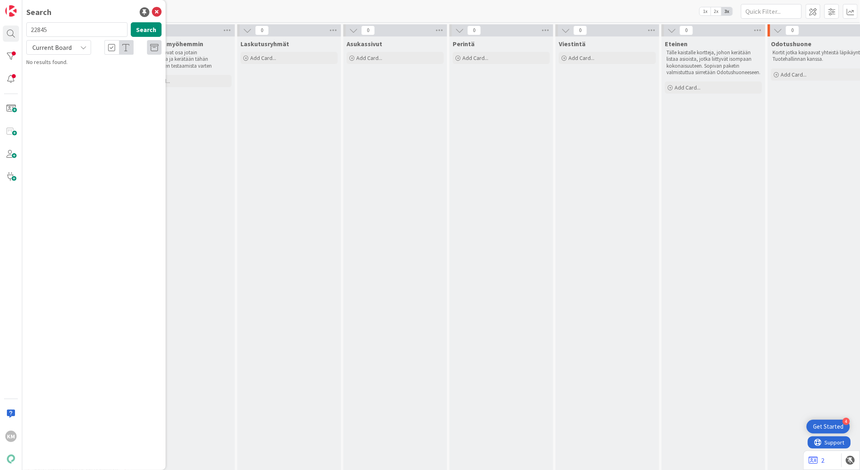
drag, startPoint x: 52, startPoint y: 25, endPoint x: 0, endPoint y: 26, distance: 51.8
click at [0, 26] on html "4 Get Started KM Search 22845 Search Current Board No results found. Kanban My …" at bounding box center [430, 235] width 860 height 470
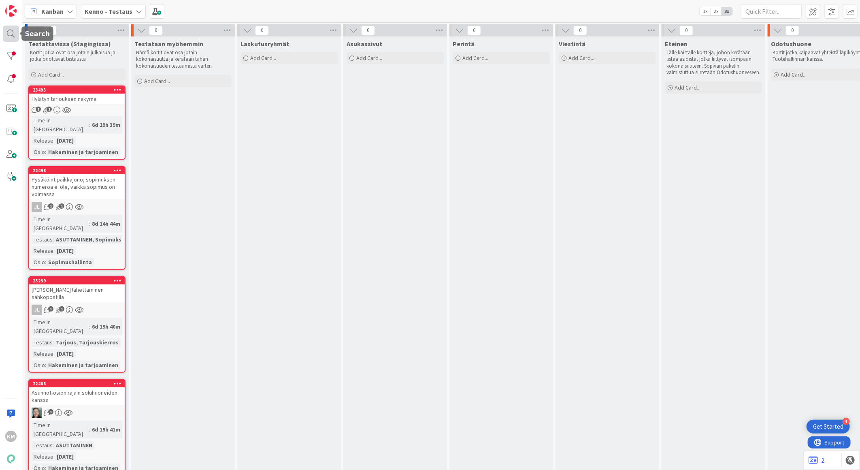
click at [6, 36] on div at bounding box center [11, 34] width 16 height 16
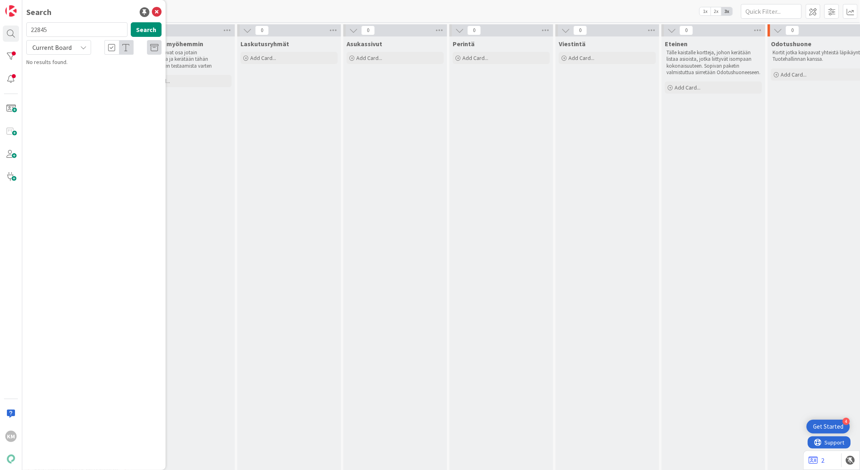
click at [43, 28] on input "22845" at bounding box center [76, 29] width 101 height 15
click at [154, 25] on button "Search" at bounding box center [146, 29] width 31 height 15
click at [83, 47] on icon at bounding box center [83, 47] width 6 height 6
click at [70, 82] on span "All Boards" at bounding box center [73, 81] width 84 height 12
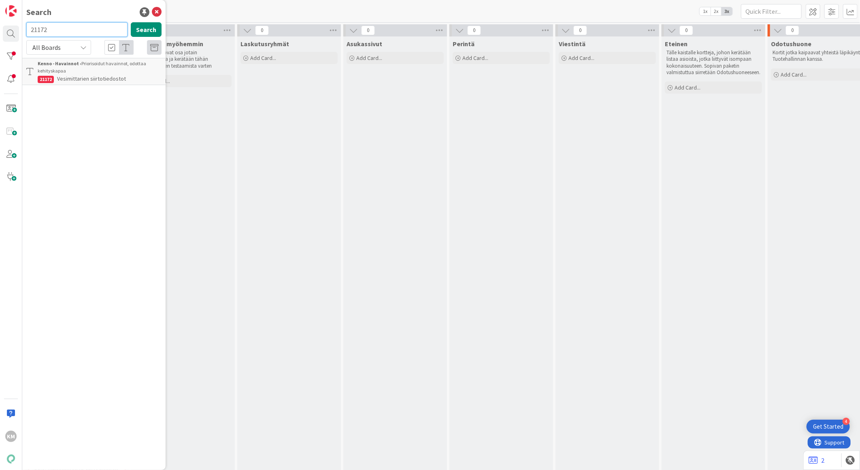
click at [36, 30] on input "21172" at bounding box center [76, 29] width 101 height 15
click at [36, 31] on input "21172" at bounding box center [76, 29] width 101 height 15
paste input "230"
type input "22302"
click at [148, 31] on button "Search" at bounding box center [146, 29] width 31 height 15
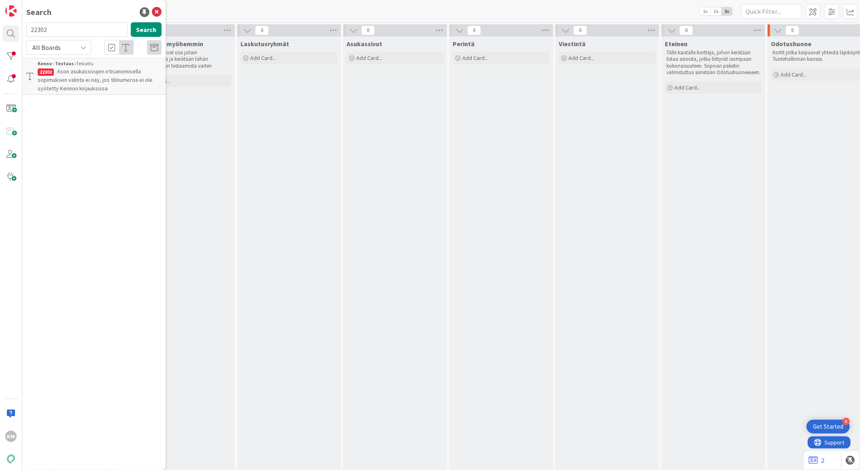
click at [107, 78] on span "Ason asukassivujen irtisanomisella sopimuksen valinta ei näy, jos tilinumeroa e…" at bounding box center [95, 80] width 115 height 24
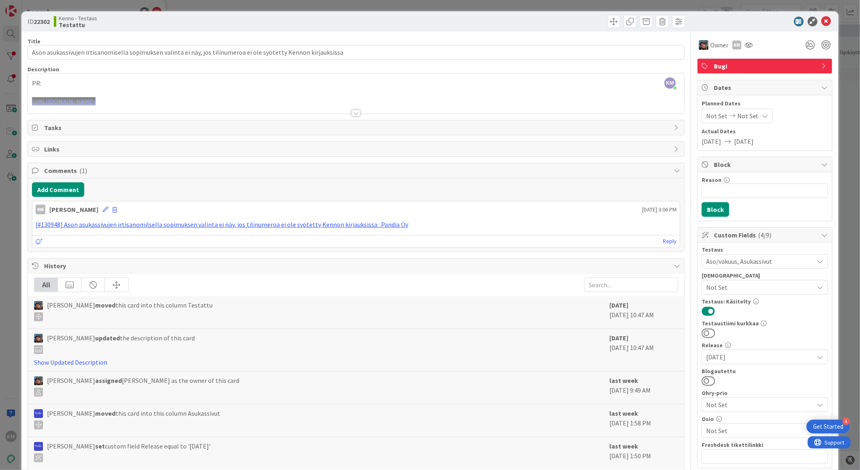
click at [352, 114] on div at bounding box center [356, 113] width 9 height 6
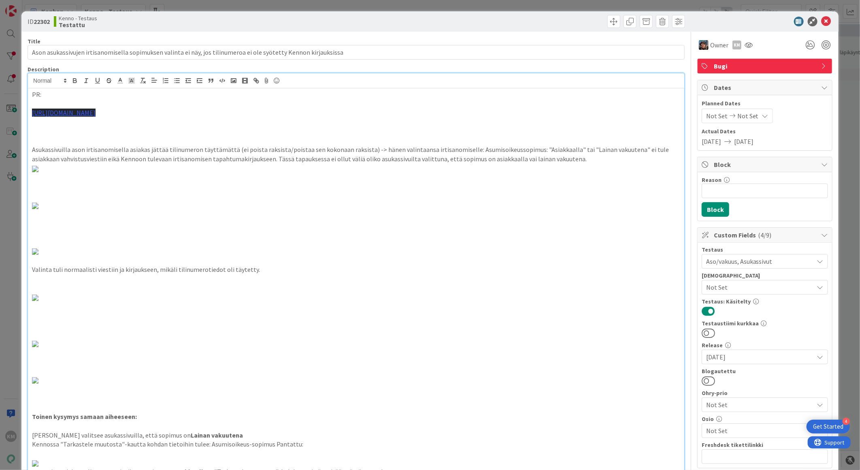
click at [817, 357] on icon at bounding box center [820, 357] width 6 height 6
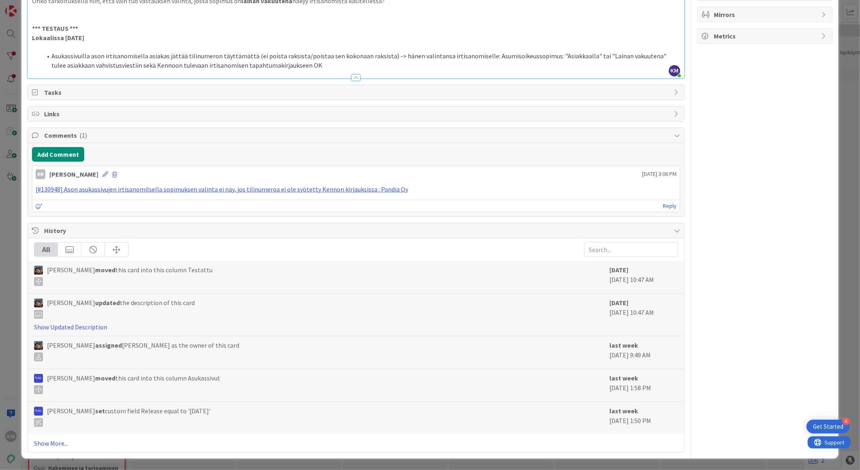
scroll to position [1125, 0]
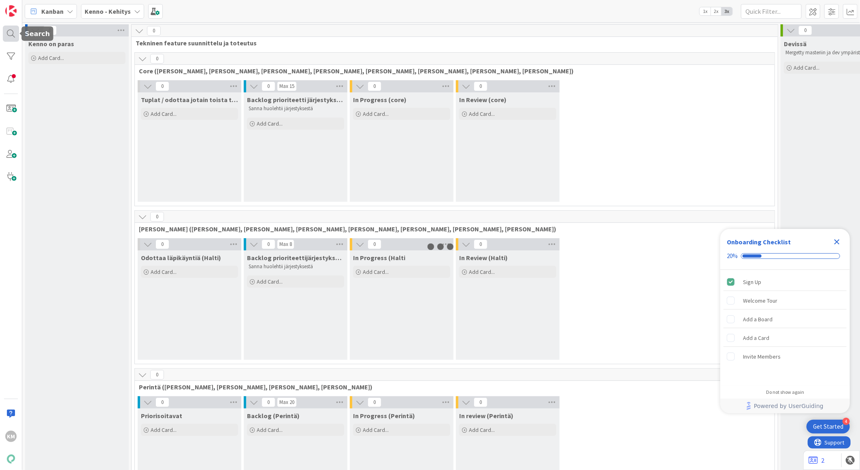
click at [7, 34] on div at bounding box center [11, 34] width 16 height 16
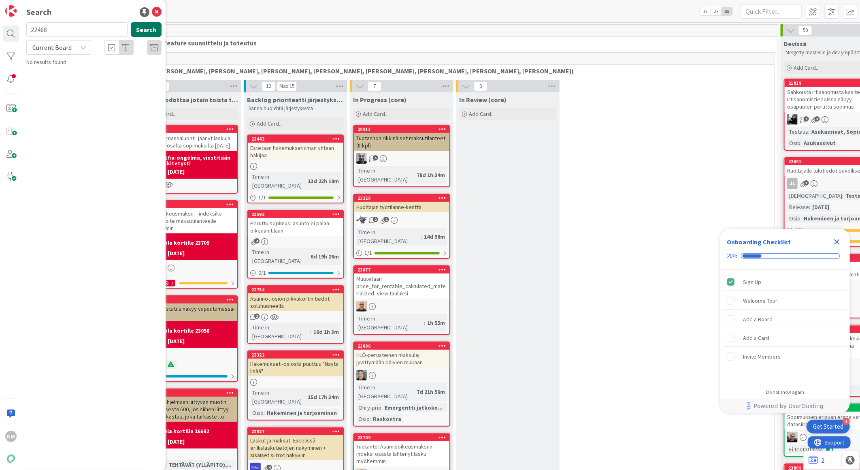
type input "22468"
click at [148, 25] on button "Search" at bounding box center [146, 29] width 31 height 15
click at [75, 47] on div "Current Board" at bounding box center [58, 47] width 65 height 15
click at [60, 81] on span "All Boards" at bounding box center [73, 81] width 84 height 12
click at [74, 64] on div "Kenno - Testaus › Testattavissa (Stagingissa)" at bounding box center [100, 63] width 124 height 7
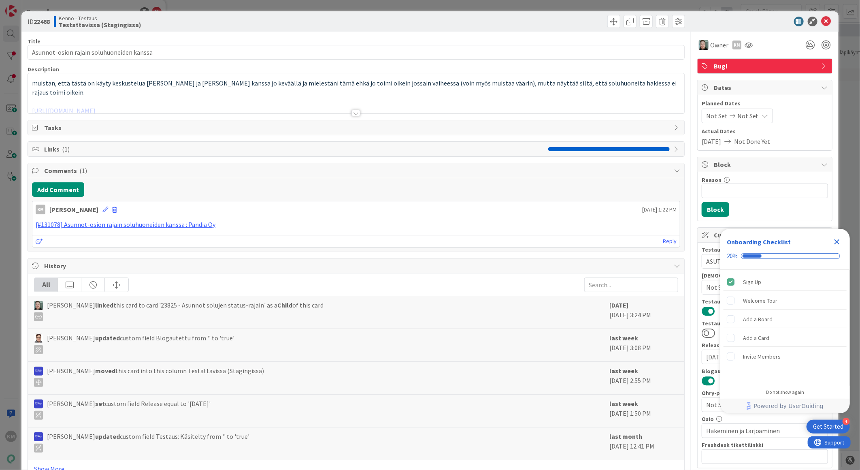
click at [835, 241] on icon "Close Checklist" at bounding box center [837, 242] width 10 height 10
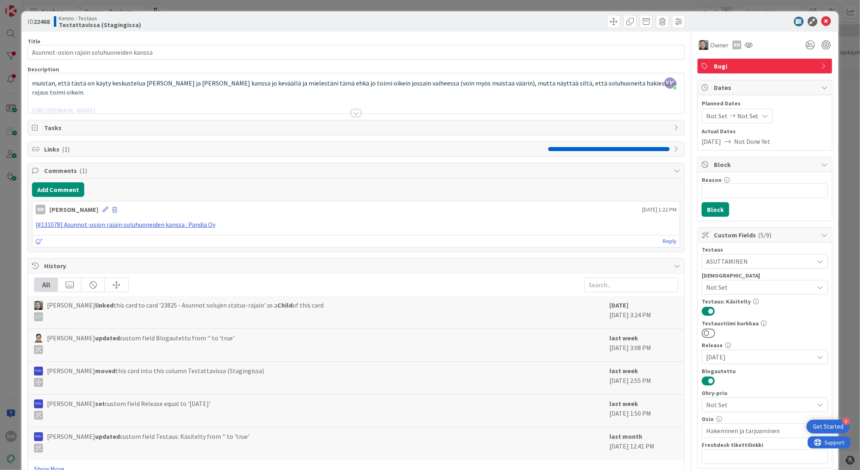
click at [352, 116] on div at bounding box center [356, 113] width 9 height 6
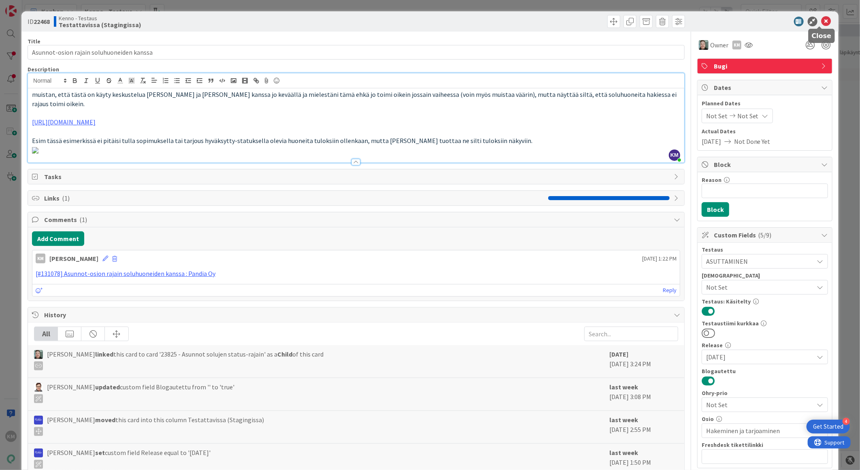
click at [822, 17] on icon at bounding box center [827, 22] width 10 height 10
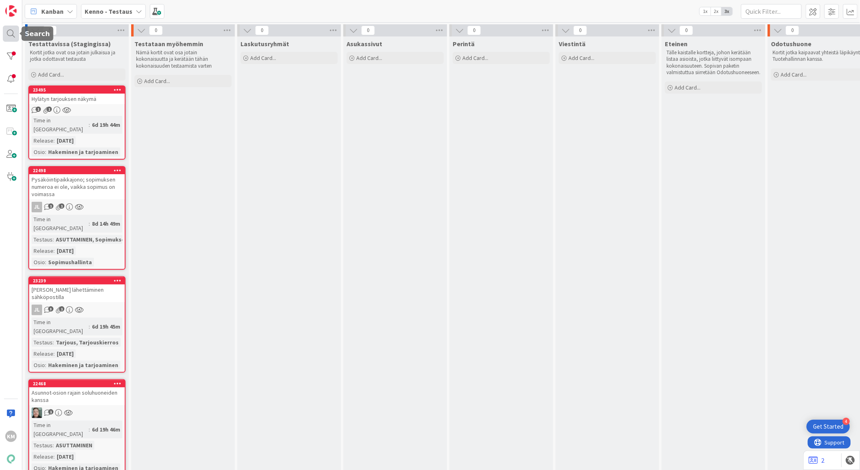
click at [14, 34] on div at bounding box center [11, 34] width 16 height 16
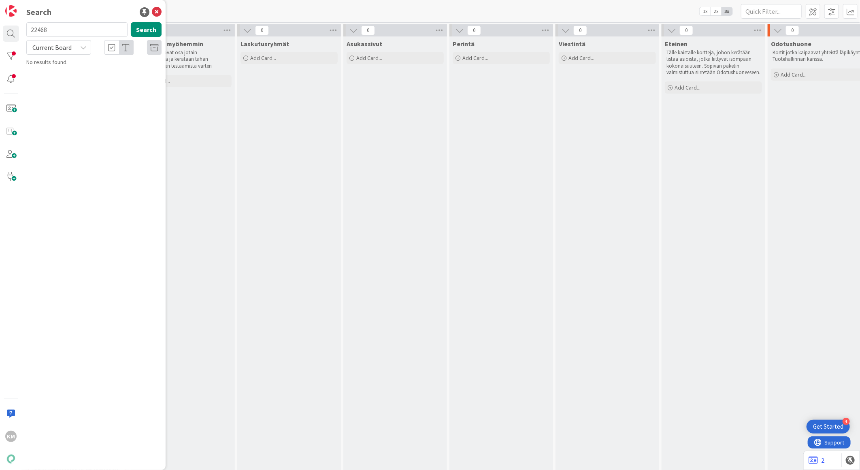
click at [38, 28] on input "22468" at bounding box center [76, 29] width 101 height 15
type input "22498"
click at [150, 26] on button "Search" at bounding box center [146, 29] width 31 height 15
click at [100, 76] on span "Pysäköintipaikkajono; sopimuksen numeroa ei ole, vaikka sopimus on voimassa" at bounding box center [92, 76] width 108 height 16
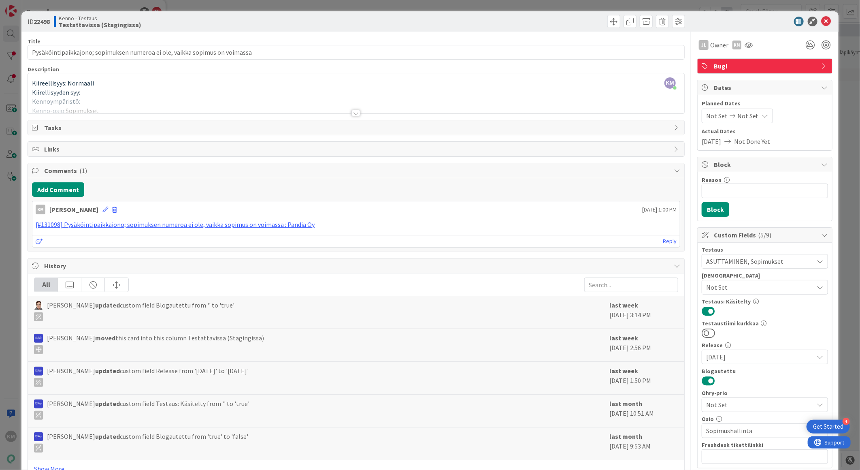
click at [352, 113] on div at bounding box center [356, 113] width 9 height 6
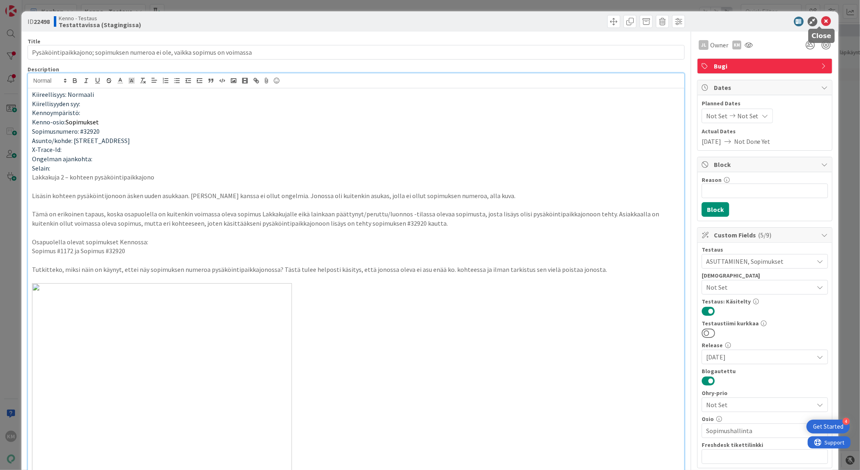
click at [822, 21] on icon at bounding box center [827, 22] width 10 height 10
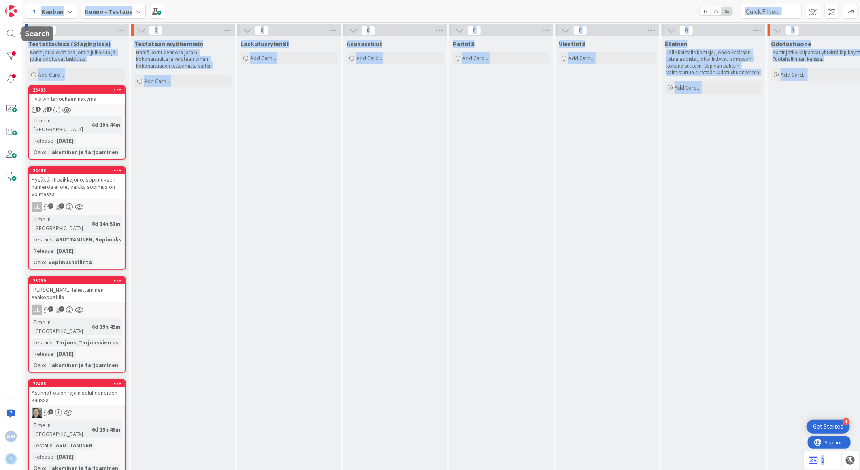
click at [19, 36] on div "KM" at bounding box center [11, 235] width 22 height 470
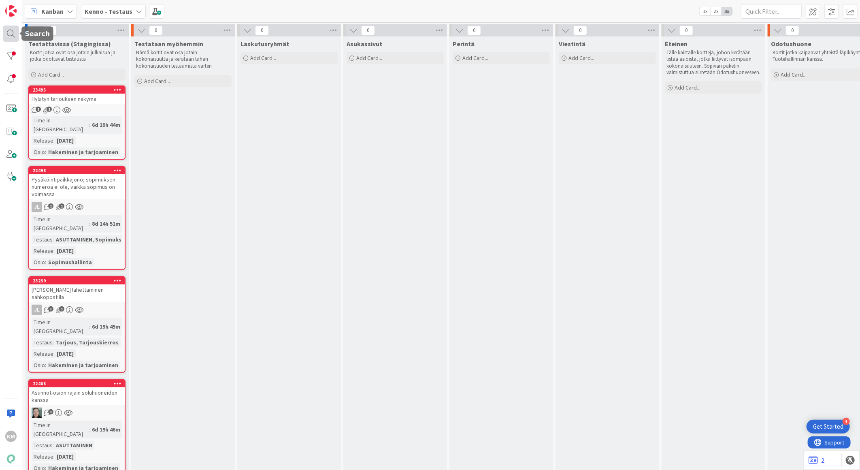
click at [15, 35] on div at bounding box center [11, 34] width 16 height 16
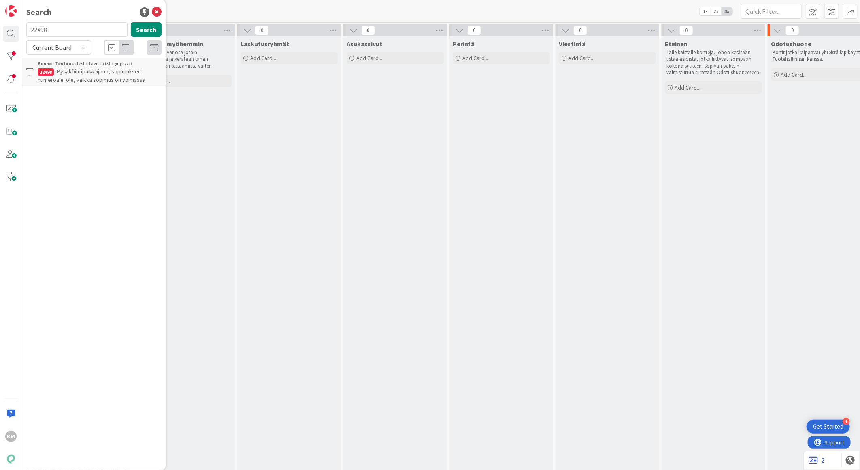
click at [32, 29] on input "22498" at bounding box center [76, 29] width 101 height 15
click at [34, 26] on input "22498" at bounding box center [76, 29] width 101 height 15
click at [40, 26] on input "22498" at bounding box center [76, 29] width 101 height 15
type input "22754"
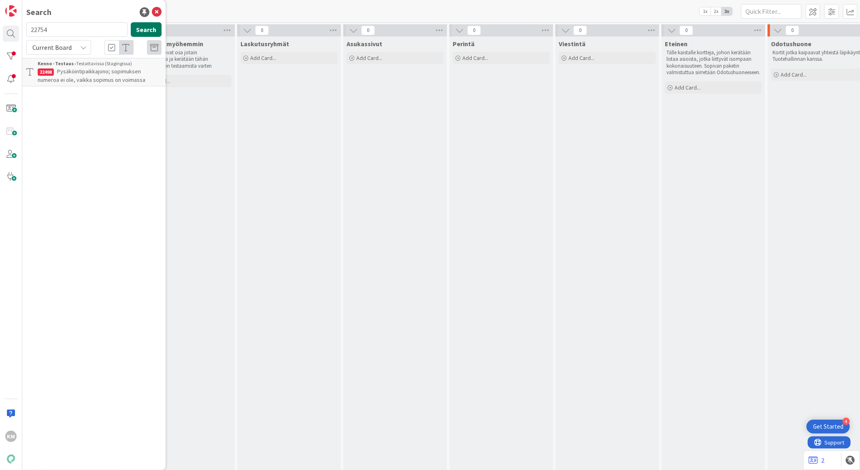
click at [144, 30] on button "Search" at bounding box center [146, 29] width 31 height 15
click at [77, 49] on div "Current Board" at bounding box center [58, 47] width 65 height 15
click at [63, 83] on span "All Boards" at bounding box center [73, 81] width 84 height 12
click at [76, 75] on p "Asunnot-osion pikkukortin tiedot soluhuoneella" at bounding box center [100, 75] width 124 height 17
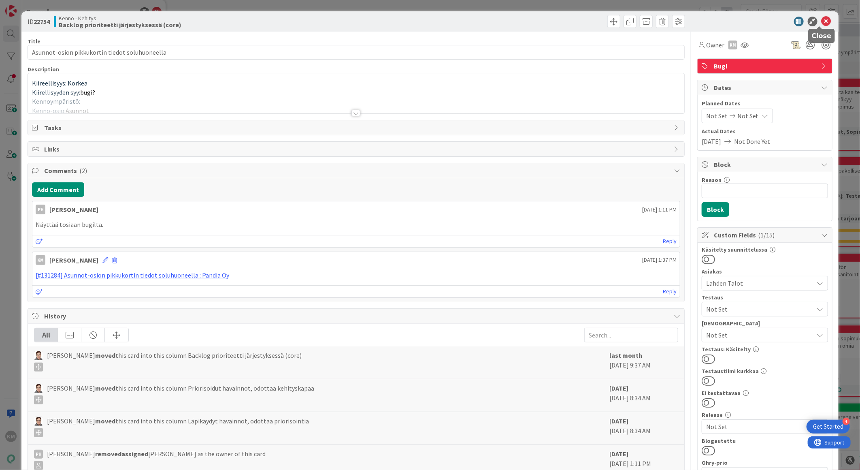
drag, startPoint x: 817, startPoint y: 19, endPoint x: 804, endPoint y: 27, distance: 14.9
click at [822, 19] on icon at bounding box center [827, 22] width 10 height 10
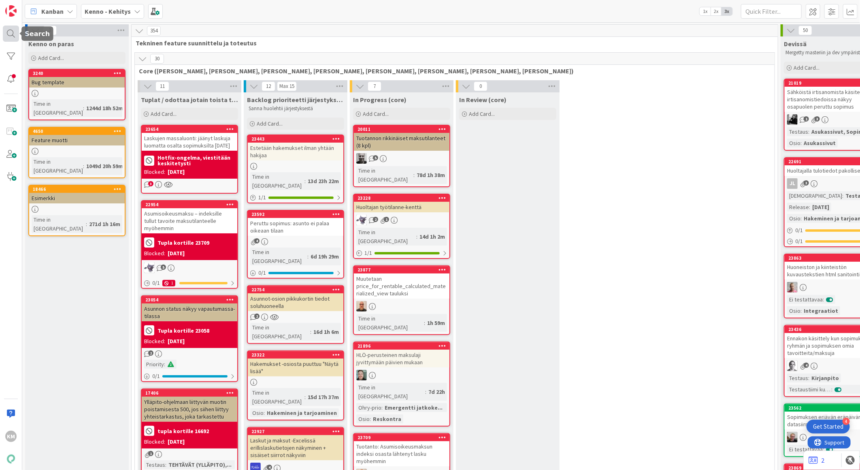
click at [11, 33] on div at bounding box center [11, 34] width 16 height 16
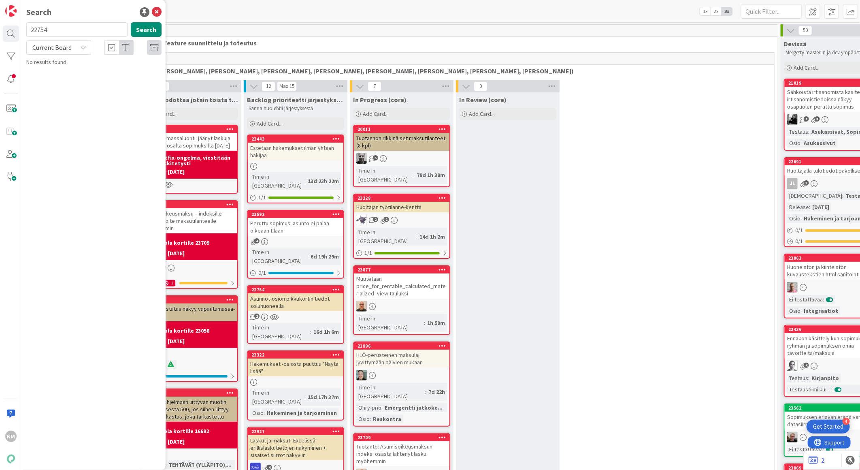
click at [36, 29] on input "22754" at bounding box center [76, 29] width 101 height 15
click at [37, 29] on input "22754" at bounding box center [76, 29] width 101 height 15
type input "23366"
click at [147, 32] on button "Search" at bounding box center [146, 29] width 31 height 15
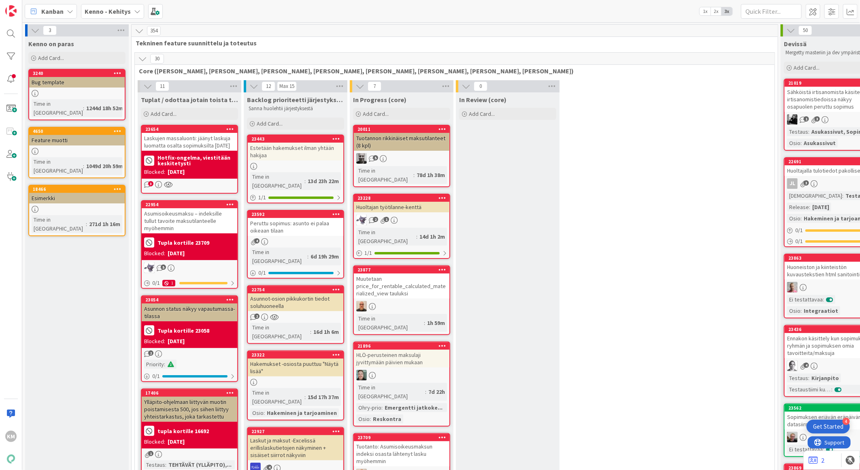
click at [119, 7] on b "Kenno - Kehitys" at bounding box center [108, 11] width 46 height 8
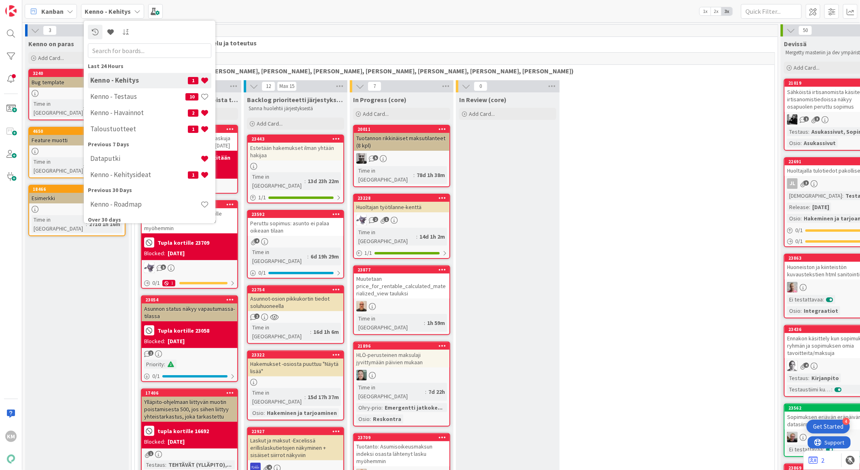
click at [134, 170] on h4 "Kenno - Kehitysideat" at bounding box center [139, 174] width 98 height 8
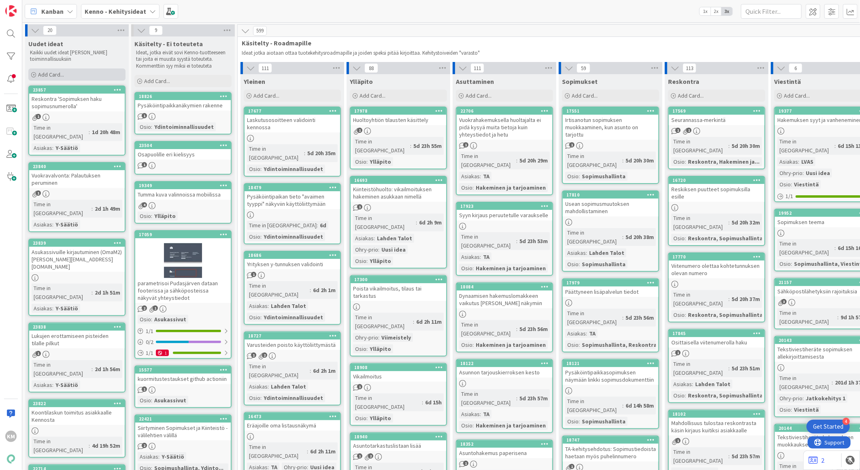
click at [58, 73] on span "Add Card..." at bounding box center [51, 74] width 26 height 7
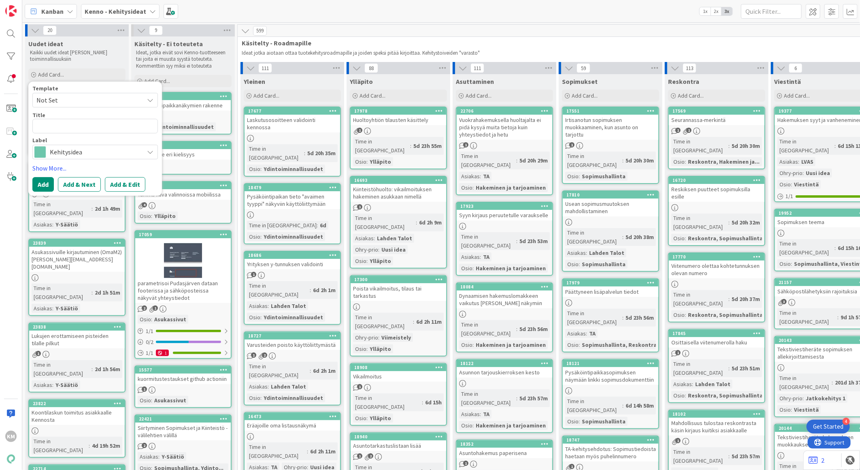
click at [148, 151] on icon at bounding box center [150, 152] width 6 height 6
click at [94, 168] on span "Kehitysidea" at bounding box center [112, 171] width 99 height 12
click at [150, 102] on icon at bounding box center [150, 100] width 6 height 6
click at [99, 128] on link "Kennon uusi toiminnallisuus (korttipohja)" at bounding box center [99, 134] width 133 height 15
type textarea "x"
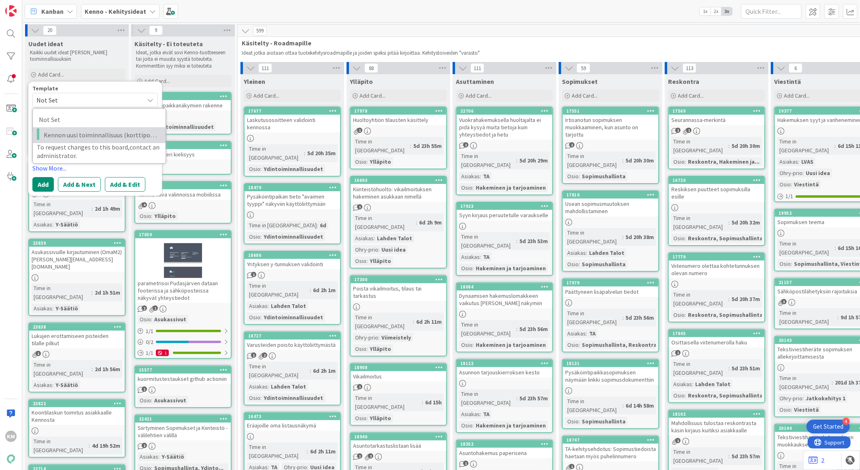
type textarea "Kennon uusi toiminnallisuus (korttipohja)"
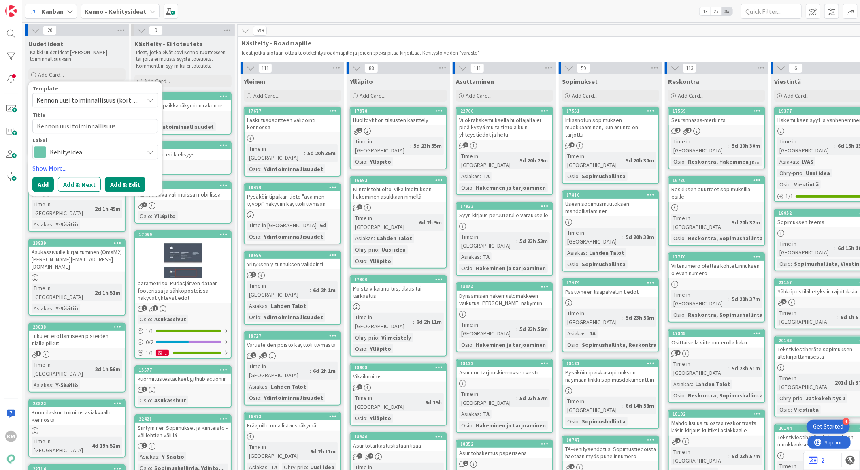
click at [120, 183] on button "Add & Edit" at bounding box center [125, 184] width 40 height 15
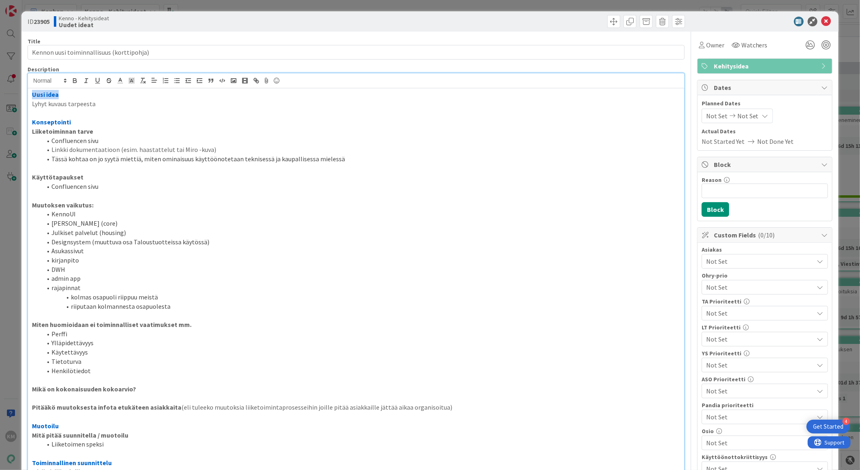
drag, startPoint x: 31, startPoint y: 91, endPoint x: 130, endPoint y: 97, distance: 99.0
click at [130, 97] on div "Uusi idea Lyhyt kuvaus tarpeesta Konseptointi Liiketoiminnan tarve Confluencen …" at bounding box center [356, 336] width 656 height 497
click at [104, 104] on p "Lyhyt kuvaus tarpeesta" at bounding box center [356, 103] width 648 height 9
drag, startPoint x: 103, startPoint y: 104, endPoint x: 43, endPoint y: 90, distance: 61.6
click at [25, 104] on div "ID 23905 Kenno - Kehitysideat Uudet ideat Title 41 / 128 Kennon uusi toiminnall…" at bounding box center [429, 383] width 817 height 744
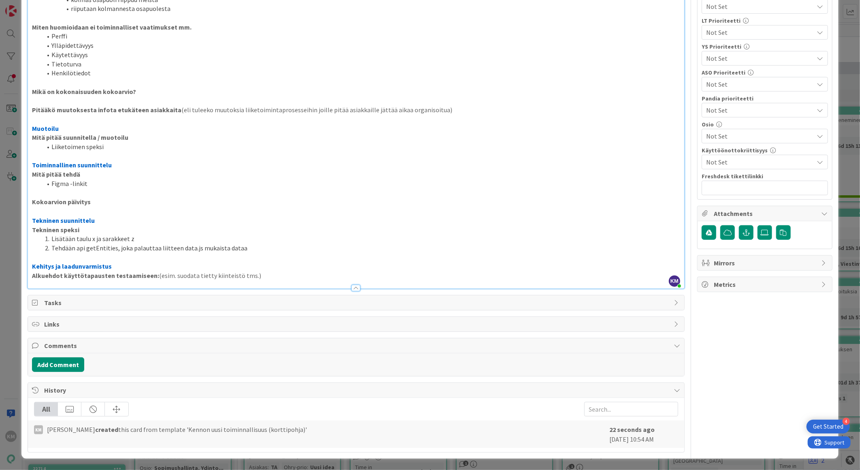
scroll to position [641, 0]
click at [67, 363] on button "Add Comment" at bounding box center [58, 364] width 52 height 15
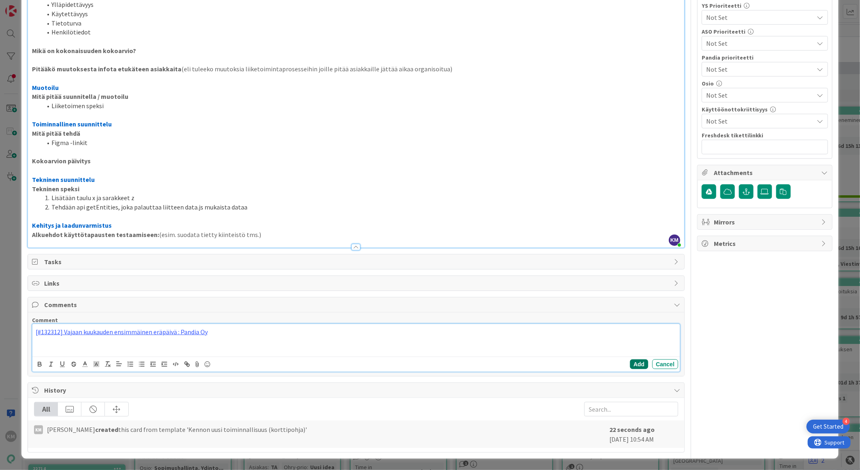
click at [630, 369] on button "Add" at bounding box center [639, 364] width 18 height 10
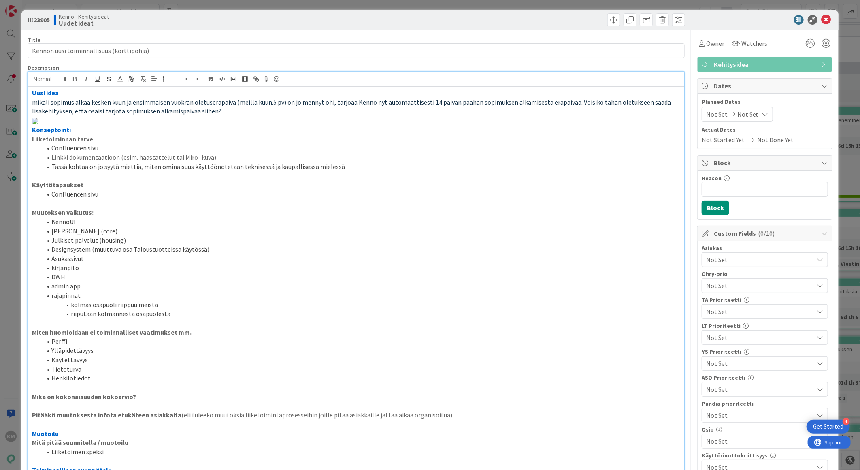
scroll to position [0, 0]
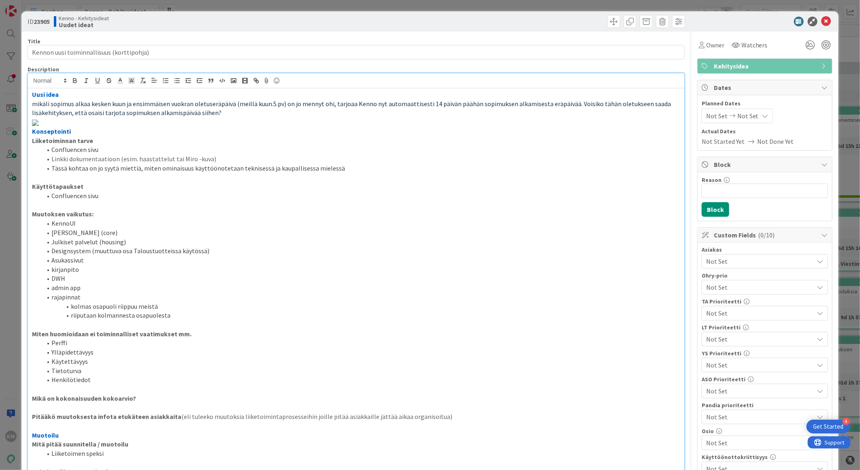
click at [735, 259] on span "Not Set" at bounding box center [760, 261] width 108 height 10
click at [731, 322] on span "Lahden Talot" at bounding box center [732, 324] width 37 height 12
click at [773, 42] on div "Owner Watchers" at bounding box center [764, 45] width 135 height 15
click at [43, 20] on b "23905" at bounding box center [42, 21] width 16 height 8
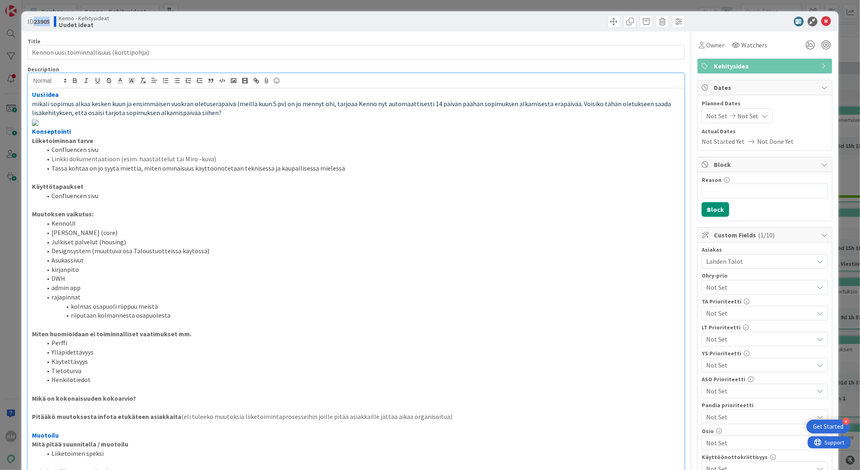
copy b "23905"
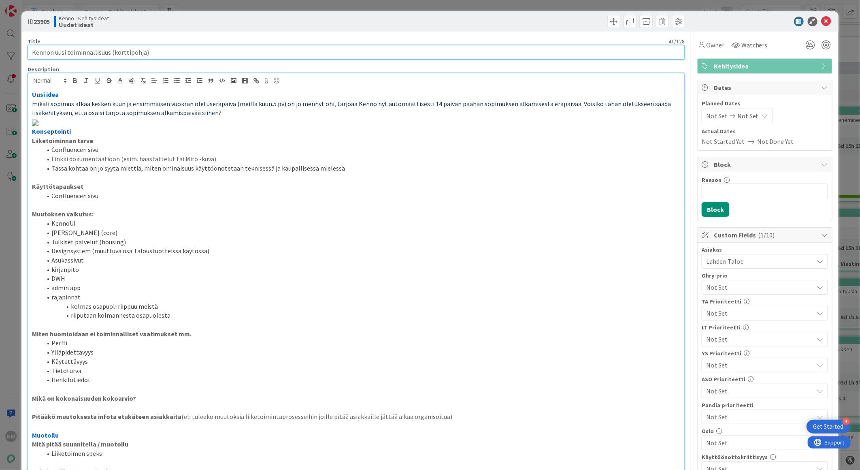
drag, startPoint x: 165, startPoint y: 51, endPoint x: 24, endPoint y: 47, distance: 140.6
click at [24, 47] on div "ID 23905 Kenno - Kehitysideat Uudet ideat Title 41 / 128 Kennon uusi toiminnall…" at bounding box center [429, 413] width 817 height 804
paste input "Vajaan kuukauden ensimmäinen eräpäivä"
type input "Vajaan kuukauden ensimmäinen eräpäivä"
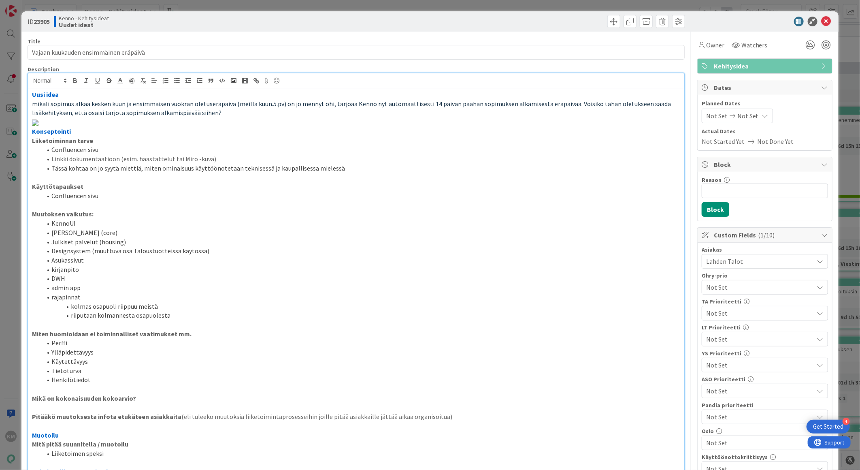
click at [43, 21] on b "23905" at bounding box center [42, 21] width 16 height 8
click at [43, 22] on b "23905" at bounding box center [42, 21] width 16 height 8
copy b "23905"
click at [822, 19] on icon at bounding box center [827, 22] width 10 height 10
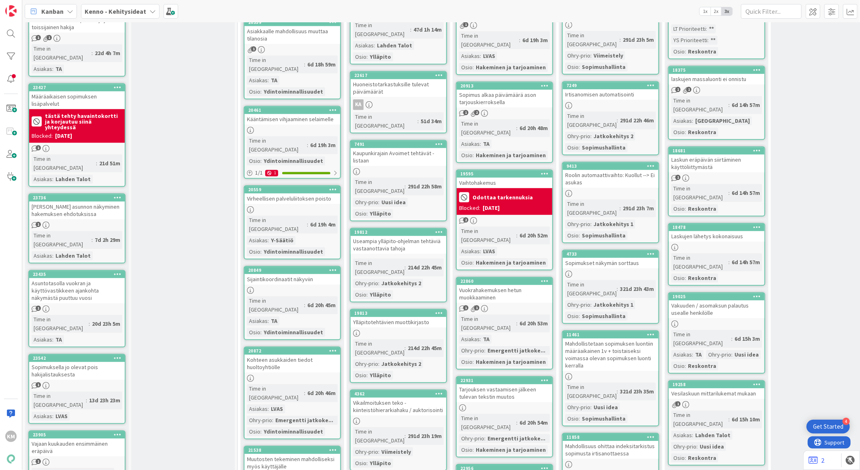
scroll to position [1260, 0]
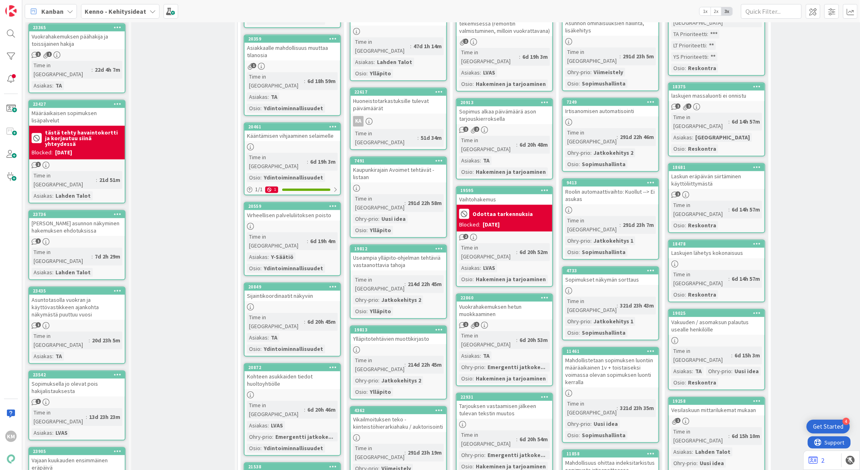
click at [136, 7] on b "Kenno - Kehitysideat" at bounding box center [116, 11] width 62 height 8
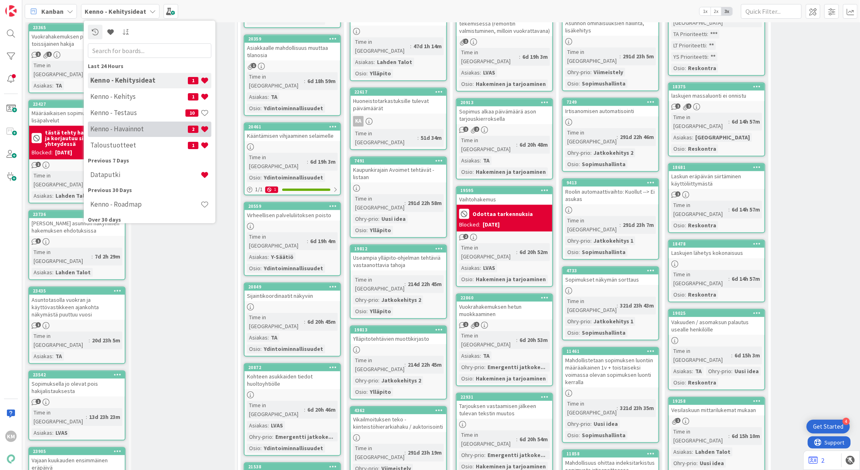
click at [134, 129] on h4 "Kenno - Havainnot" at bounding box center [139, 129] width 98 height 8
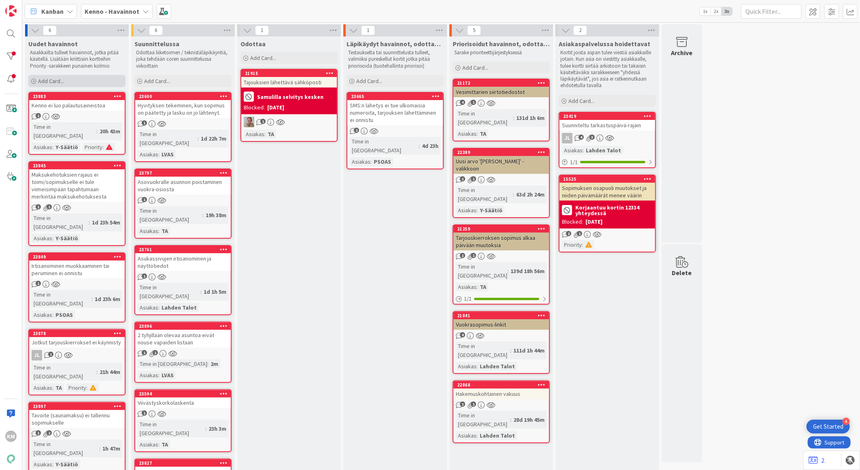
click at [73, 79] on div "Add Card..." at bounding box center [76, 81] width 97 height 12
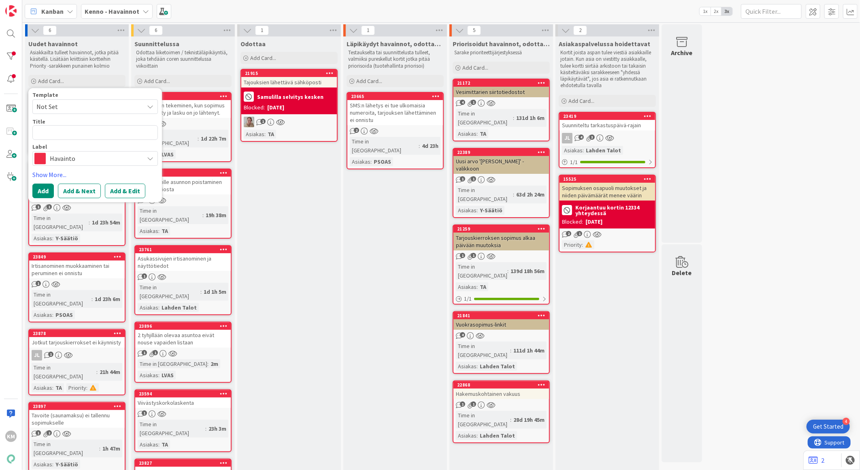
type textarea "x"
type textarea "Vakuuden palautus aineiston luonti kestää"
click at [134, 192] on button "Add & Edit" at bounding box center [125, 190] width 40 height 15
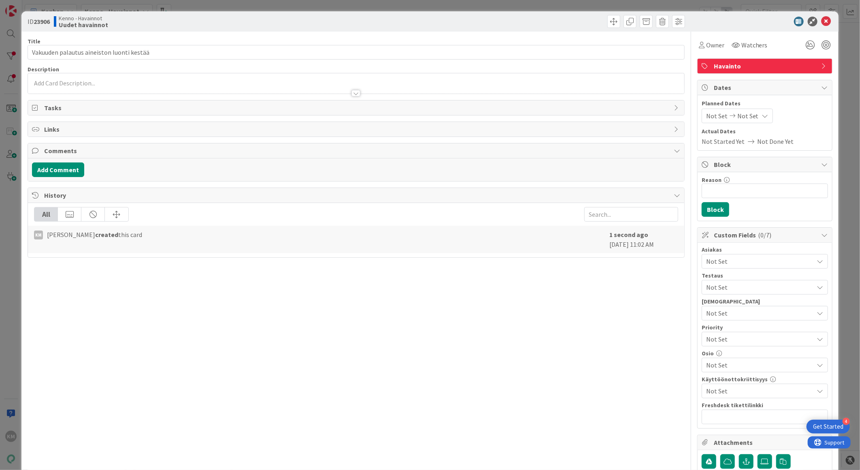
click at [50, 80] on div at bounding box center [356, 83] width 656 height 20
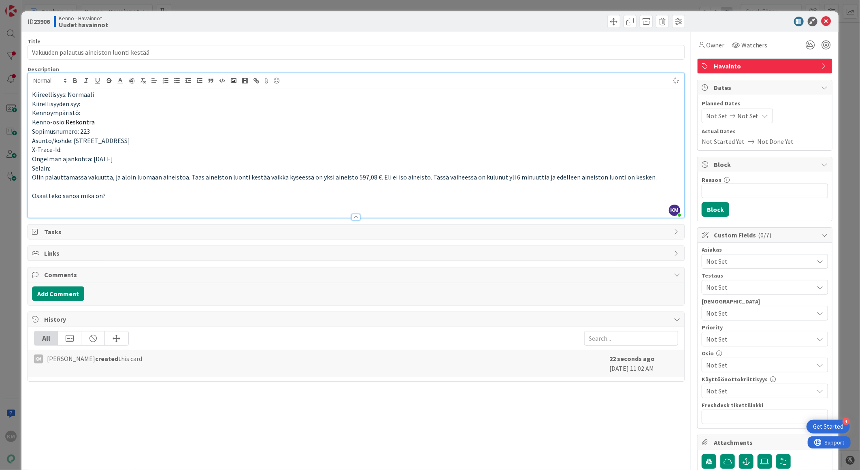
click at [68, 165] on p "Selain:" at bounding box center [356, 168] width 648 height 9
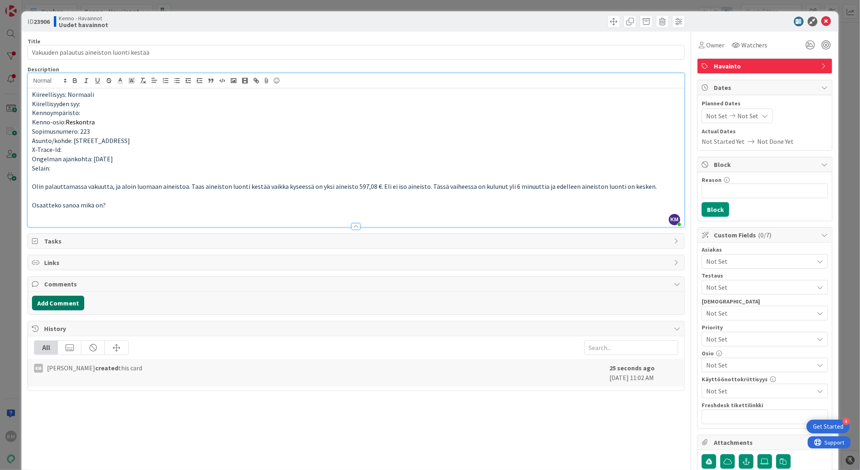
click at [57, 304] on button "Add Comment" at bounding box center [58, 303] width 52 height 15
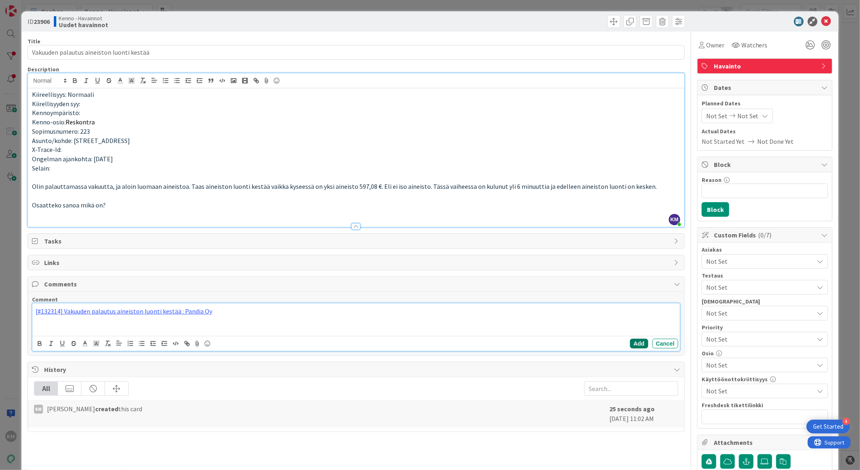
click at [631, 343] on button "Add" at bounding box center [639, 344] width 18 height 10
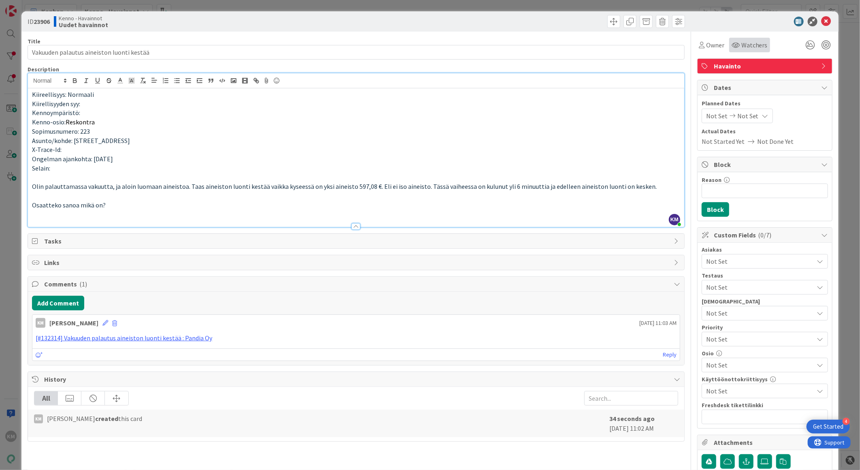
click at [748, 41] on span "Watchers" at bounding box center [755, 45] width 26 height 10
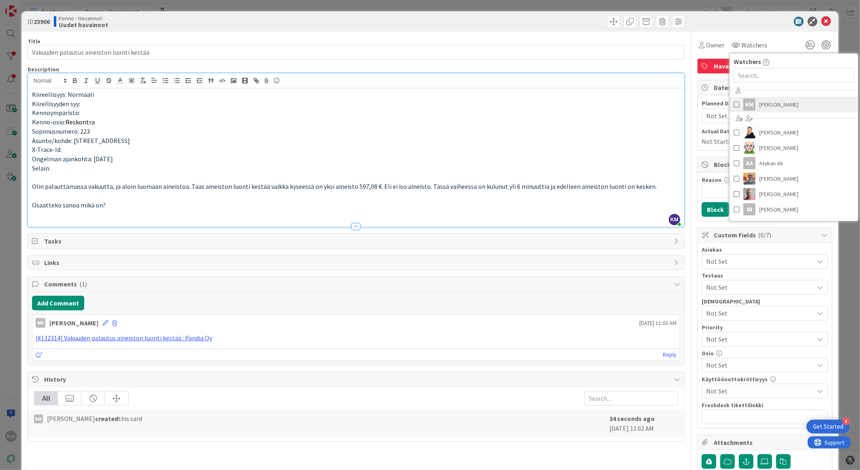
click at [768, 108] on span "[PERSON_NAME]" at bounding box center [779, 104] width 39 height 12
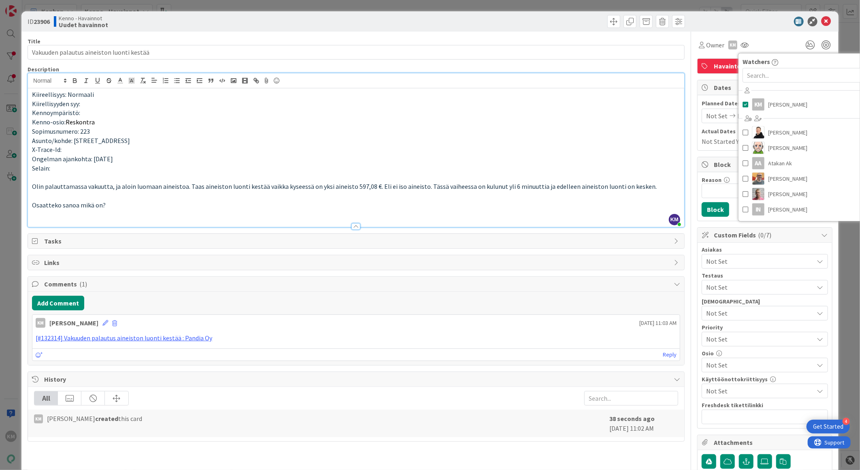
click at [758, 20] on div at bounding box center [760, 22] width 143 height 10
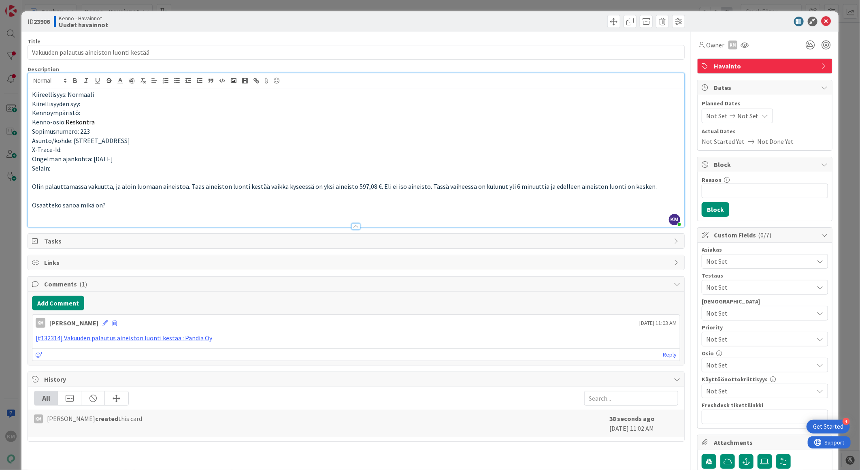
click at [725, 256] on span "Not Set" at bounding box center [760, 261] width 108 height 10
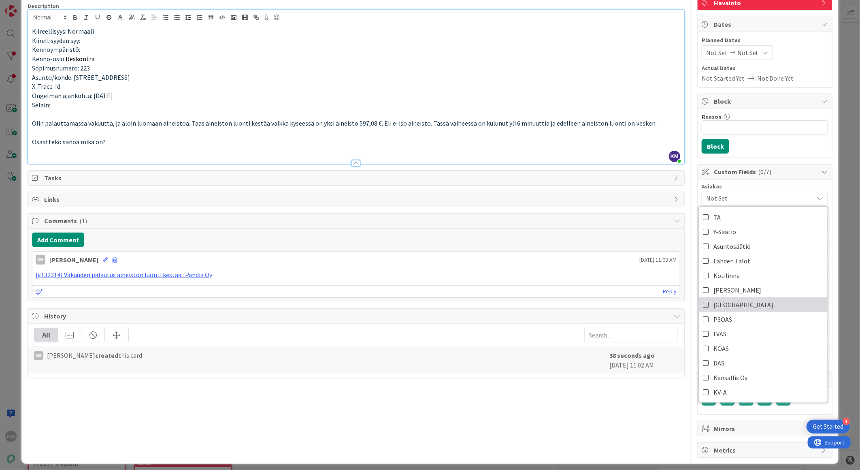
scroll to position [69, 0]
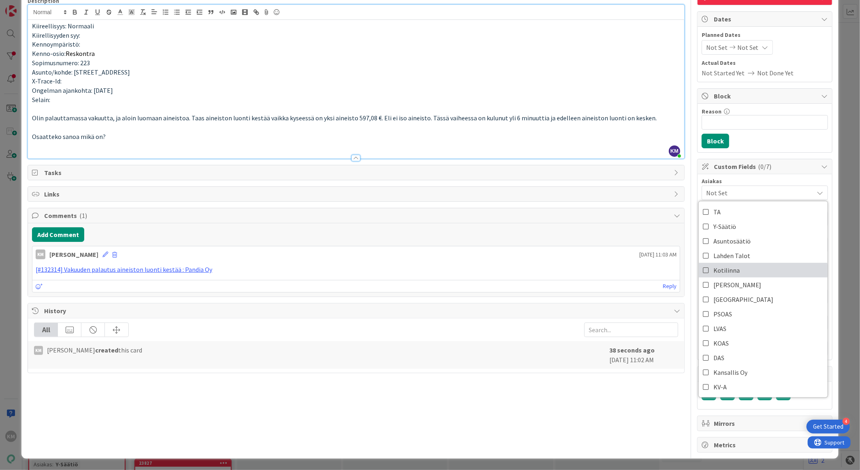
click at [732, 268] on link "Kotilinna" at bounding box center [763, 270] width 129 height 15
click at [659, 398] on div "Title 41 / 128 Vakuuden palautus aineiston luonti kestää Description KM [PERSON…" at bounding box center [356, 207] width 657 height 489
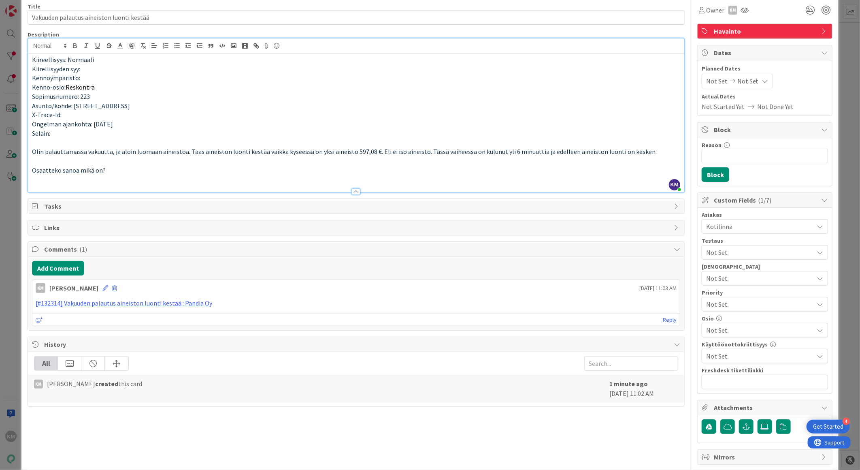
scroll to position [0, 0]
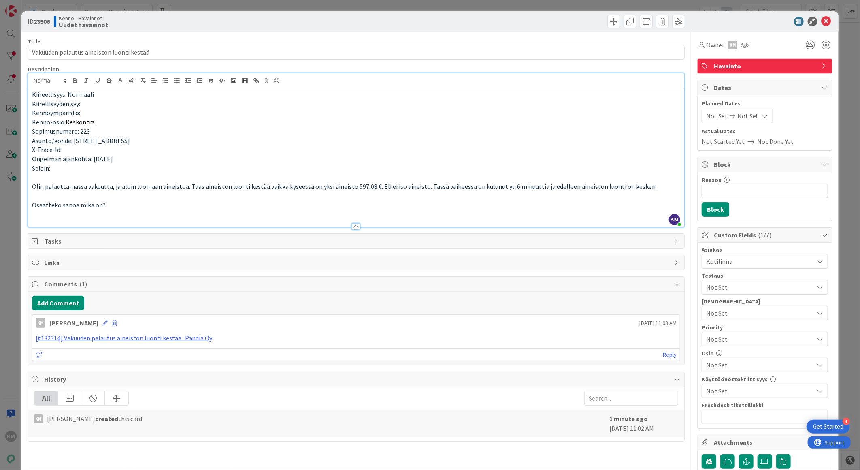
click at [43, 22] on b "23906" at bounding box center [42, 21] width 16 height 8
copy b "23906"
click at [822, 23] on icon at bounding box center [827, 22] width 10 height 10
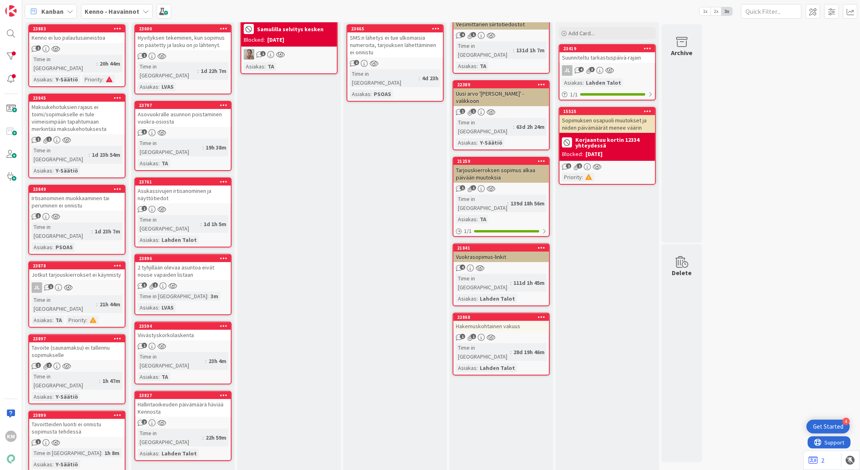
scroll to position [86, 0]
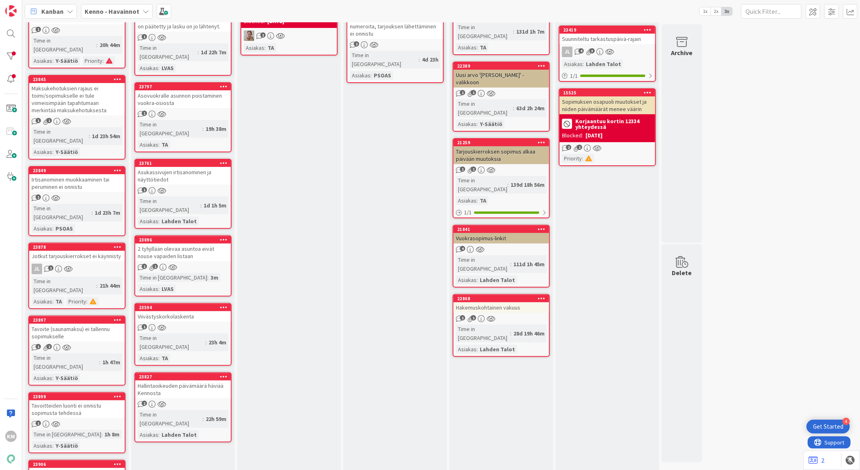
click at [73, 400] on div "Tavoitteiden luonti ei onnistu sopimusta tehdessä" at bounding box center [77, 409] width 96 height 18
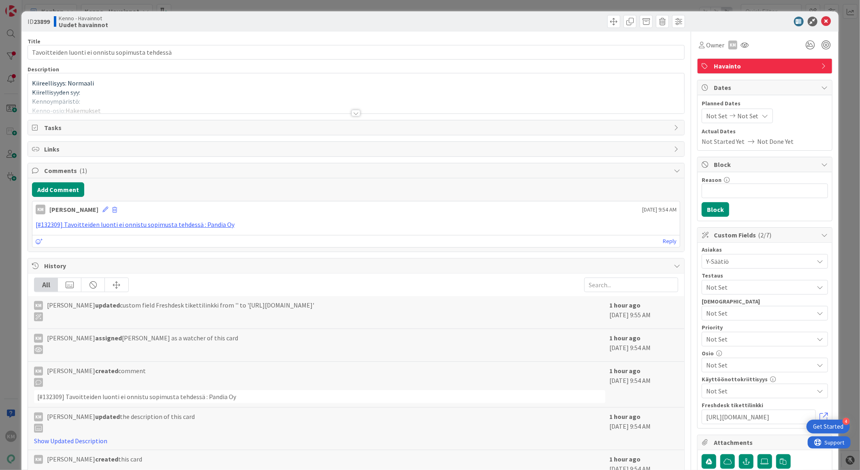
click at [352, 114] on div at bounding box center [356, 113] width 9 height 6
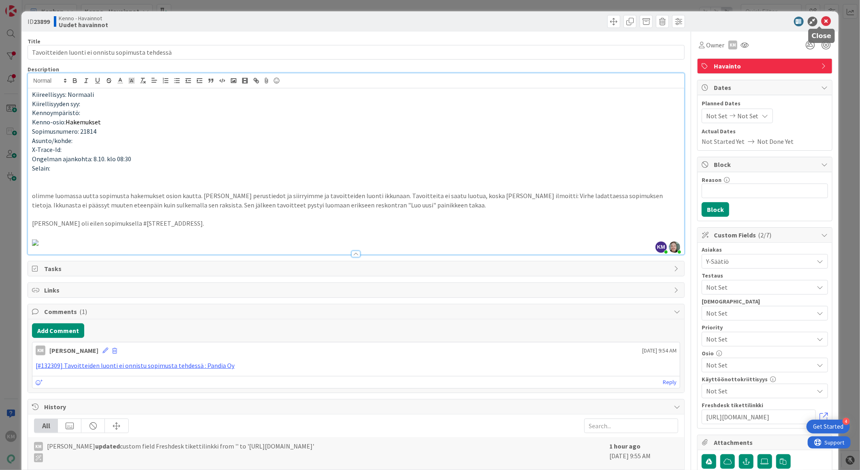
click at [822, 23] on icon at bounding box center [827, 22] width 10 height 10
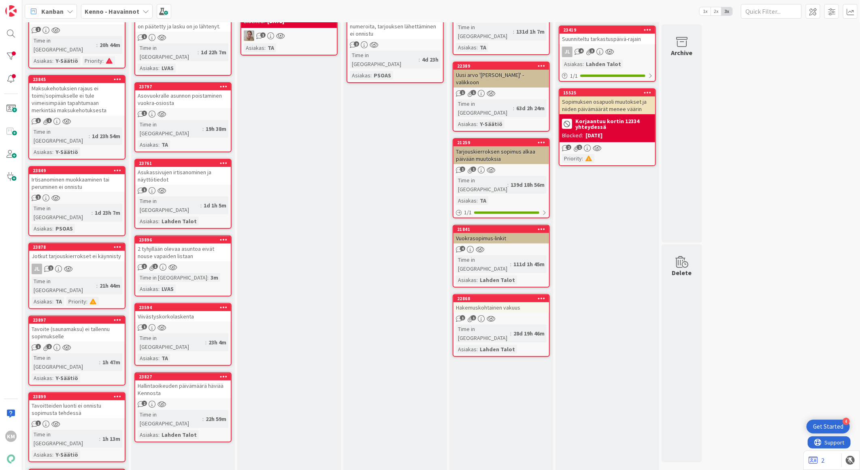
click at [104, 324] on div "Tavoite (saunamaksu) ei tallennu sopimukselle" at bounding box center [77, 333] width 96 height 18
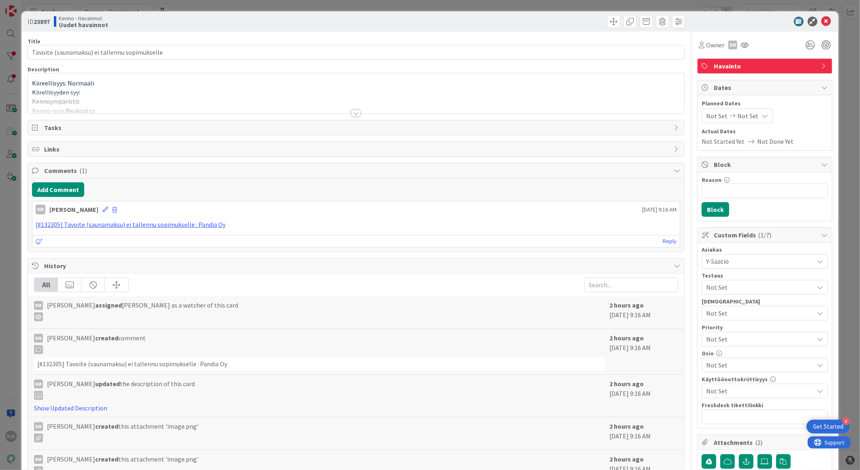
click at [355, 114] on div at bounding box center [356, 113] width 9 height 6
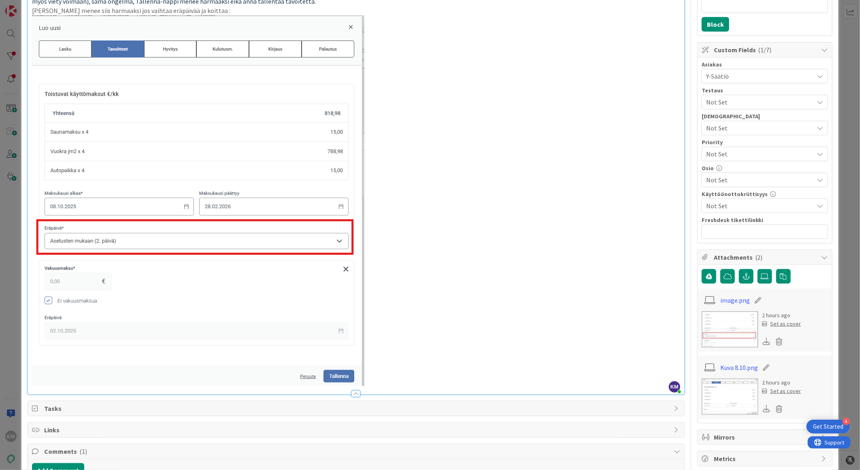
scroll to position [225, 0]
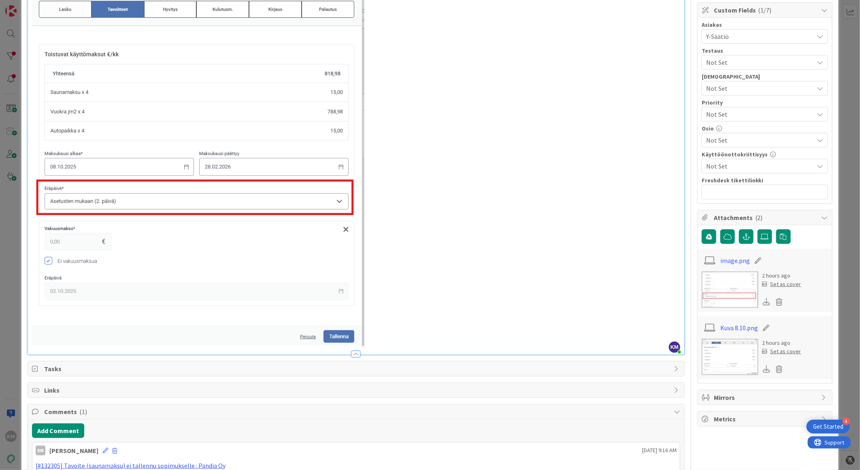
click at [379, 334] on p at bounding box center [356, 161] width 648 height 371
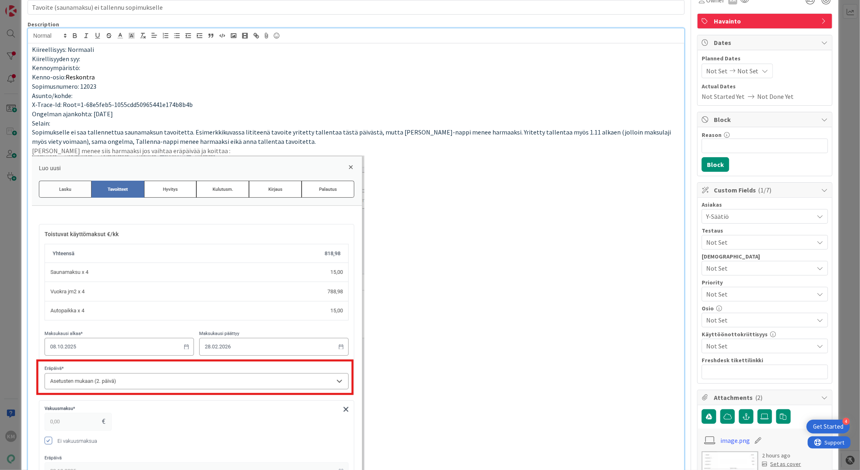
scroll to position [0, 0]
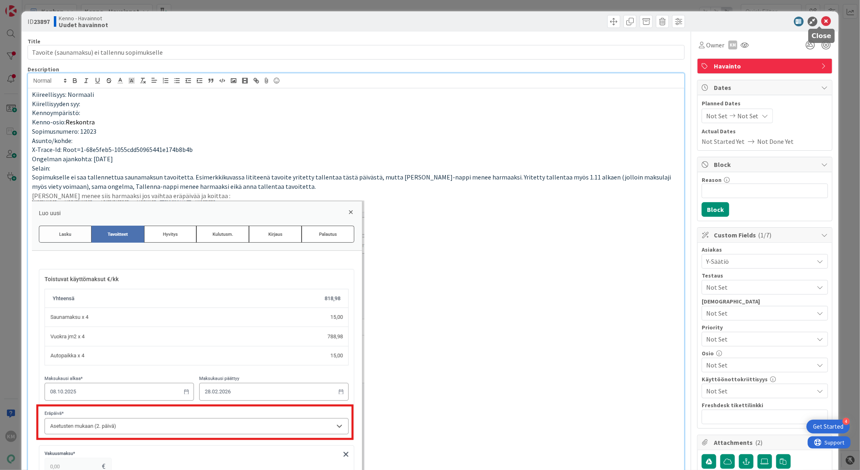
click at [822, 19] on icon at bounding box center [827, 22] width 10 height 10
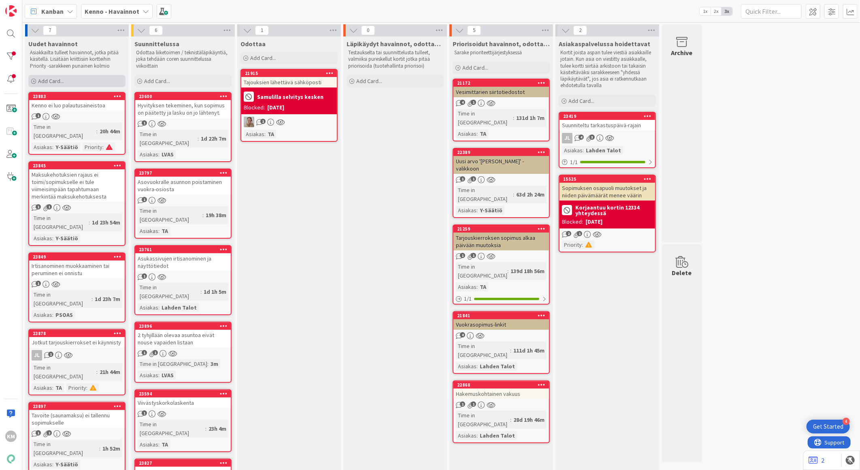
click at [59, 84] on span "Add Card..." at bounding box center [51, 80] width 26 height 7
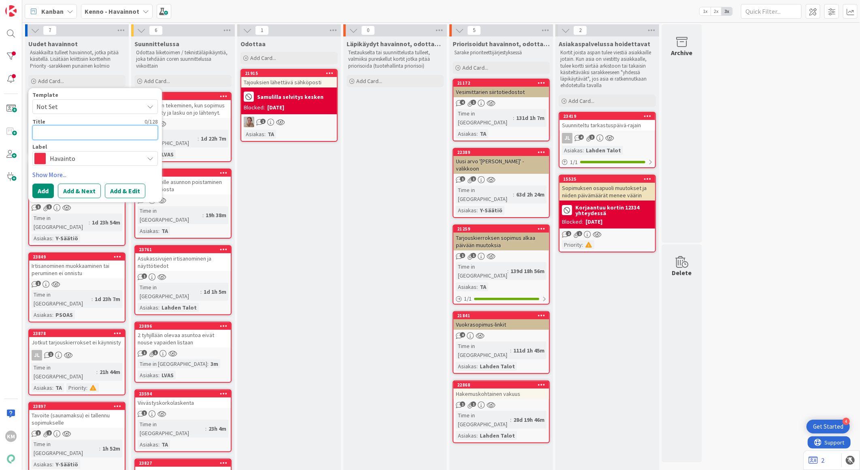
paste textarea "Laskutusosoitteen hallinta ennen ja jälkeen sopimuksen voimassa olon (11538) - …"
type textarea "x"
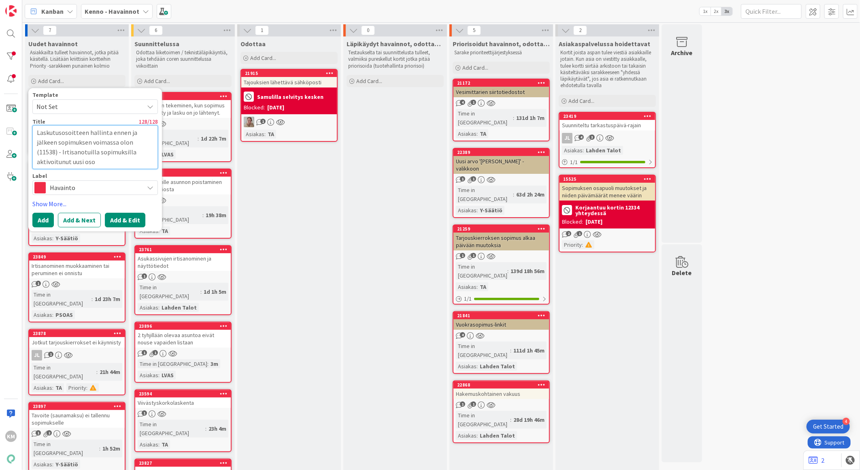
type textarea "Laskutusosoitteen hallinta ennen ja jälkeen sopimuksen voimassa olon (11538) - …"
click at [121, 221] on button "Add & Edit" at bounding box center [125, 220] width 40 height 15
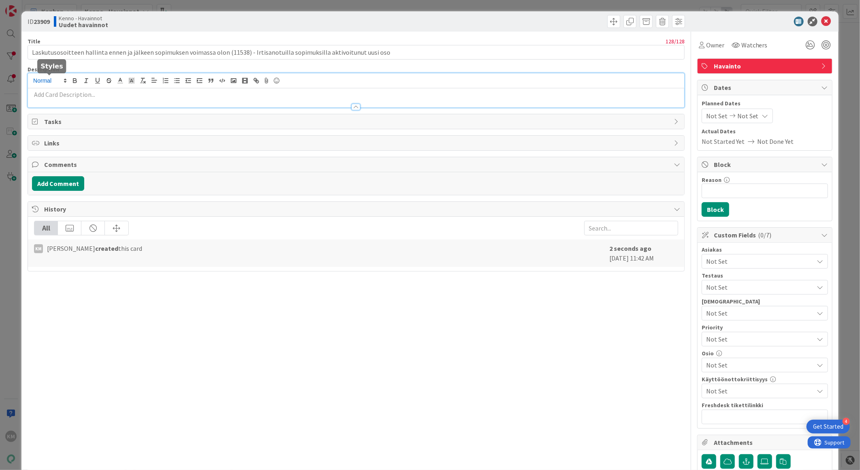
click at [65, 79] on div at bounding box center [356, 90] width 656 height 34
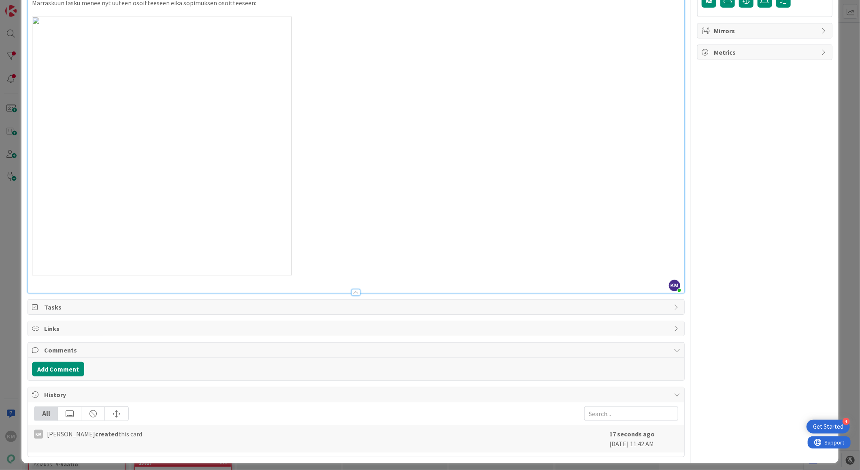
scroll to position [466, 0]
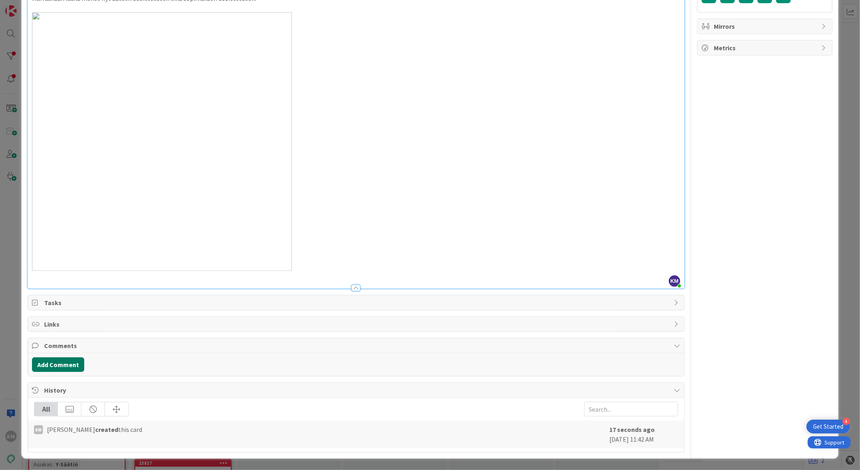
click at [67, 367] on button "Add Comment" at bounding box center [58, 364] width 52 height 15
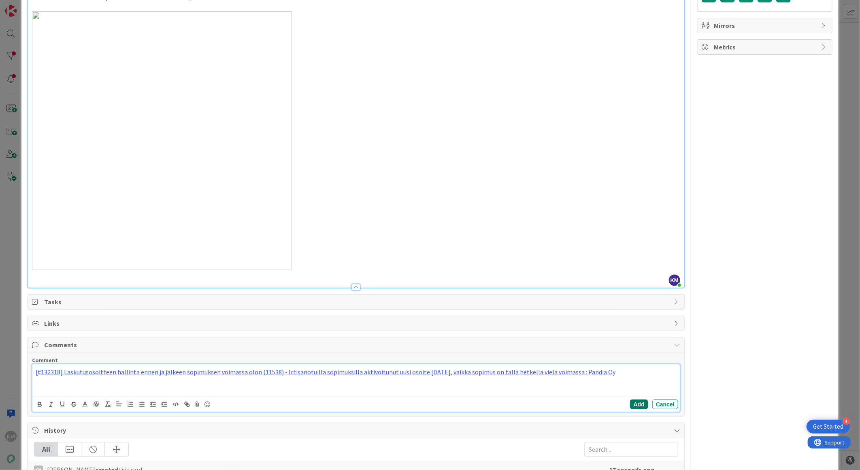
click at [630, 404] on button "Add" at bounding box center [639, 404] width 18 height 10
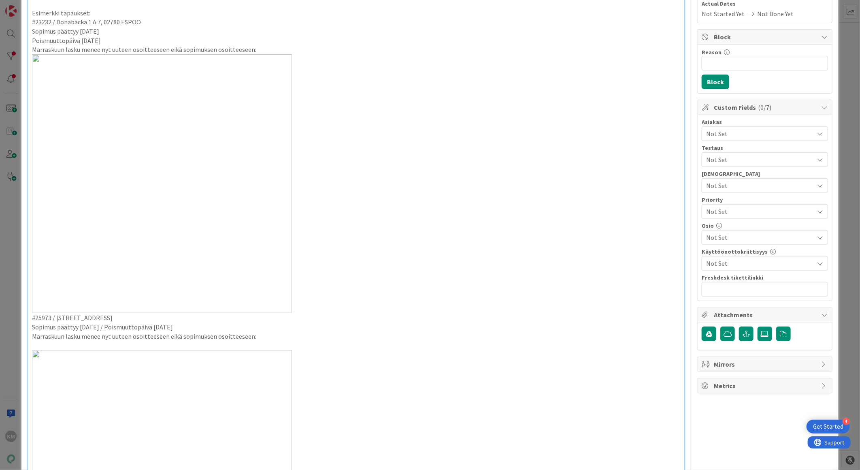
scroll to position [0, 0]
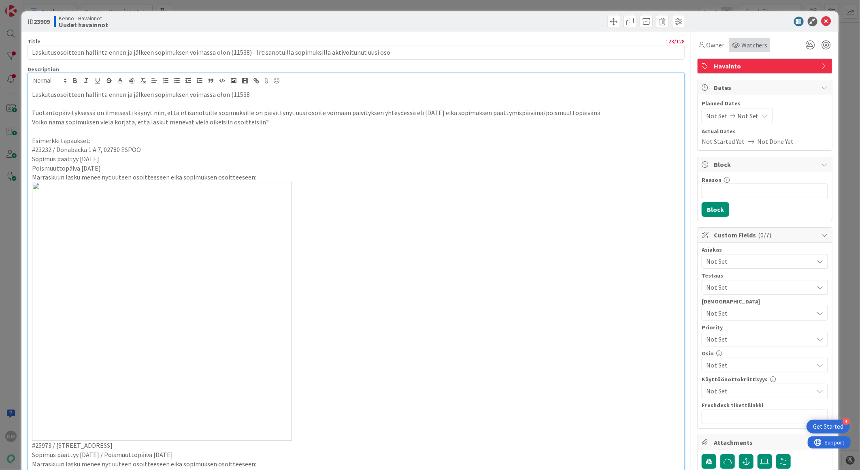
click at [749, 41] on span "Watchers" at bounding box center [755, 45] width 26 height 10
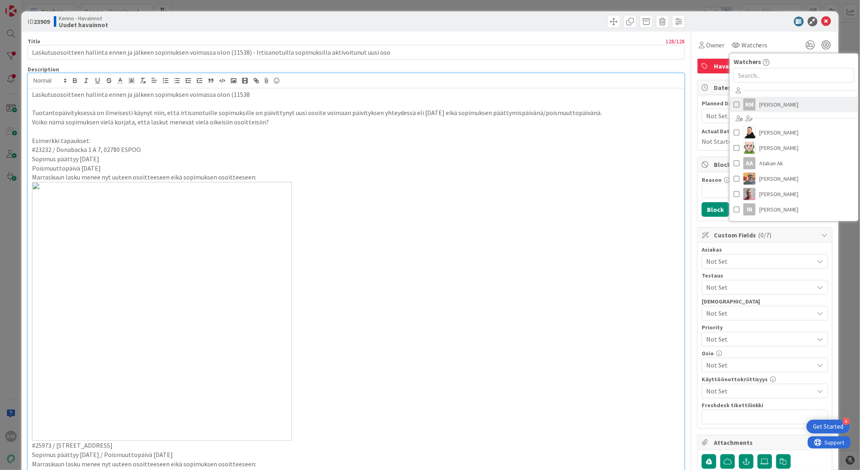
click at [762, 104] on span "[PERSON_NAME]" at bounding box center [779, 104] width 39 height 12
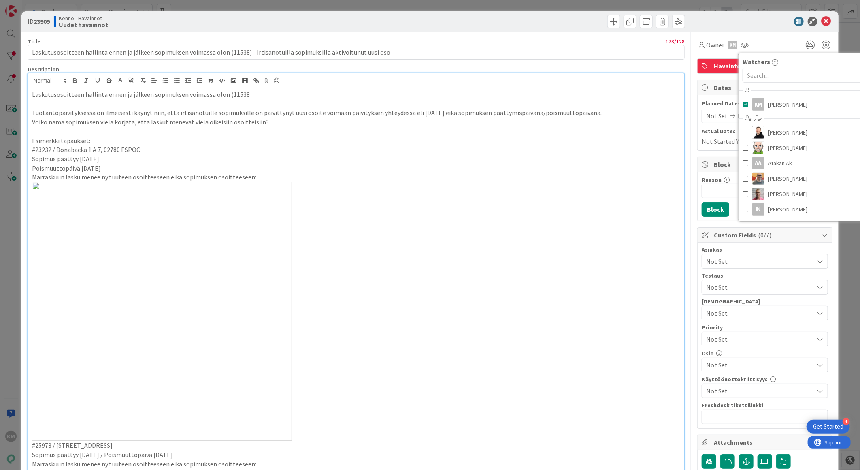
click at [772, 28] on div "ID 23909 Kenno - Havainnot Uudet havainnot" at bounding box center [429, 21] width 817 height 20
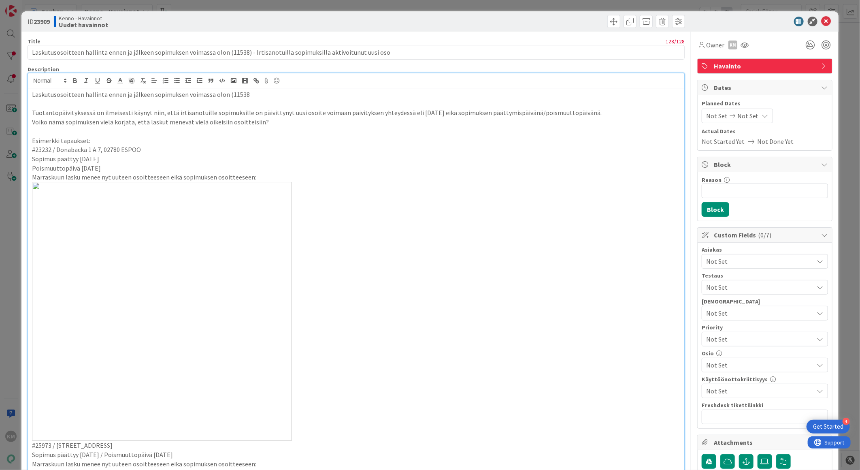
click at [720, 264] on span "Not Set" at bounding box center [760, 261] width 108 height 10
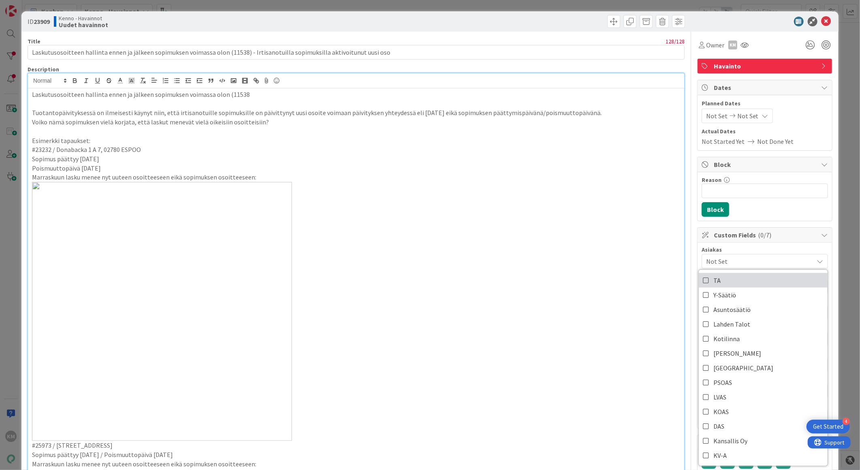
click at [716, 277] on link "TA" at bounding box center [763, 280] width 129 height 15
click at [755, 46] on div "Owner KM Watchers KM [PERSON_NAME] [PERSON_NAME] [PERSON_NAME] AA Atakan Ak [PE…" at bounding box center [764, 45] width 135 height 15
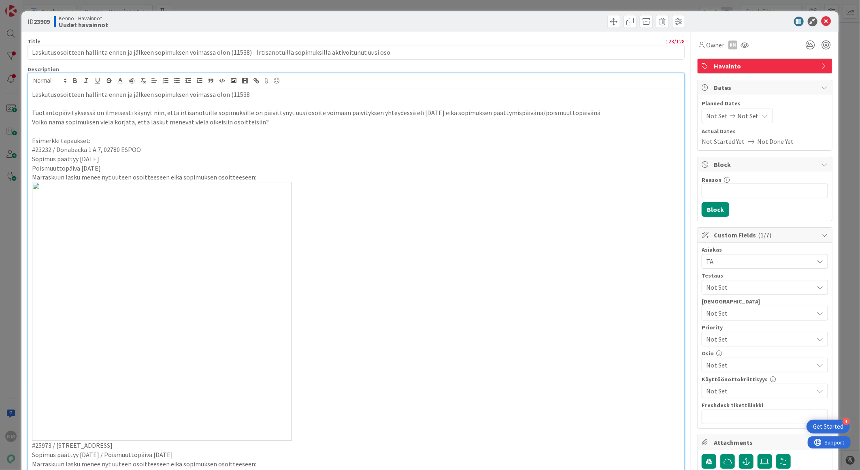
click at [39, 21] on b "23909" at bounding box center [42, 21] width 16 height 8
click at [39, 22] on b "23909" at bounding box center [42, 21] width 16 height 8
copy b "23909"
click at [31, 96] on div "Laskutusosoitteen hallinta ennen ja jälkeen sopimuksen voimassa olon (11538 Tuo…" at bounding box center [356, 420] width 656 height 665
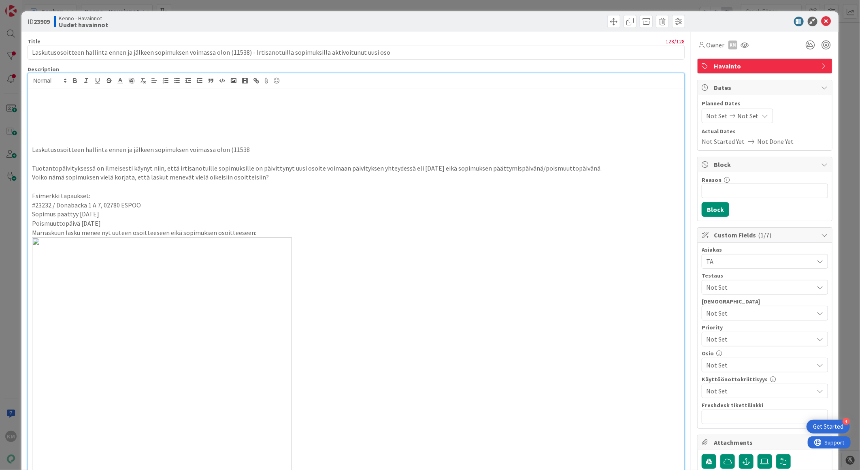
click at [45, 102] on p at bounding box center [356, 103] width 648 height 9
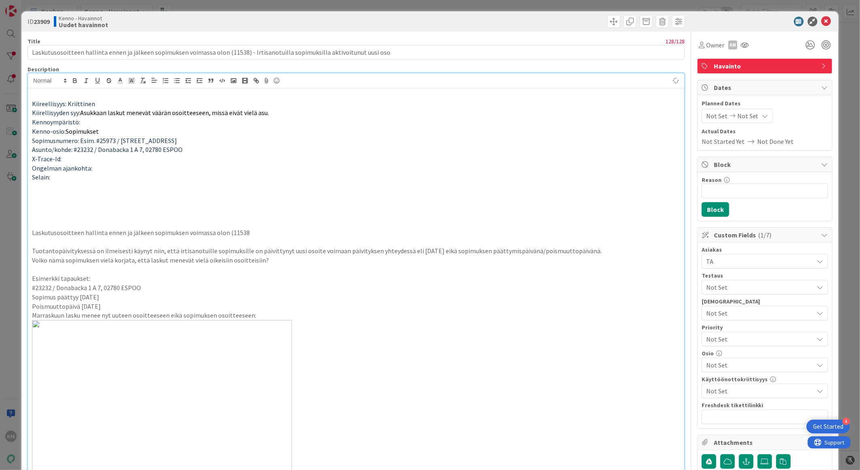
click at [47, 219] on p at bounding box center [356, 223] width 648 height 9
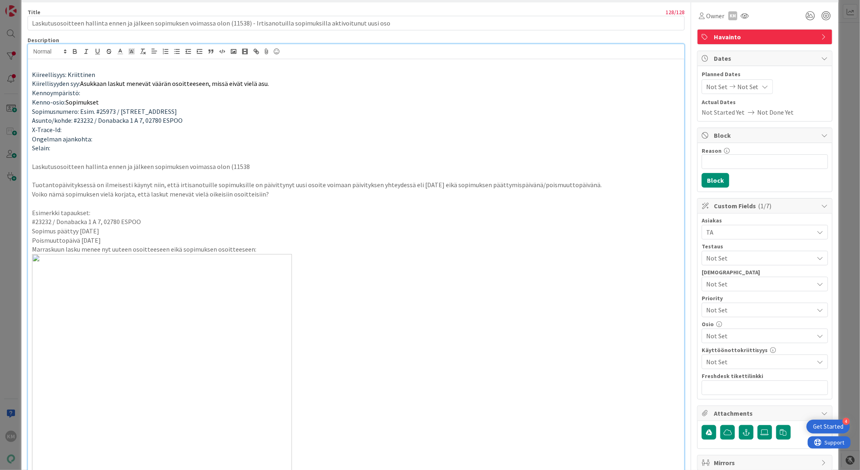
scroll to position [45, 0]
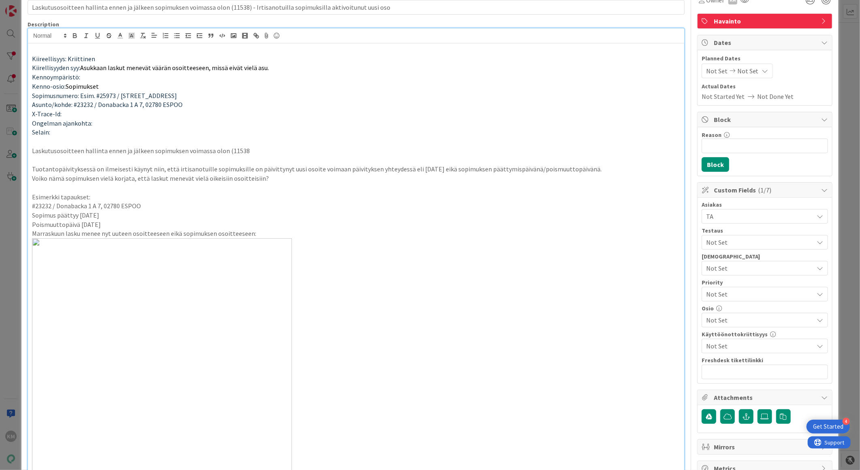
click at [731, 298] on span "Not Set" at bounding box center [758, 293] width 104 height 11
click at [729, 343] on span "High" at bounding box center [776, 343] width 94 height 12
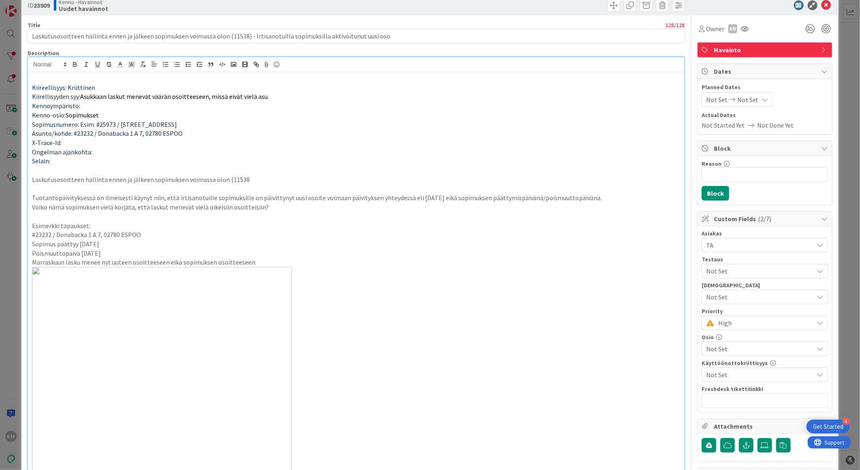
scroll to position [0, 0]
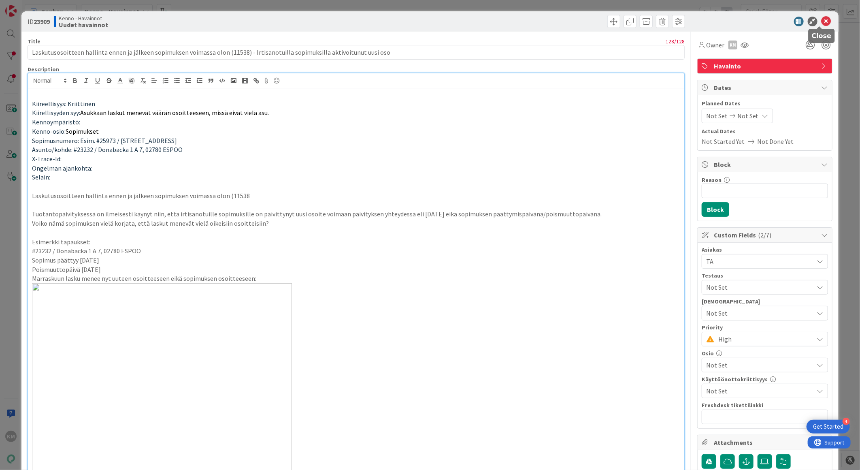
click at [822, 21] on icon at bounding box center [827, 22] width 10 height 10
